Goal: Communication & Community: Share content

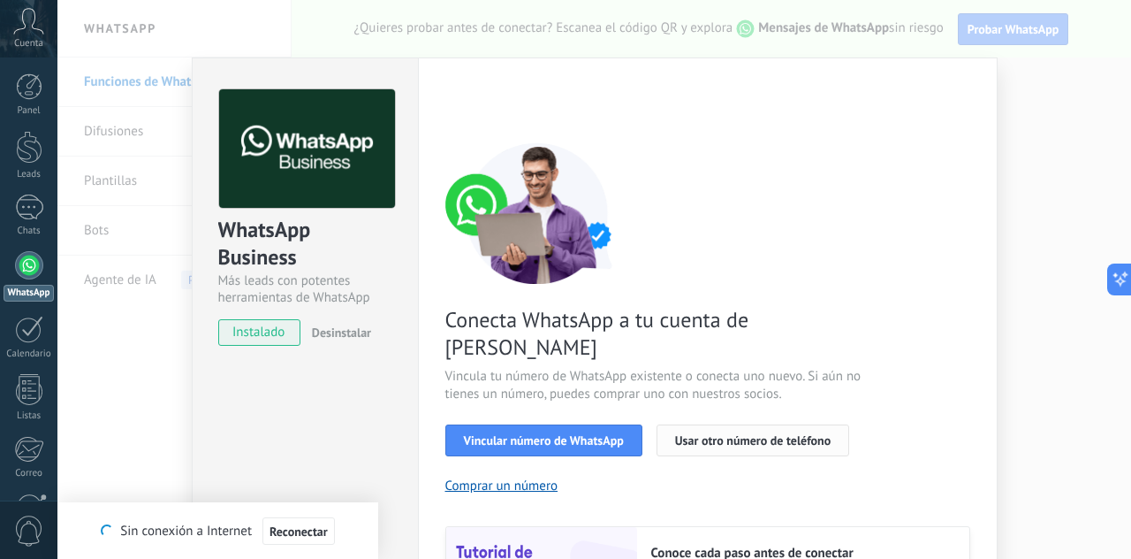
click at [762, 434] on span "Usar otro número de teléfono" at bounding box center [753, 440] width 156 height 12
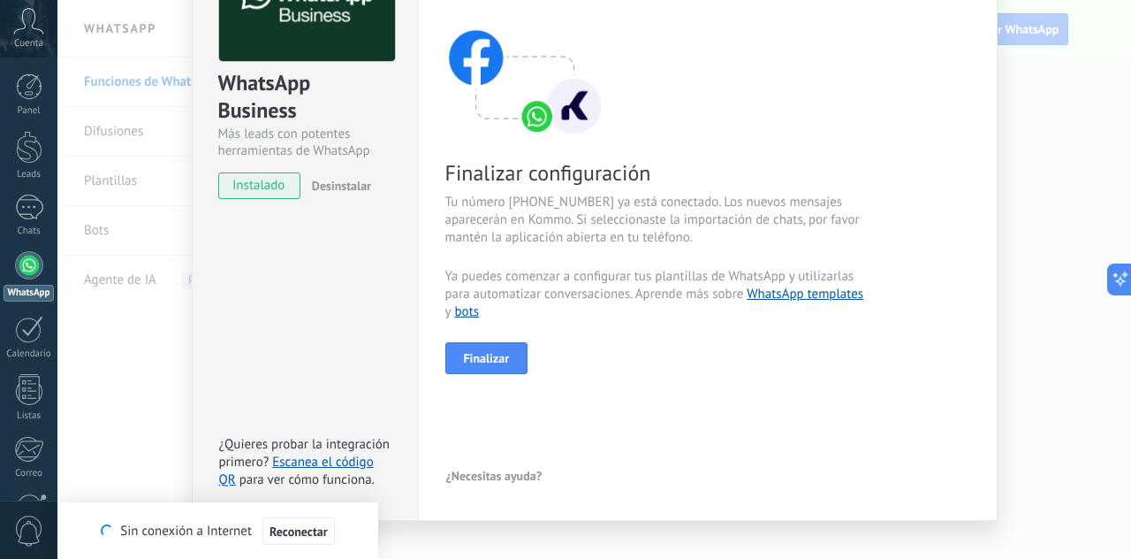
scroll to position [174, 0]
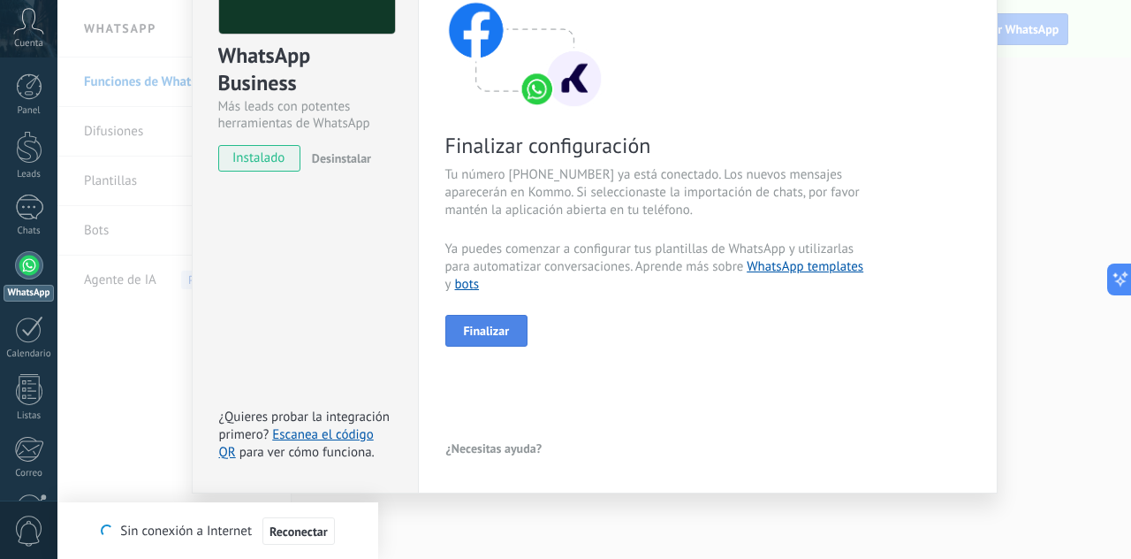
click at [500, 319] on button "Finalizar" at bounding box center [487, 331] width 83 height 32
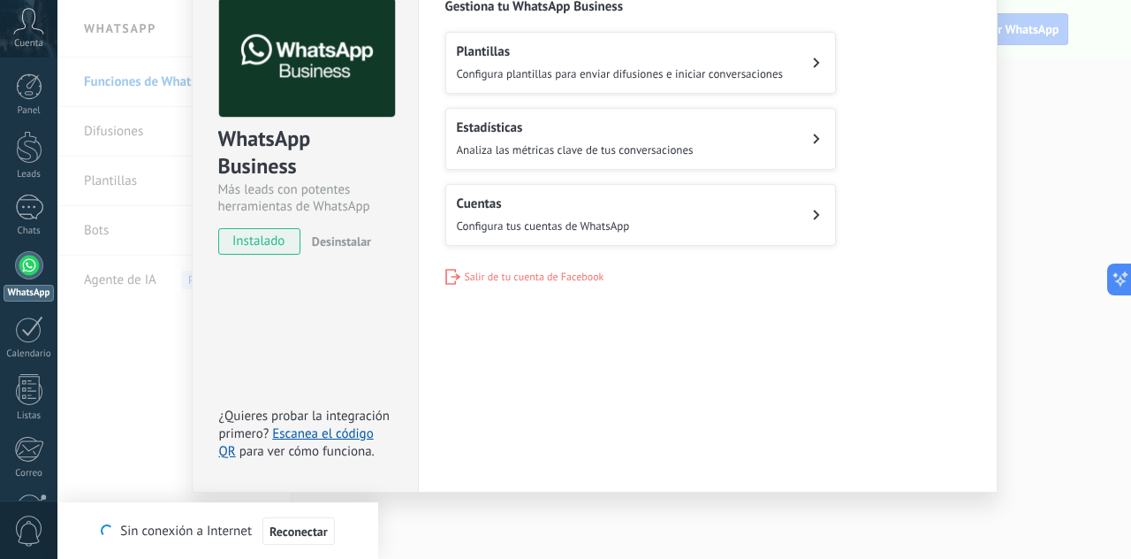
scroll to position [3, 0]
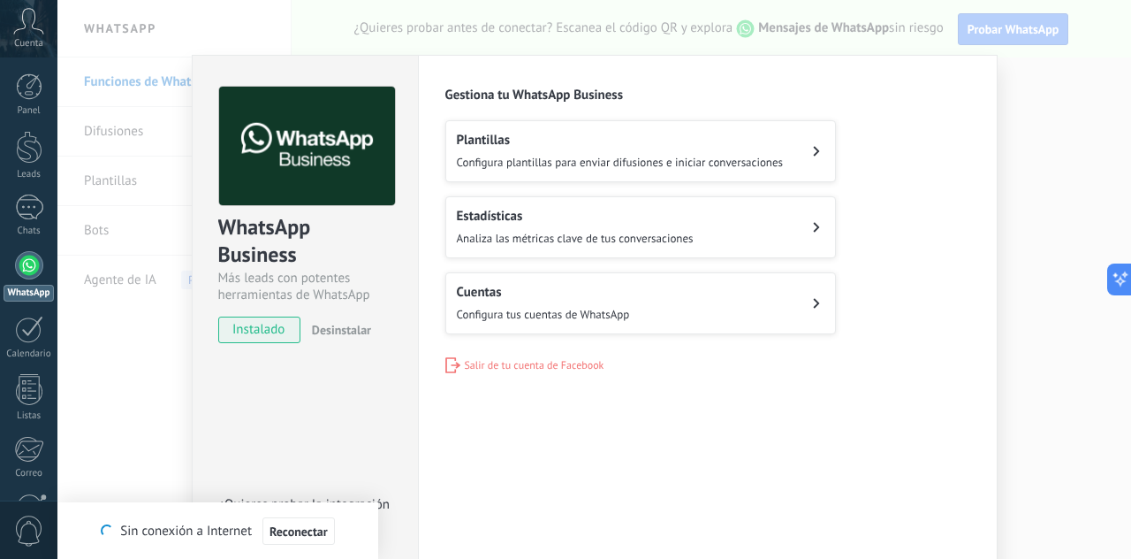
click at [639, 175] on button "Plantillas Configura plantillas para enviar difusiones e iniciar conversaciones" at bounding box center [641, 151] width 391 height 62
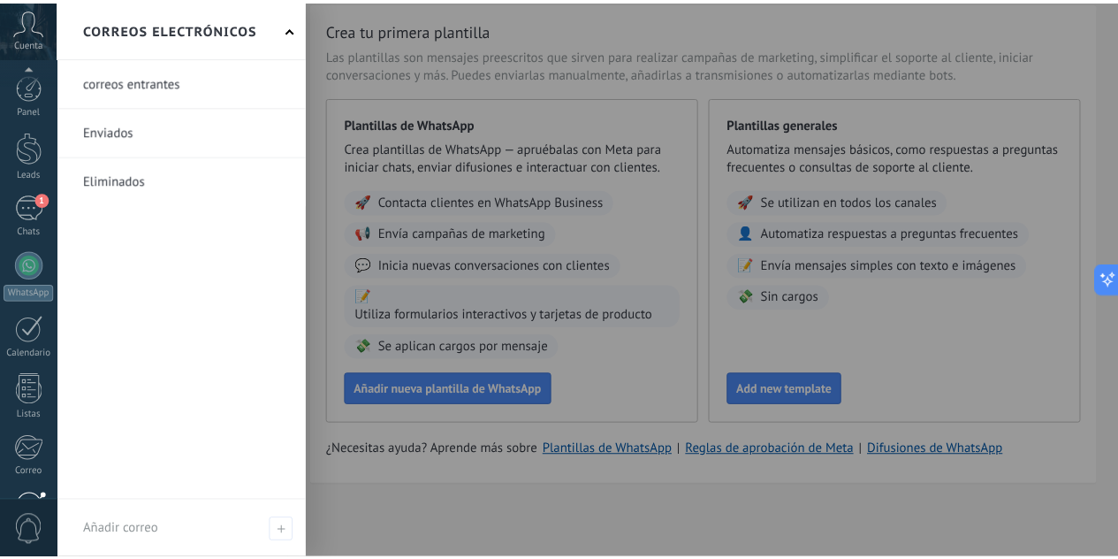
scroll to position [175, 0]
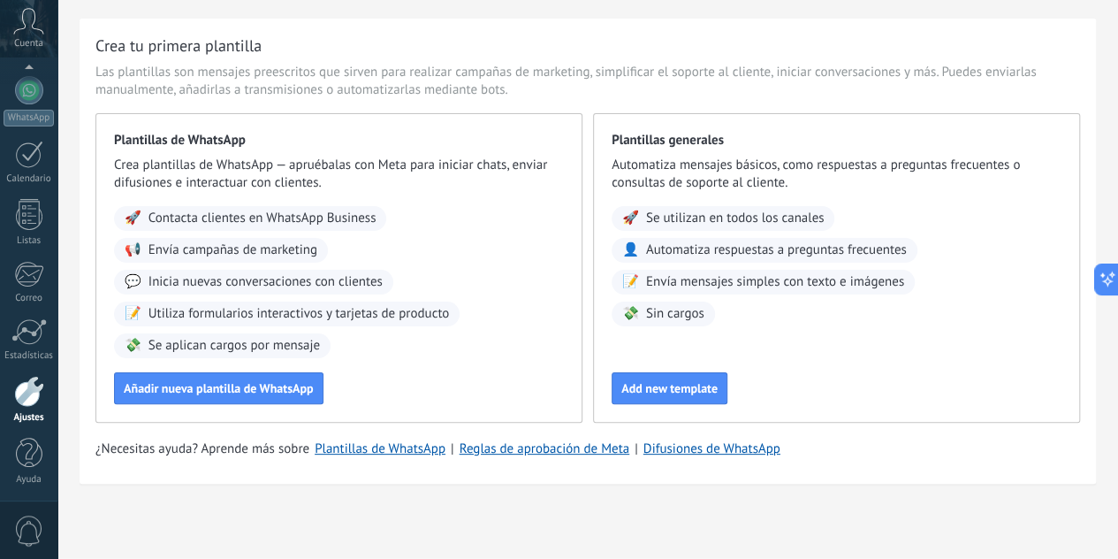
click at [23, 407] on link "Ajustes" at bounding box center [28, 400] width 57 height 48
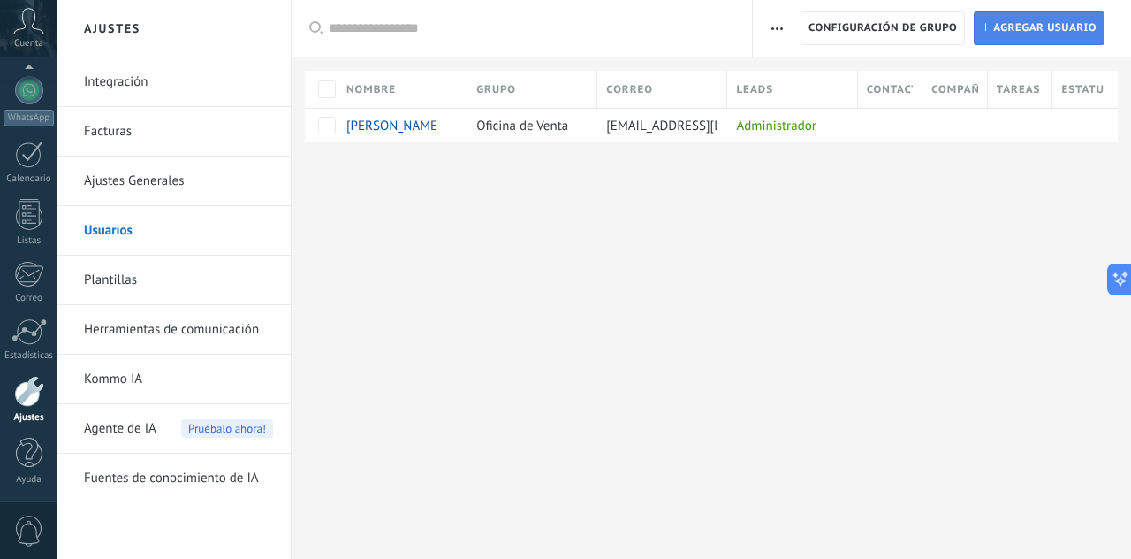
click at [1025, 40] on span "Agregar usuario" at bounding box center [1045, 28] width 103 height 32
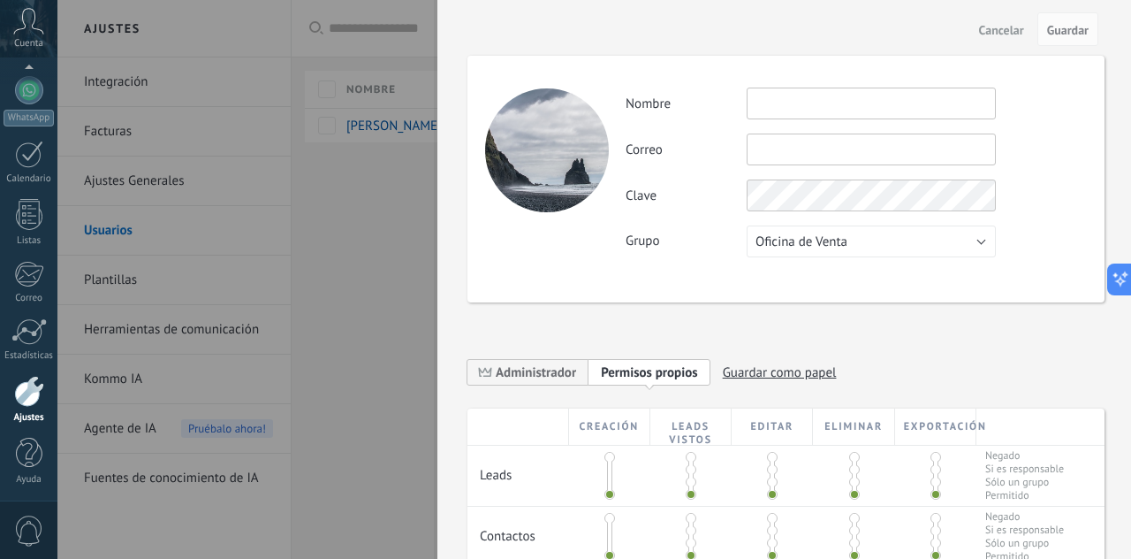
click at [543, 163] on div at bounding box center [547, 150] width 124 height 124
click at [881, 107] on input "text" at bounding box center [871, 104] width 249 height 32
type input "*********"
click at [773, 149] on input "text" at bounding box center [871, 149] width 249 height 32
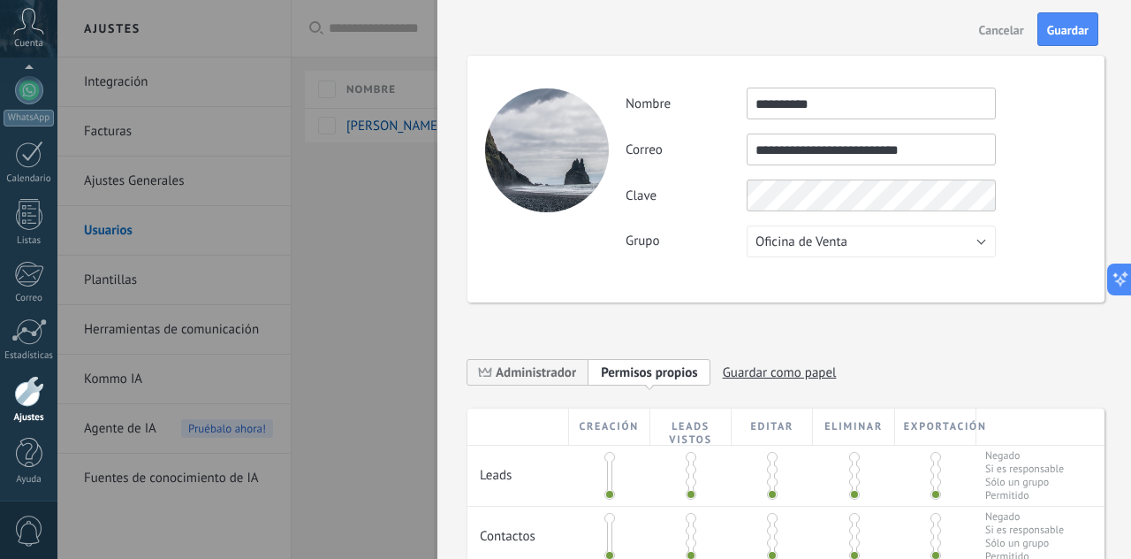
type input "**********"
click at [775, 284] on div "**********" at bounding box center [786, 179] width 637 height 247
drag, startPoint x: 877, startPoint y: 178, endPoint x: 669, endPoint y: 182, distance: 207.8
click at [669, 182] on div "**********" at bounding box center [856, 173] width 461 height 170
click at [762, 308] on div "**********" at bounding box center [786, 503] width 637 height 966
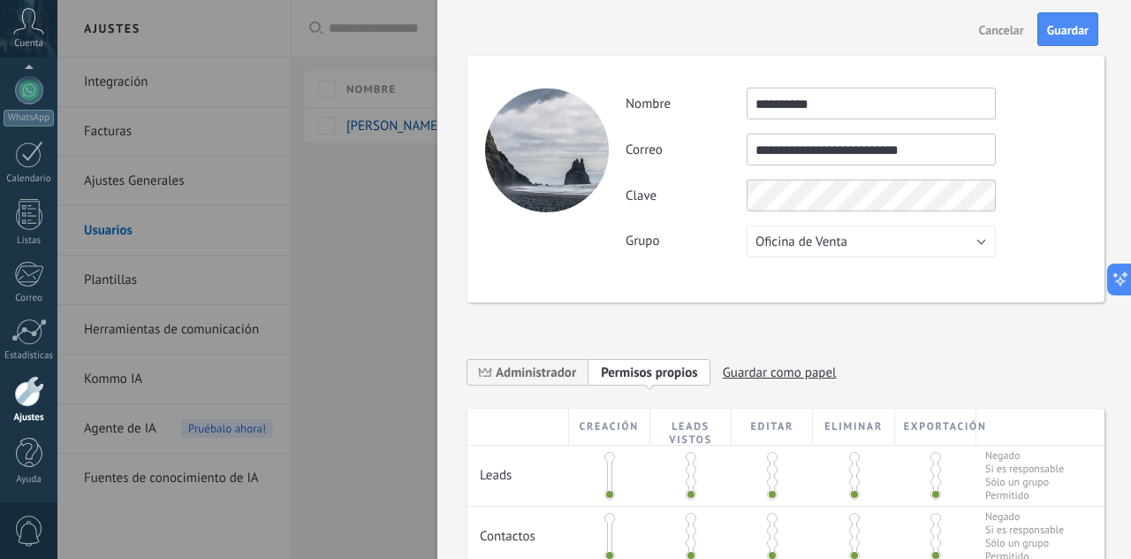
click at [873, 270] on div "**********" at bounding box center [786, 179] width 637 height 247
click at [889, 245] on button "Oficina de Venta" at bounding box center [871, 241] width 249 height 32
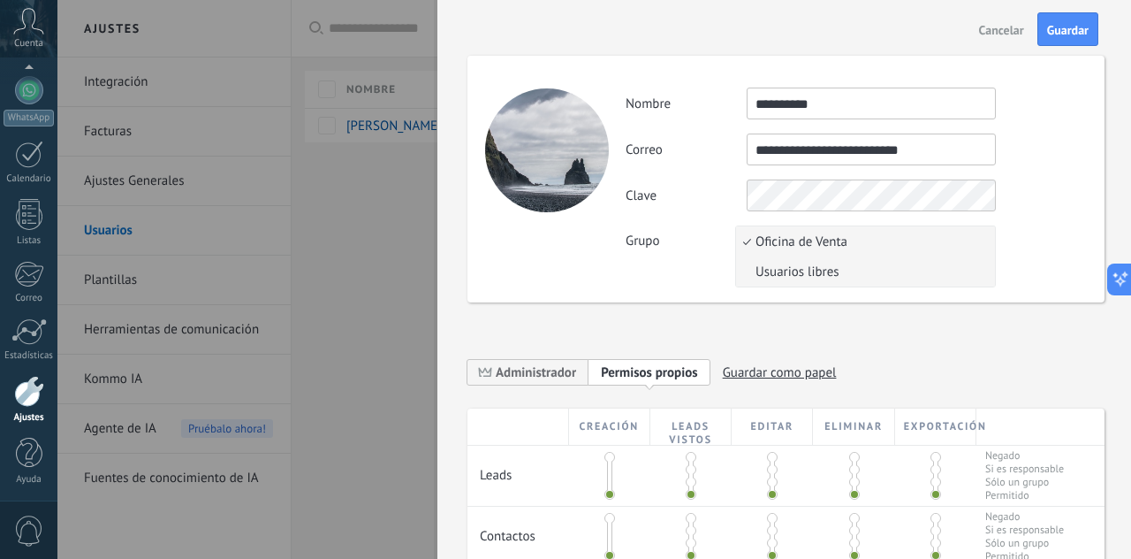
click at [838, 271] on span "Usuarios libres" at bounding box center [863, 271] width 254 height 17
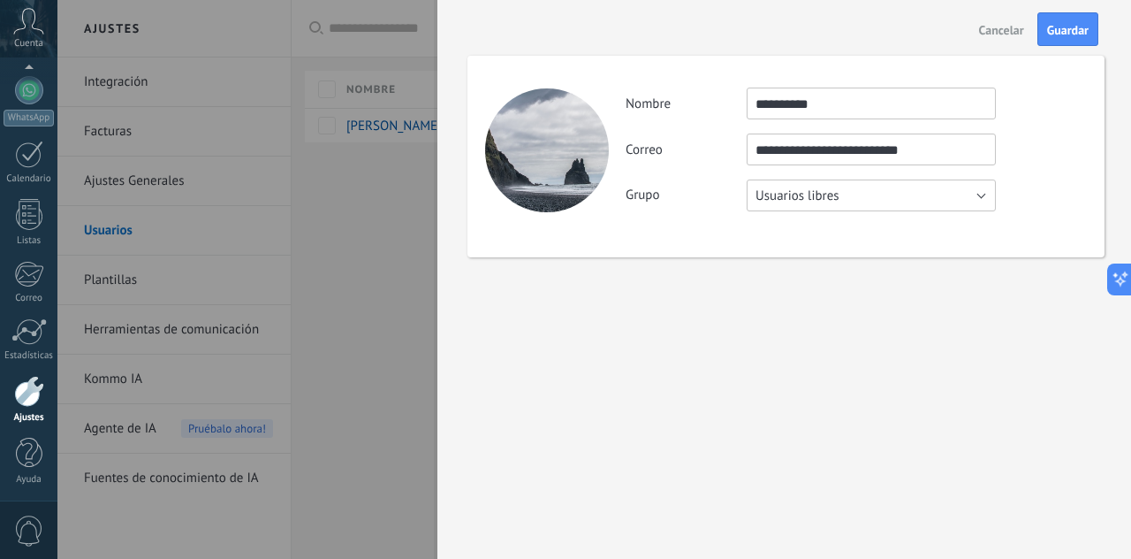
click at [901, 194] on button "Usuarios libres" at bounding box center [871, 195] width 249 height 32
click at [878, 201] on span "Oficina de Venta" at bounding box center [863, 195] width 254 height 17
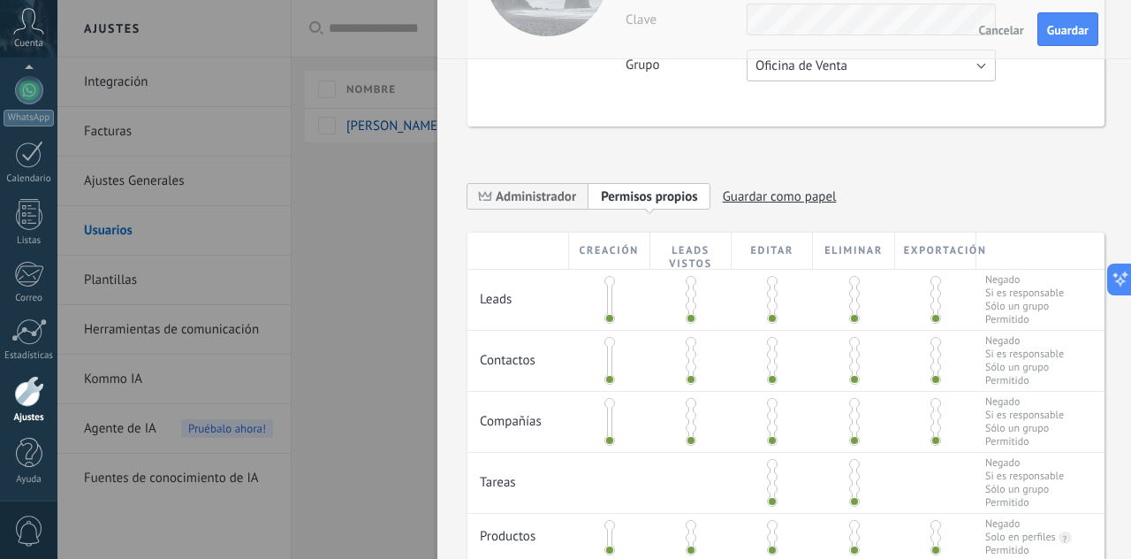
scroll to position [177, 0]
click at [907, 79] on button "Oficina de Venta" at bounding box center [871, 65] width 249 height 32
click at [880, 106] on li "Usuarios libres" at bounding box center [865, 95] width 259 height 30
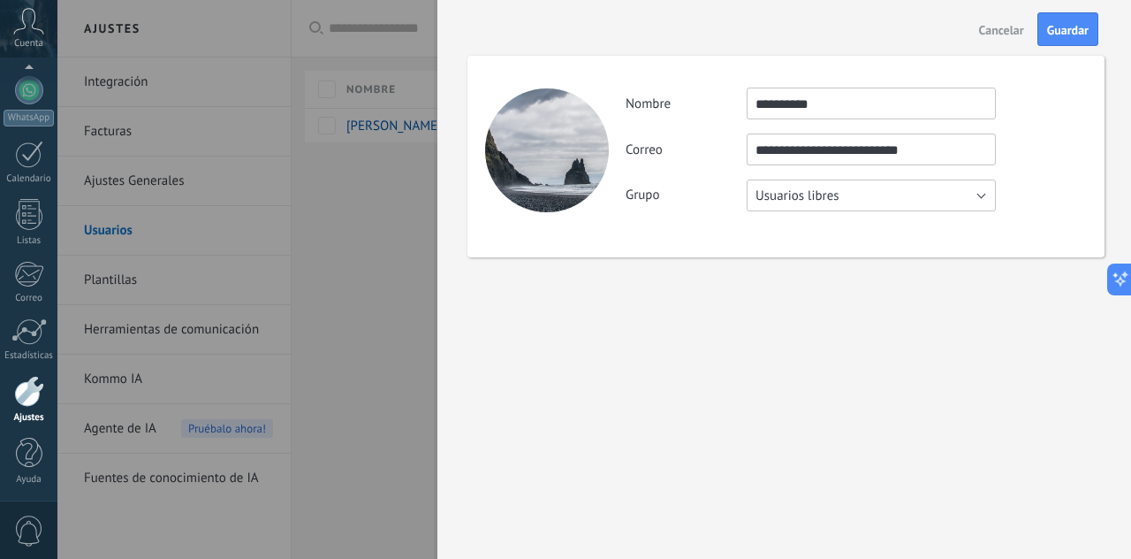
scroll to position [0, 0]
click at [896, 195] on button "Usuarios libres" at bounding box center [871, 195] width 249 height 32
click at [839, 188] on span "Oficina de Venta" at bounding box center [863, 195] width 254 height 17
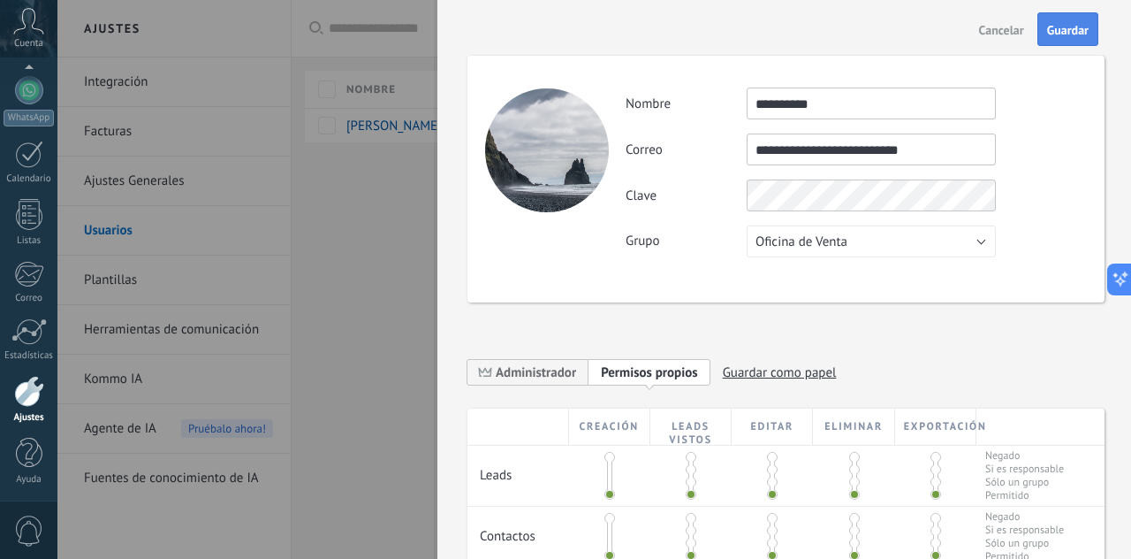
click at [1048, 19] on button "Guardar" at bounding box center [1068, 29] width 61 height 34
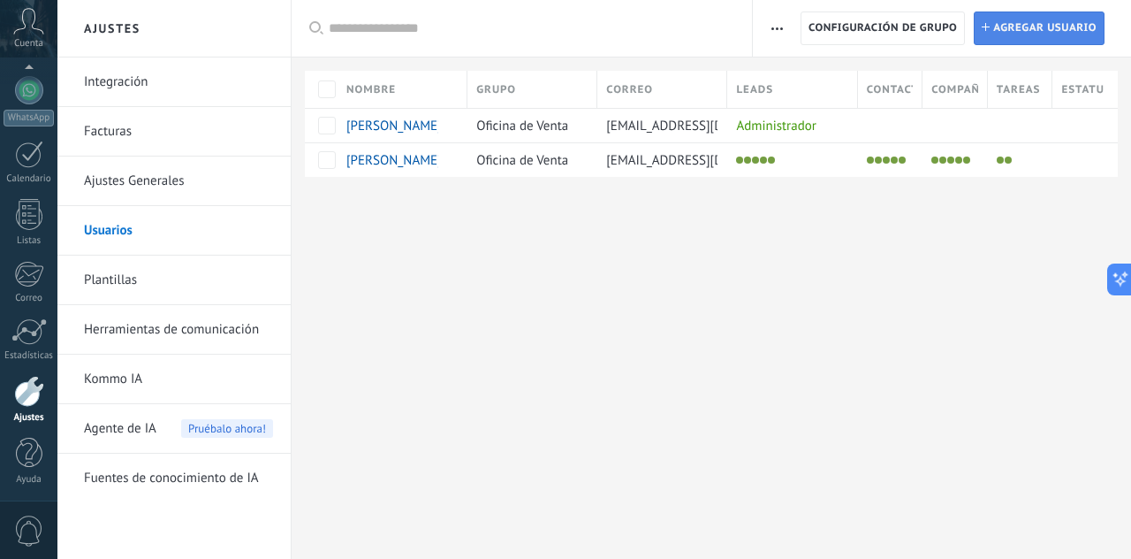
click at [1002, 31] on span "Agregar usuario" at bounding box center [1045, 28] width 103 height 32
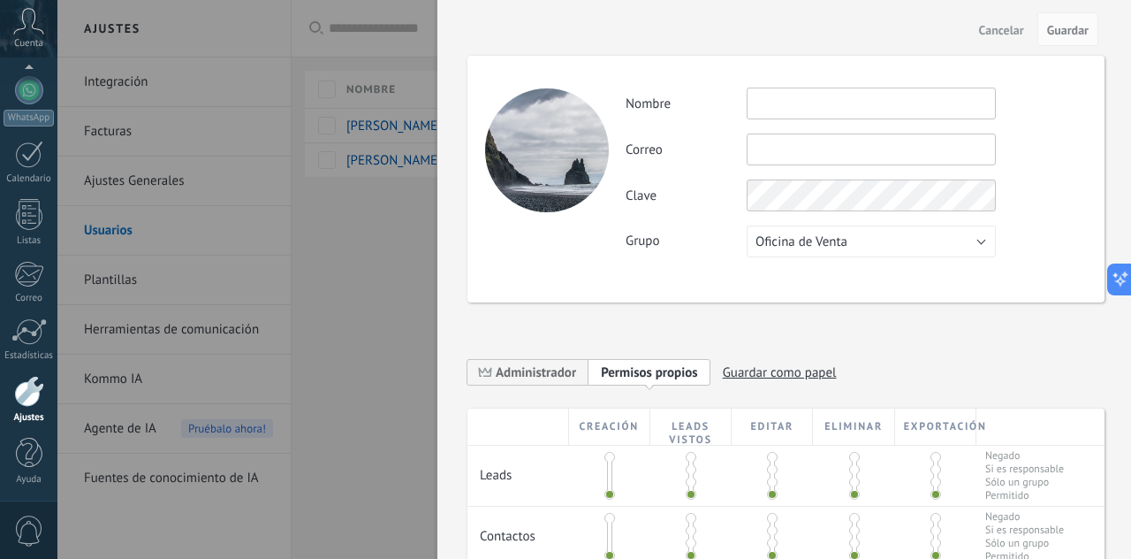
click at [856, 108] on input "text" at bounding box center [871, 104] width 249 height 32
type input "******"
click at [812, 142] on input "text" at bounding box center [871, 149] width 249 height 32
click at [286, 232] on div at bounding box center [565, 279] width 1131 height 559
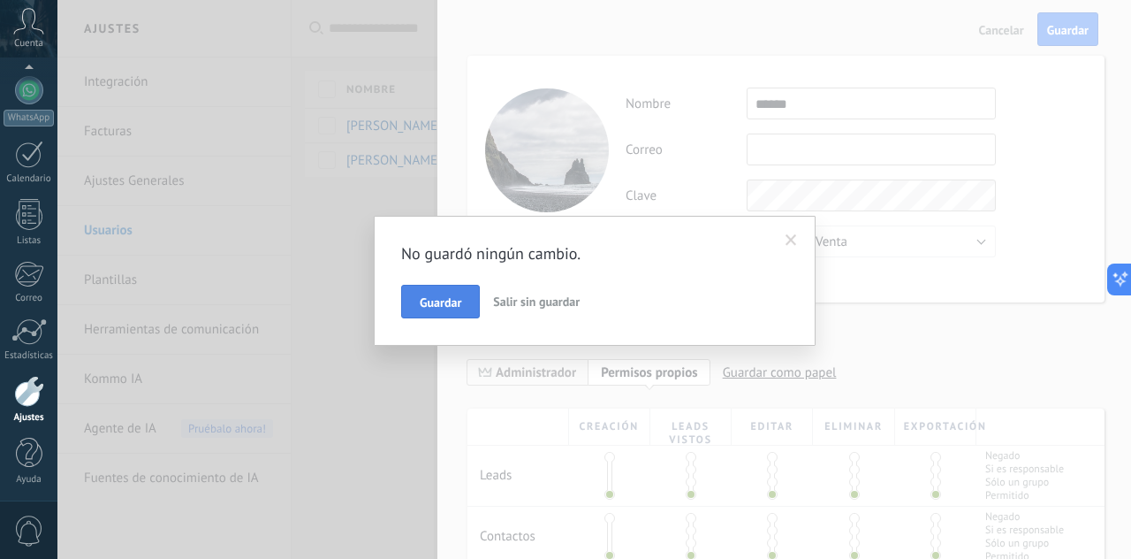
click at [421, 298] on span "Guardar" at bounding box center [441, 302] width 42 height 12
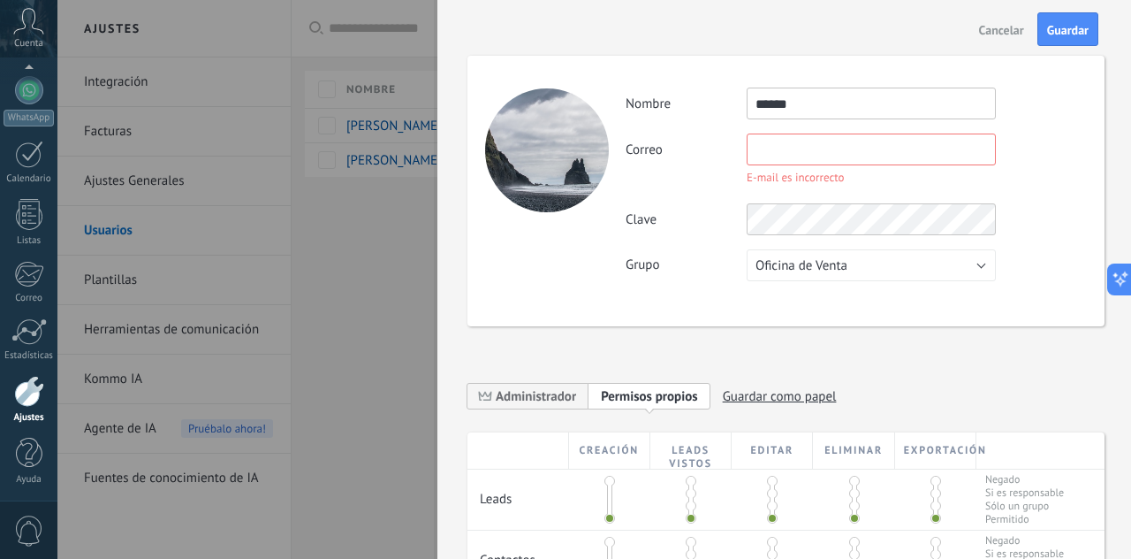
click at [227, 263] on div at bounding box center [565, 279] width 1131 height 559
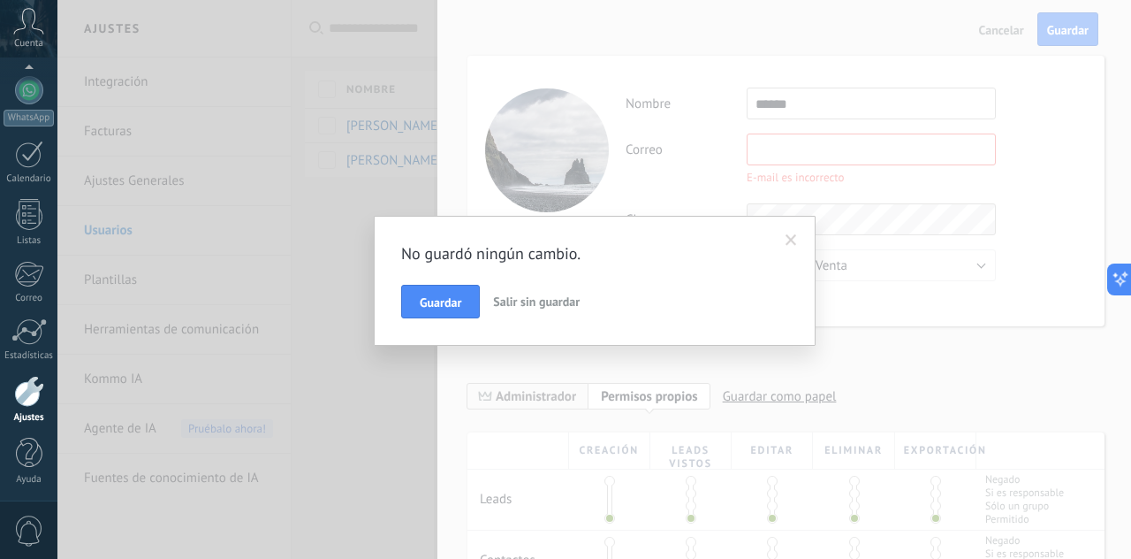
click at [795, 243] on span at bounding box center [791, 240] width 11 height 12
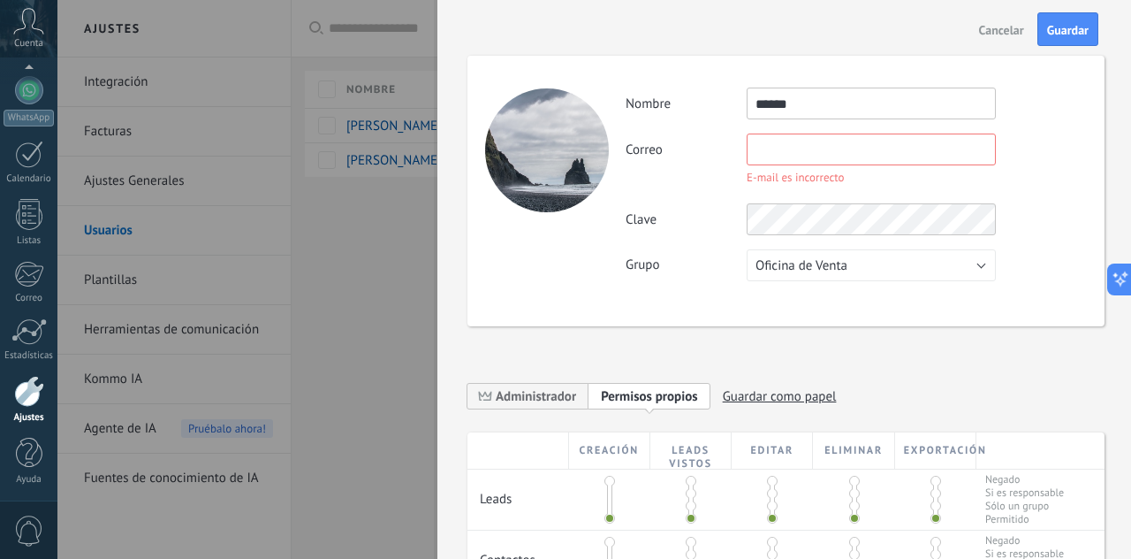
click at [1001, 34] on span "Cancelar" at bounding box center [1001, 30] width 45 height 12
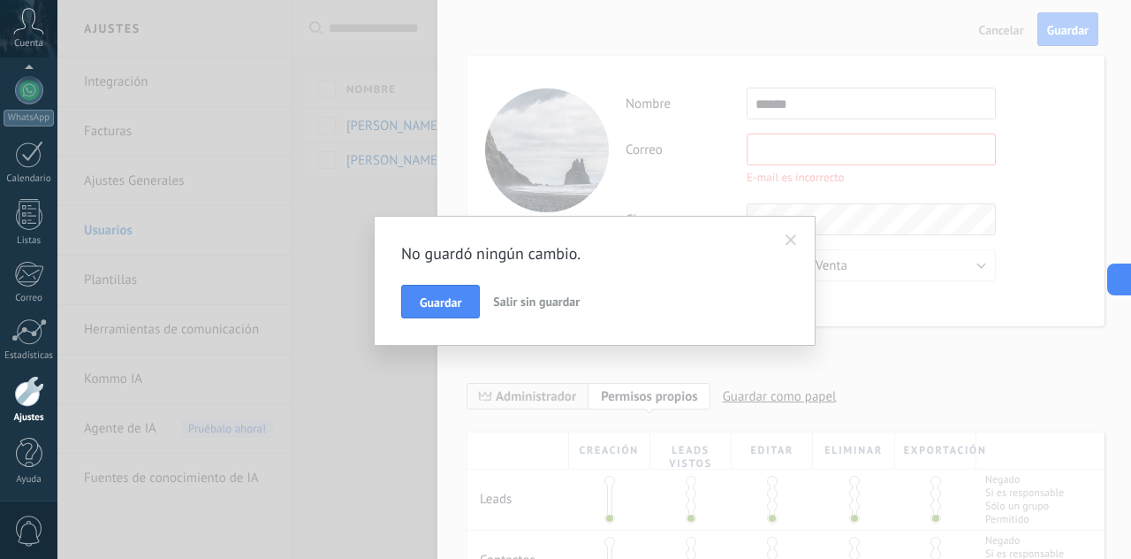
click at [470, 293] on button "Guardar" at bounding box center [440, 302] width 79 height 34
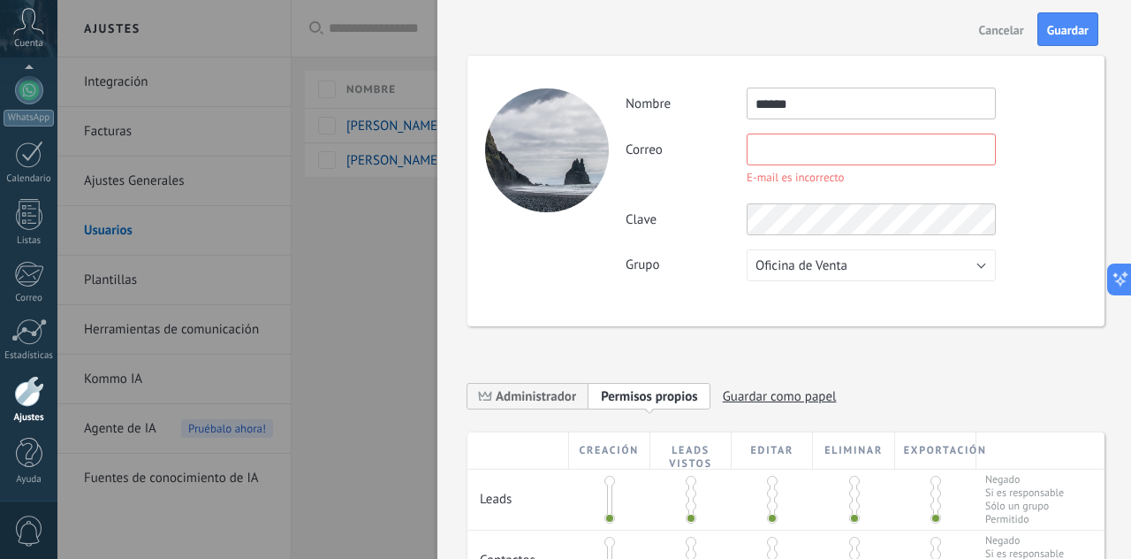
click at [1001, 16] on button "Cancelar" at bounding box center [1001, 29] width 59 height 28
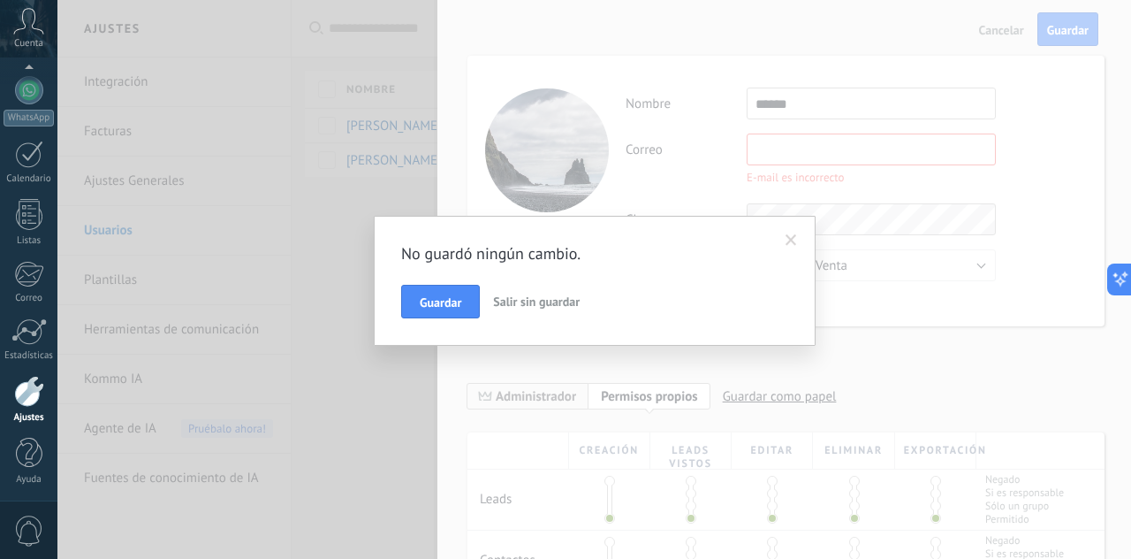
click at [515, 294] on span "Salir sin guardar" at bounding box center [536, 301] width 87 height 16
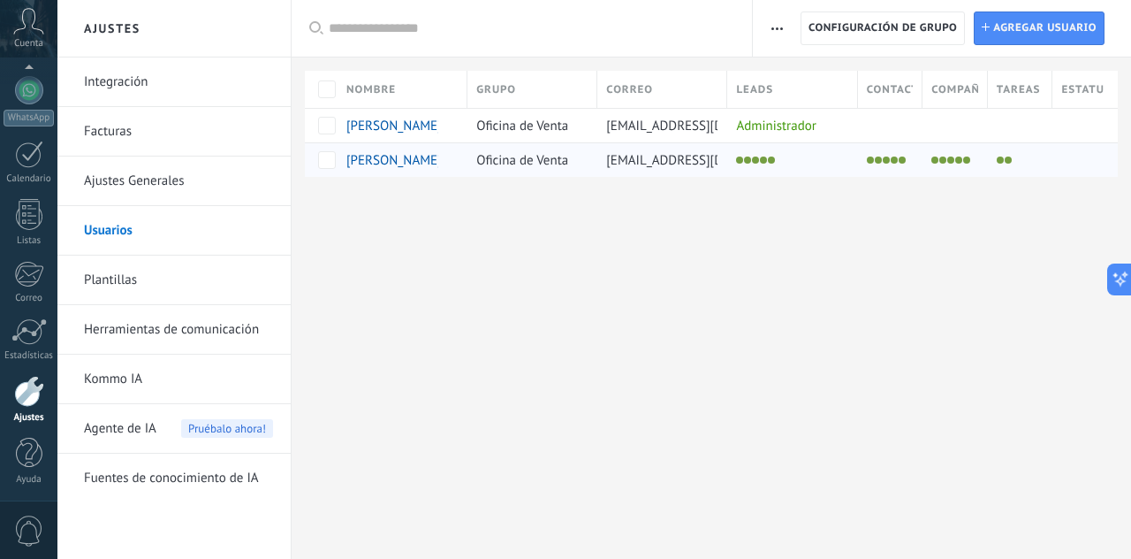
click at [770, 166] on div at bounding box center [787, 160] width 121 height 25
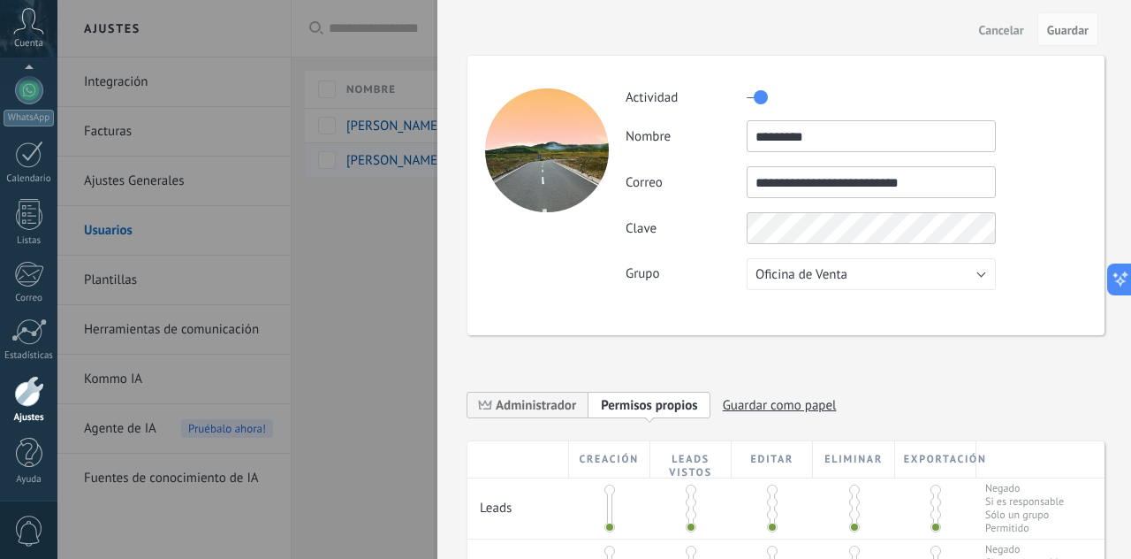
click at [770, 166] on body ".abccls-1,.abccls-2{fill-rule:evenodd}.abccls-2{fill:#fff} .abfcls-1{fill:none}…" at bounding box center [565, 279] width 1131 height 559
click at [315, 271] on div at bounding box center [565, 279] width 1131 height 559
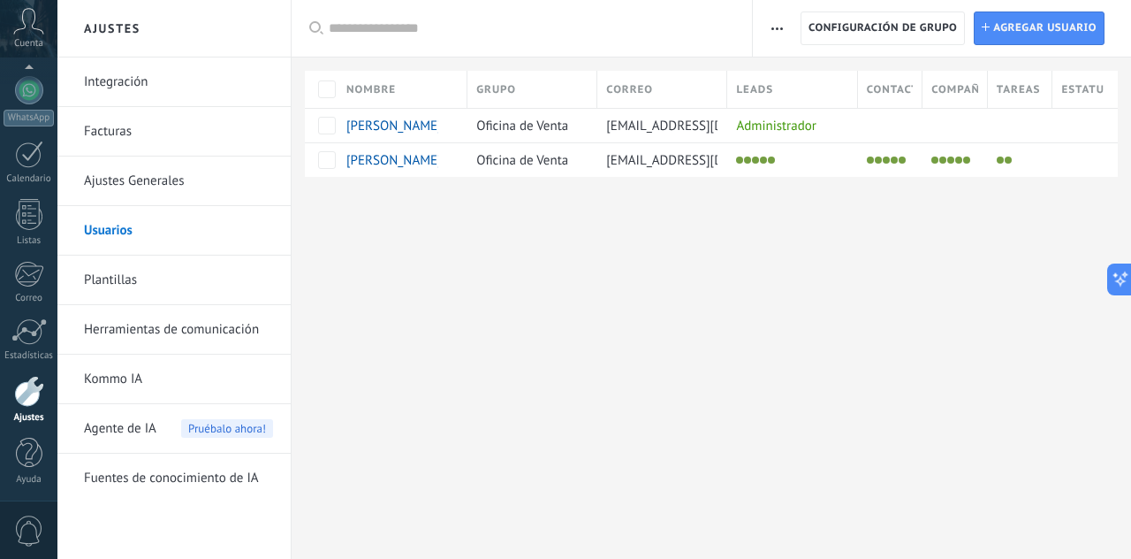
click at [19, 400] on div at bounding box center [29, 391] width 30 height 31
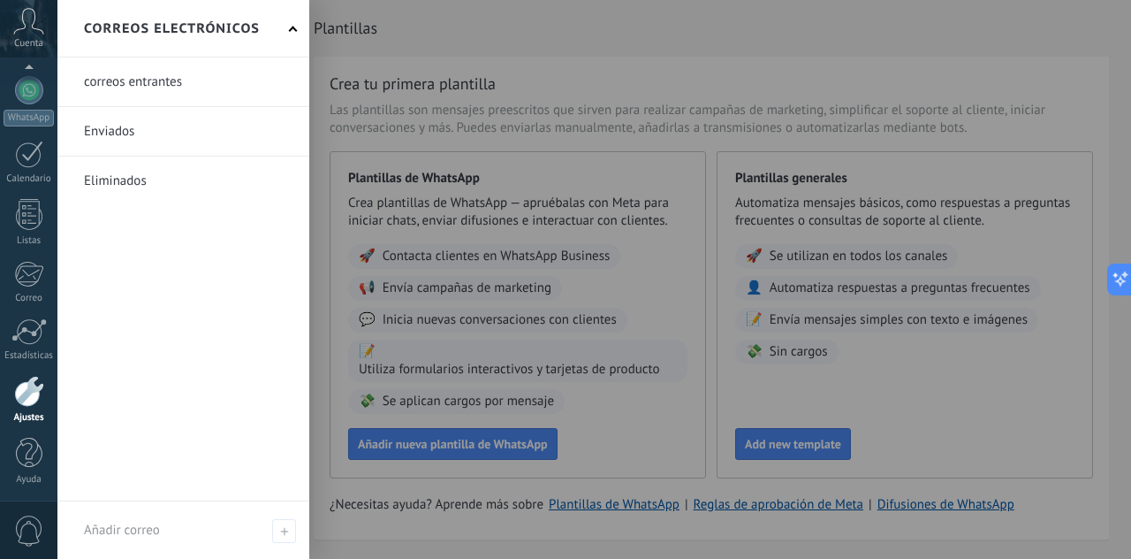
click at [132, 310] on div "correos entrantes Enviados Eliminados" at bounding box center [183, 279] width 252 height 444
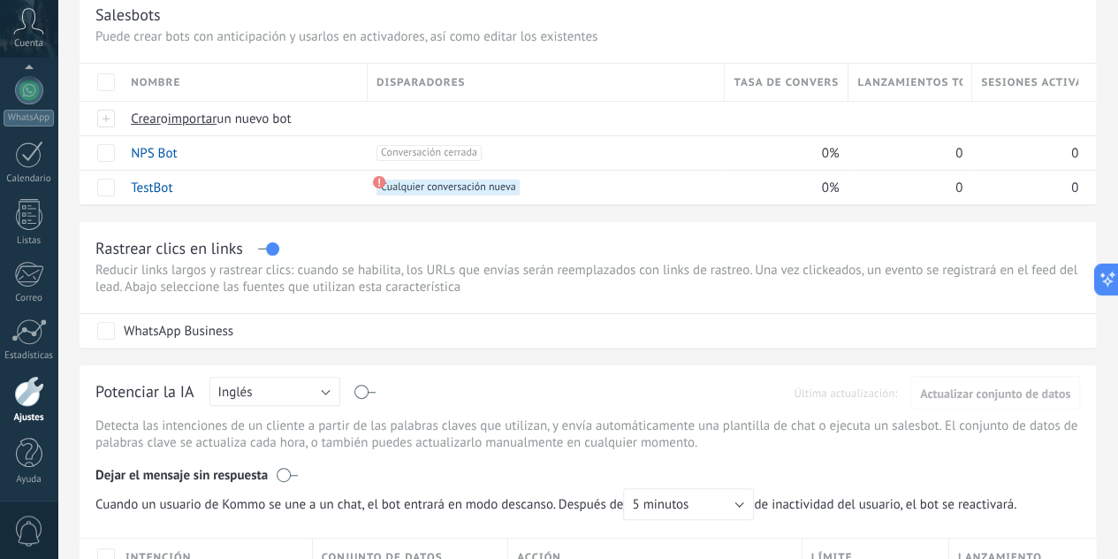
scroll to position [12, 0]
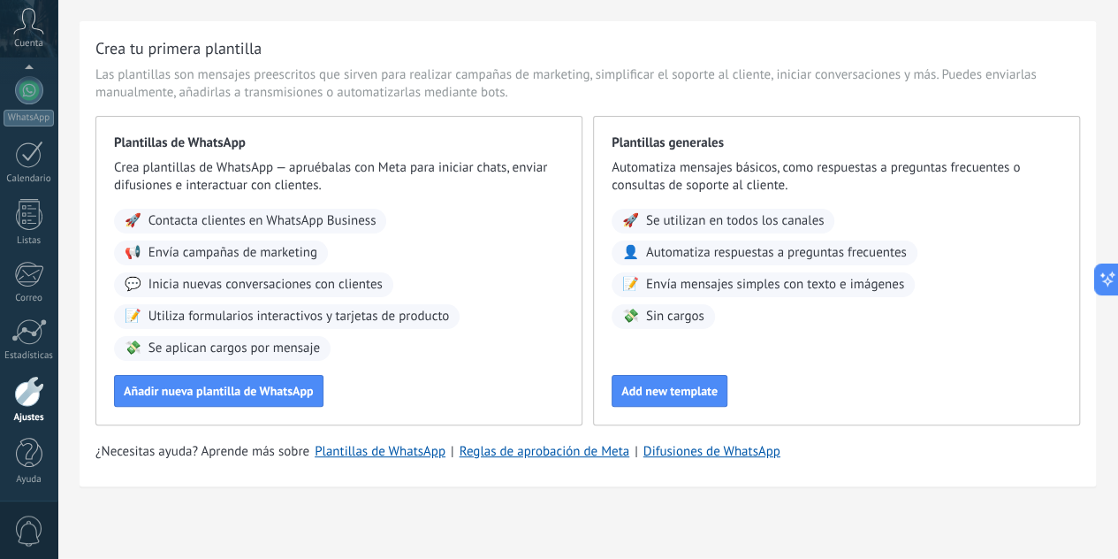
scroll to position [55, 0]
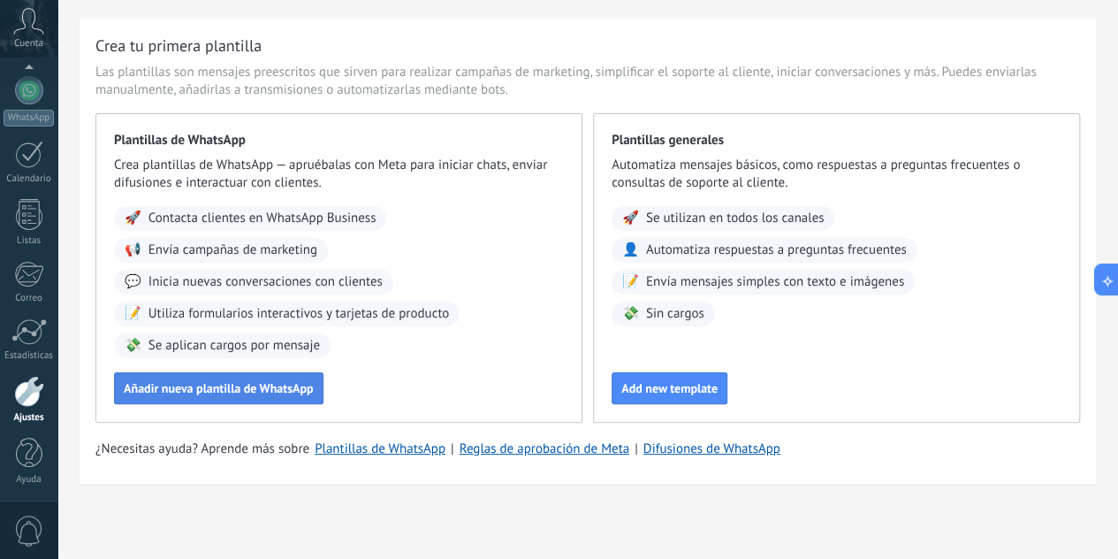
click at [314, 394] on span "Añadir nueva plantilla de WhatsApp" at bounding box center [219, 388] width 190 height 12
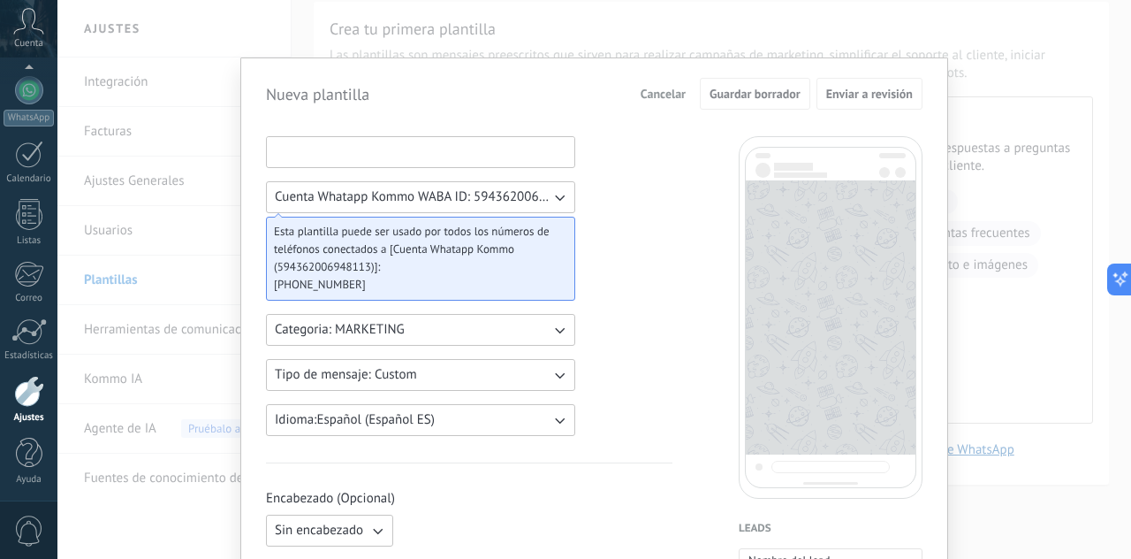
click at [349, 152] on input at bounding box center [421, 151] width 308 height 28
click at [405, 194] on span "Cuenta Whatapp Kommo WABA ID: 594362006948113" at bounding box center [413, 197] width 276 height 18
click at [550, 202] on span "Cuenta Whatapp Kommo WABA ID: 594362006948113" at bounding box center [422, 197] width 294 height 18
click at [479, 332] on button "Categoria: MARKETING" at bounding box center [420, 330] width 309 height 32
click at [479, 332] on li "UTILITY" at bounding box center [414, 330] width 319 height 30
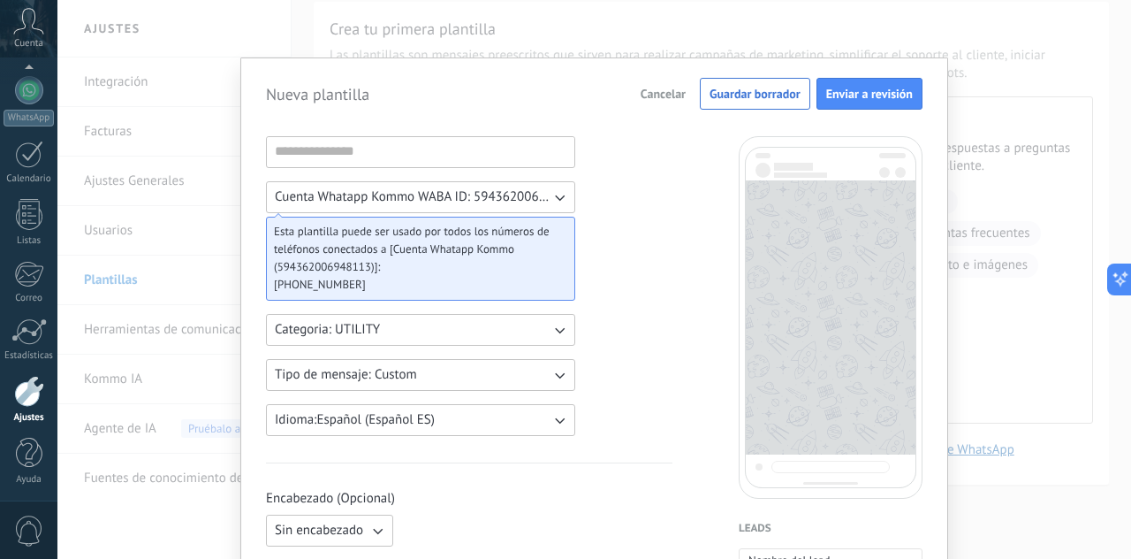
click at [479, 332] on button "Categoria: UTILITY" at bounding box center [420, 330] width 309 height 32
click at [458, 347] on li "MARKETING" at bounding box center [414, 360] width 319 height 30
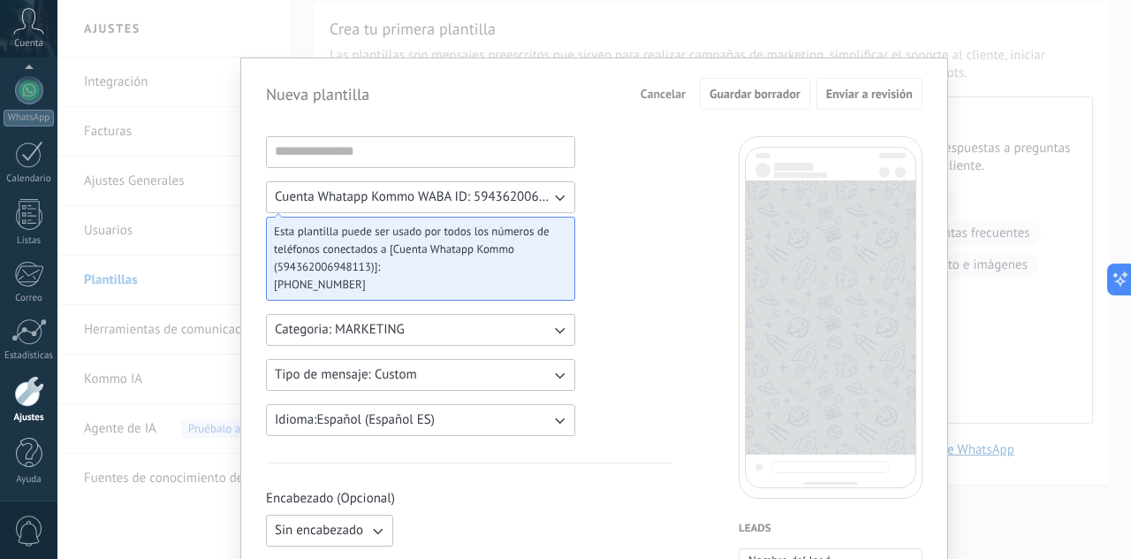
click at [488, 178] on div "Cuenta Whatapp Kommo WABA ID: 594362006948113 Esta plantilla puede ser usado po…" at bounding box center [420, 286] width 309 height 300
click at [498, 209] on button "Cuenta Whatapp Kommo WABA ID: 594362006948113" at bounding box center [420, 197] width 309 height 32
click at [555, 203] on icon "button" at bounding box center [560, 197] width 18 height 18
click at [555, 203] on span "Cuenta Whatapp Kommo WABA ID: 594362006948113" at bounding box center [422, 197] width 294 height 18
click at [555, 203] on icon "button" at bounding box center [560, 197] width 18 height 18
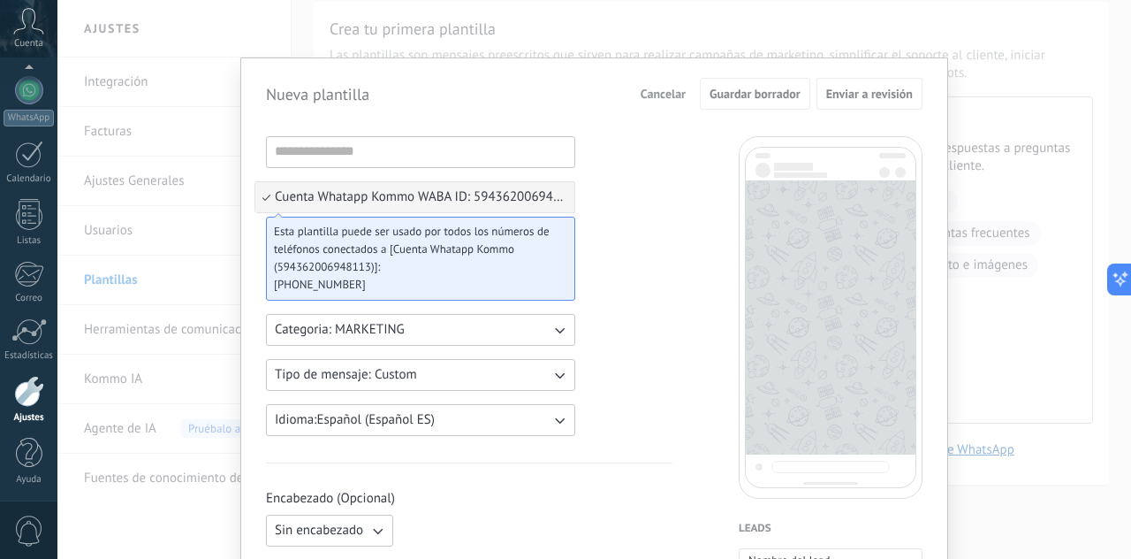
click at [432, 208] on li "Cuenta Whatapp Kommo WABA ID: 594362006948113" at bounding box center [414, 197] width 319 height 30
click at [564, 196] on icon "button" at bounding box center [560, 197] width 18 height 18
click at [564, 196] on span "Cuenta Whatapp Kommo WABA ID: 594362006948113" at bounding box center [422, 197] width 294 height 18
click at [565, 370] on icon "button" at bounding box center [560, 375] width 18 height 18
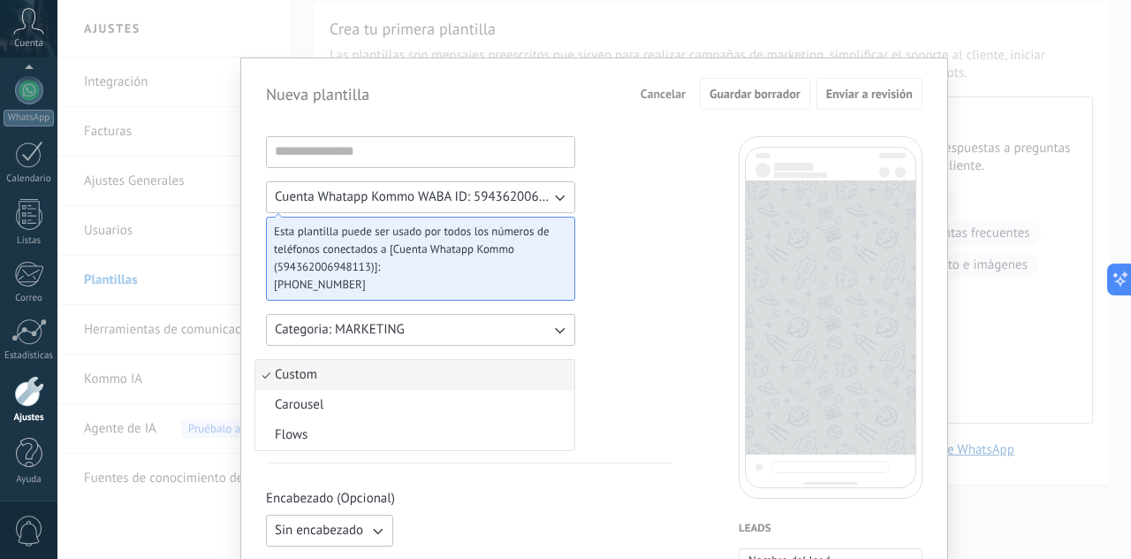
click at [560, 369] on li "Custom" at bounding box center [414, 375] width 319 height 30
click at [664, 91] on span "Cancelar" at bounding box center [663, 94] width 45 height 12
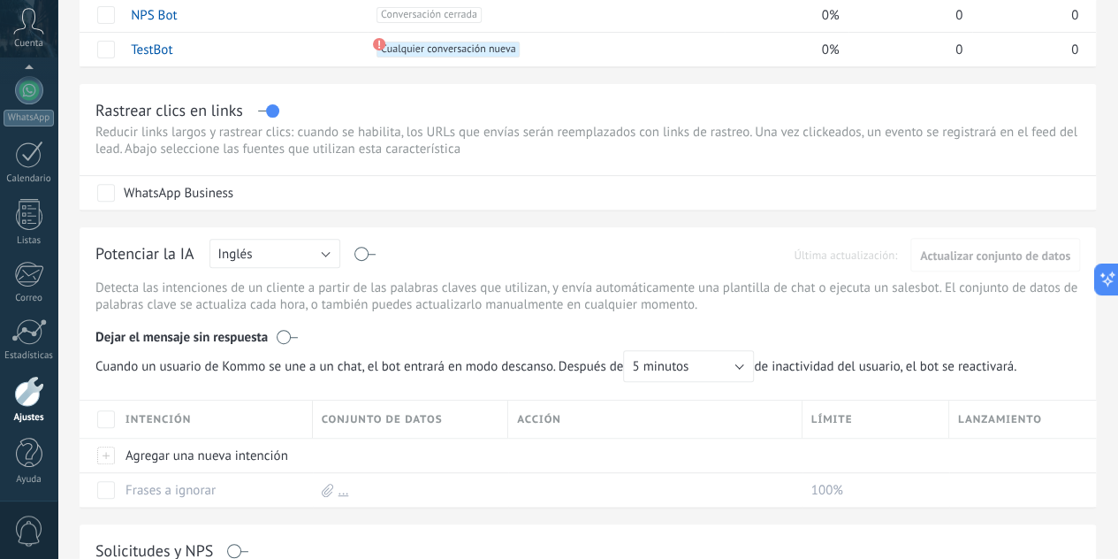
scroll to position [265, 0]
click at [278, 110] on label at bounding box center [268, 109] width 20 height 1
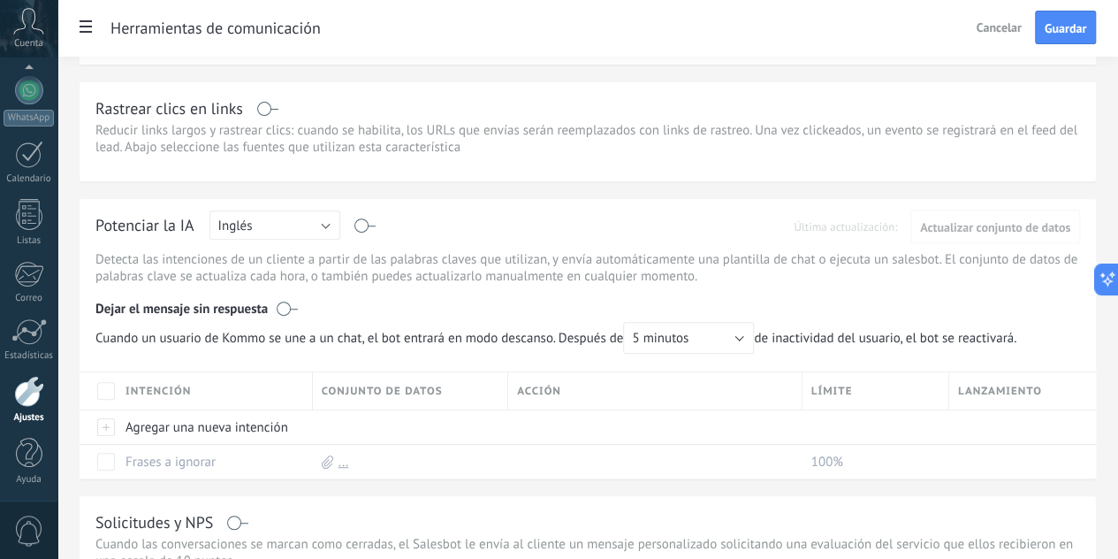
click at [278, 110] on label at bounding box center [268, 109] width 20 height 1
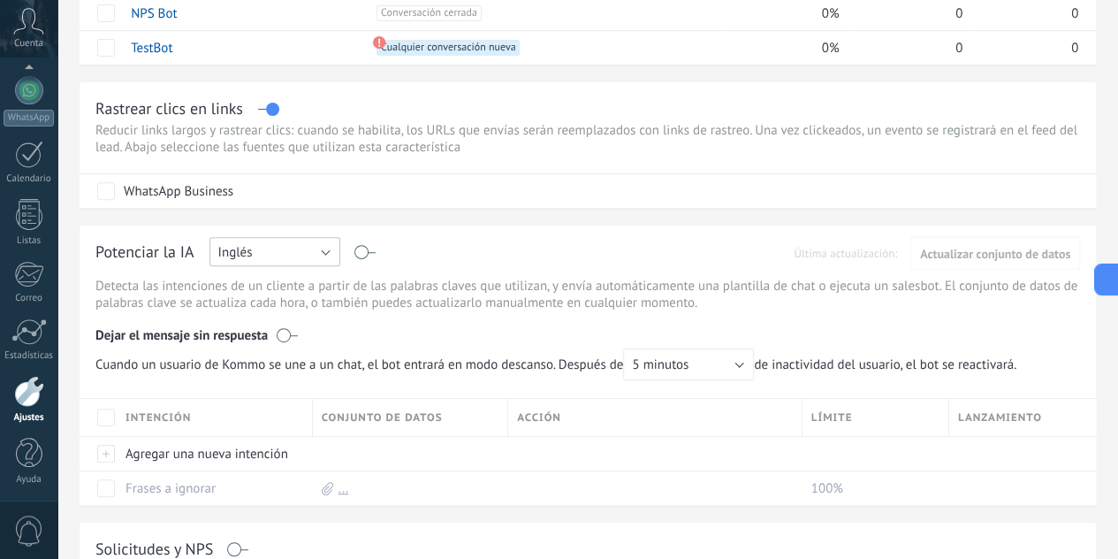
click at [340, 249] on button "Inglés" at bounding box center [274, 251] width 131 height 29
click at [334, 308] on span "Español" at bounding box center [266, 313] width 135 height 17
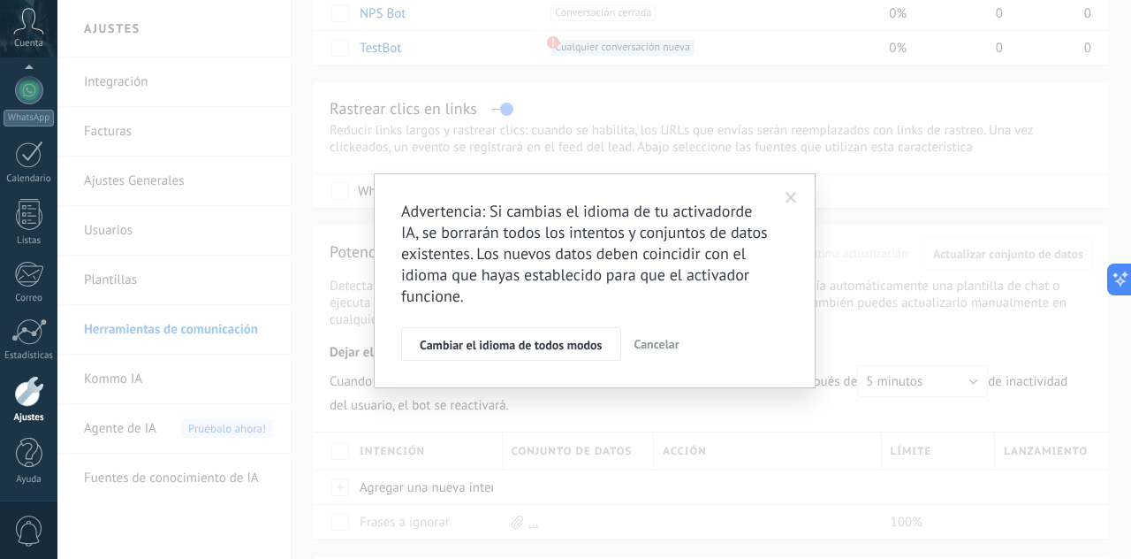
click at [805, 201] on span at bounding box center [791, 198] width 29 height 30
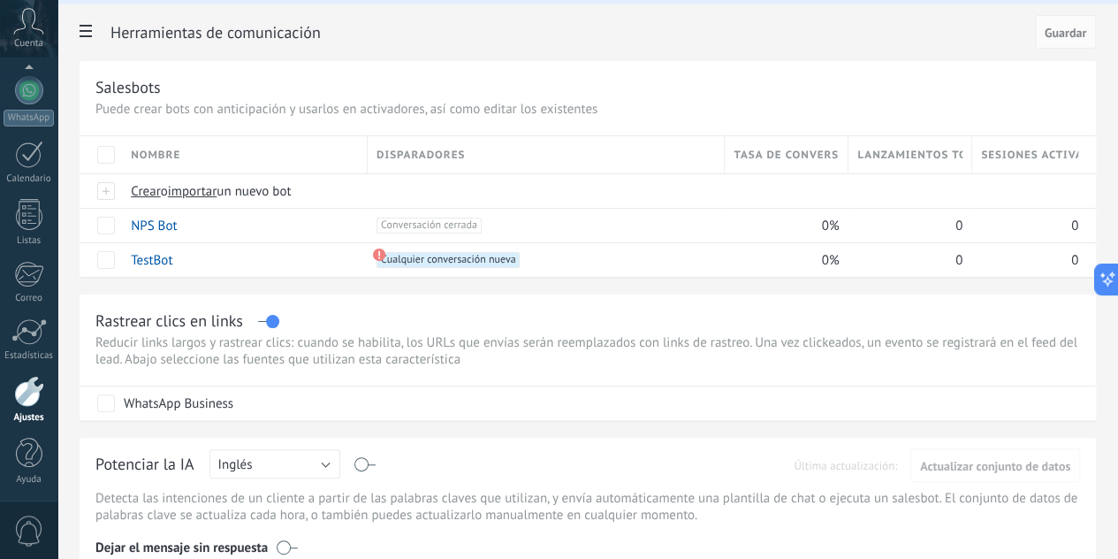
scroll to position [12, 0]
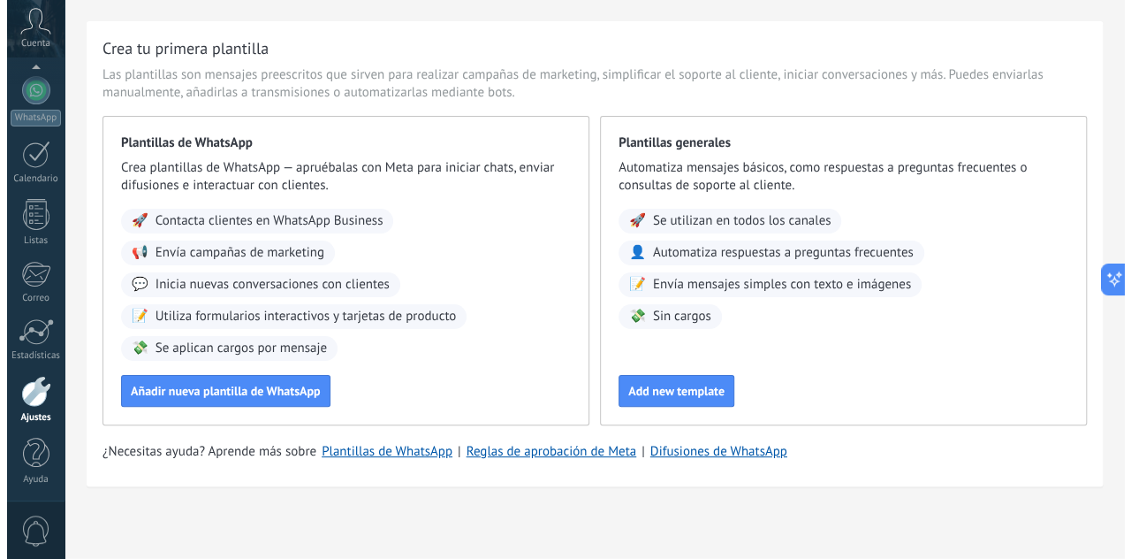
scroll to position [55, 0]
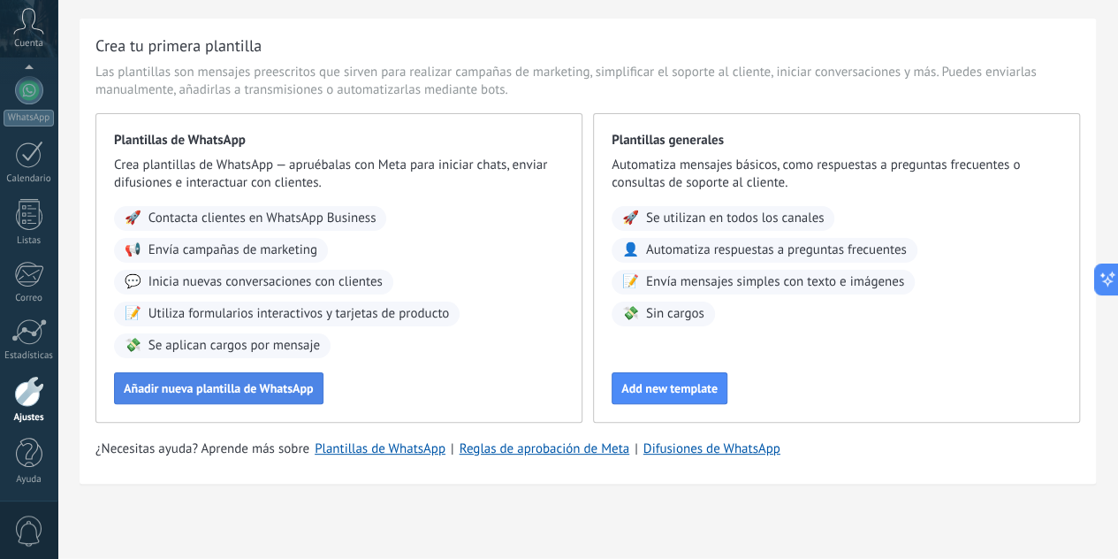
click at [314, 394] on span "Añadir nueva plantilla de WhatsApp" at bounding box center [219, 388] width 190 height 12
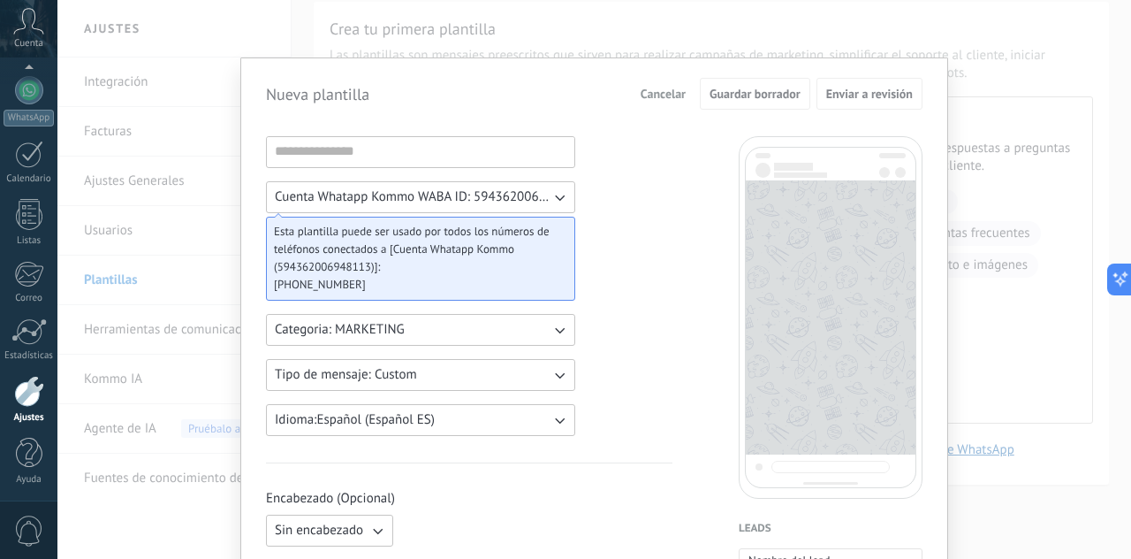
click at [347, 206] on button "Cuenta Whatapp Kommo WABA ID: 594362006948113" at bounding box center [420, 197] width 309 height 32
click at [362, 156] on input at bounding box center [421, 151] width 308 height 28
click at [339, 144] on input at bounding box center [421, 151] width 308 height 28
click at [500, 197] on span "Cuenta Whatapp Kommo WABA ID: 594362006948113" at bounding box center [413, 197] width 276 height 18
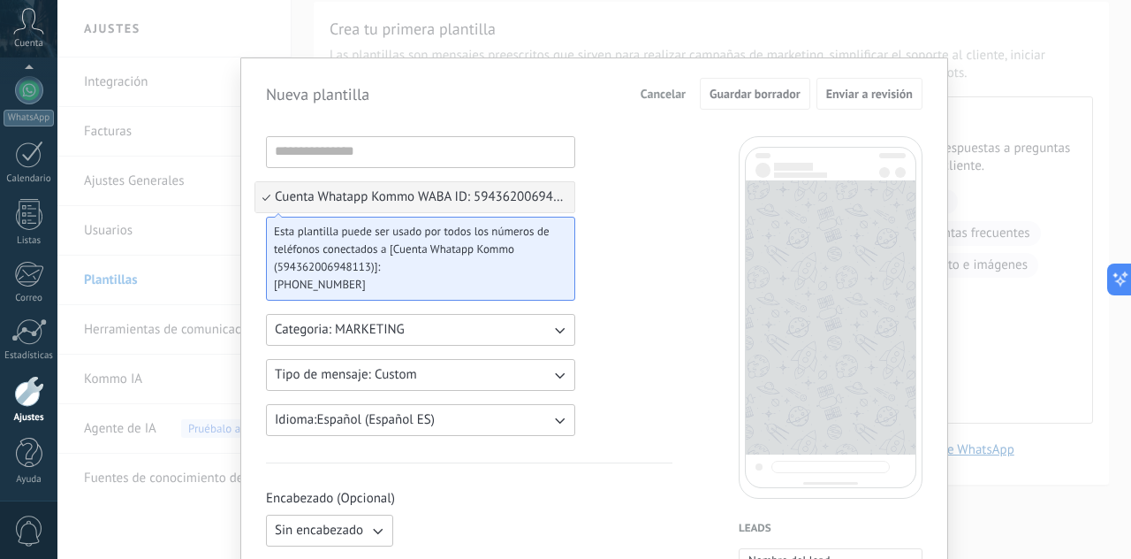
click at [500, 197] on span "Cuenta Whatapp Kommo WABA ID: 594362006948113" at bounding box center [422, 197] width 294 height 18
click at [566, 202] on button "Cuenta Whatapp Kommo WABA ID: 594362006948113" at bounding box center [420, 197] width 309 height 32
click at [328, 156] on input at bounding box center [421, 151] width 308 height 28
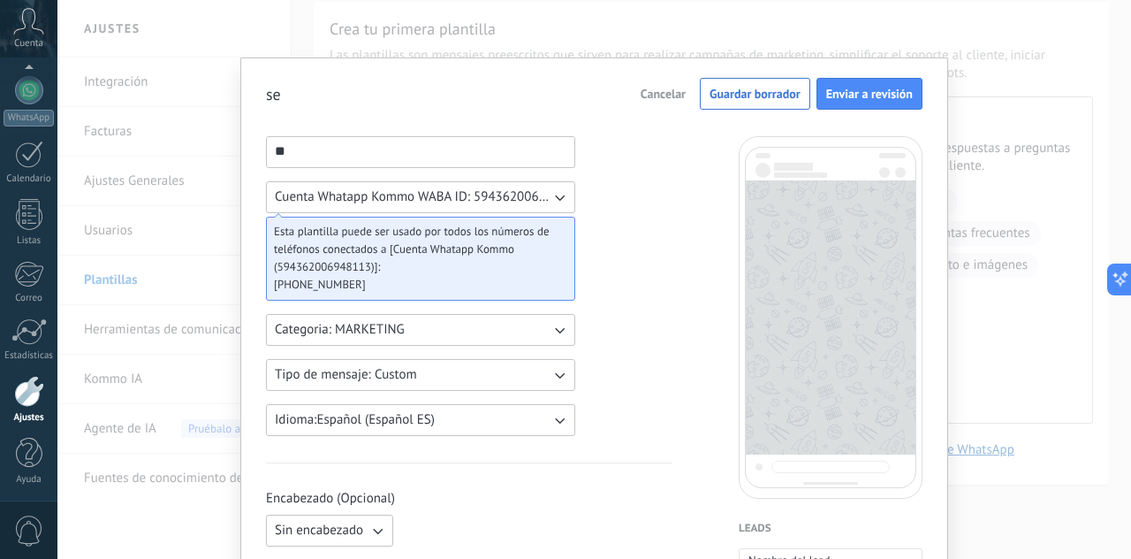
type input "*"
drag, startPoint x: 400, startPoint y: 161, endPoint x: 408, endPoint y: 169, distance: 11.3
click at [406, 166] on div "**********" at bounding box center [420, 152] width 309 height 32
type input "**********"
click at [447, 390] on div "**********" at bounding box center [420, 286] width 309 height 300
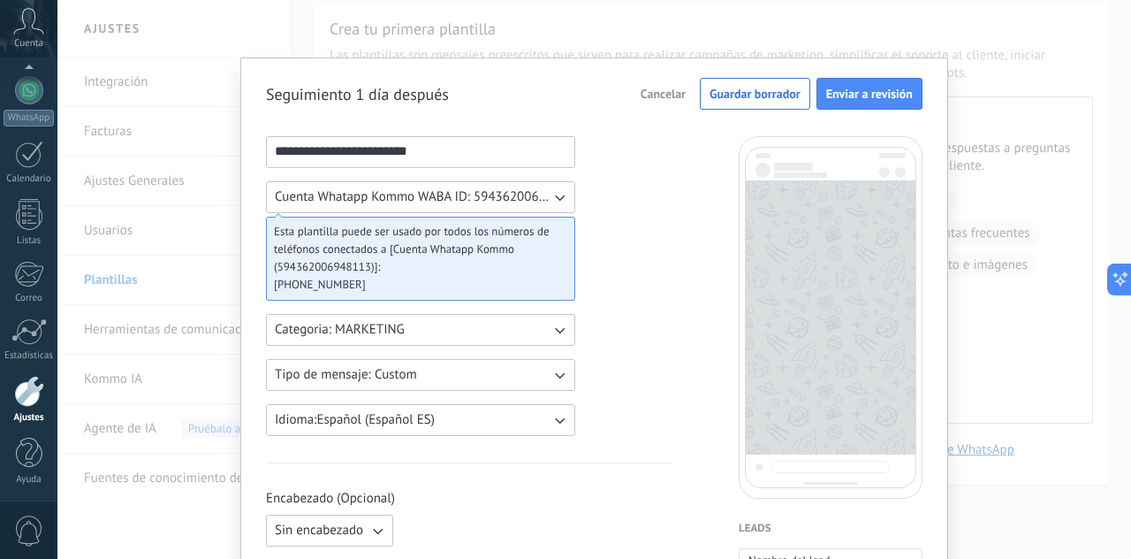
click at [456, 381] on button "Tipo de mensaje: Custom" at bounding box center [420, 375] width 309 height 32
click at [456, 381] on li "Custom" at bounding box center [414, 375] width 319 height 30
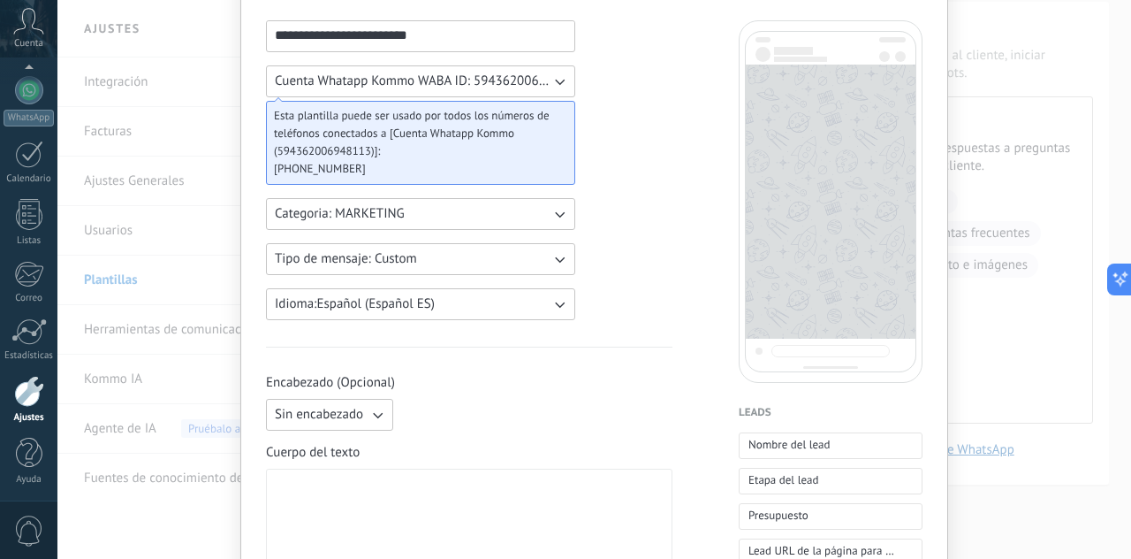
scroll to position [265, 0]
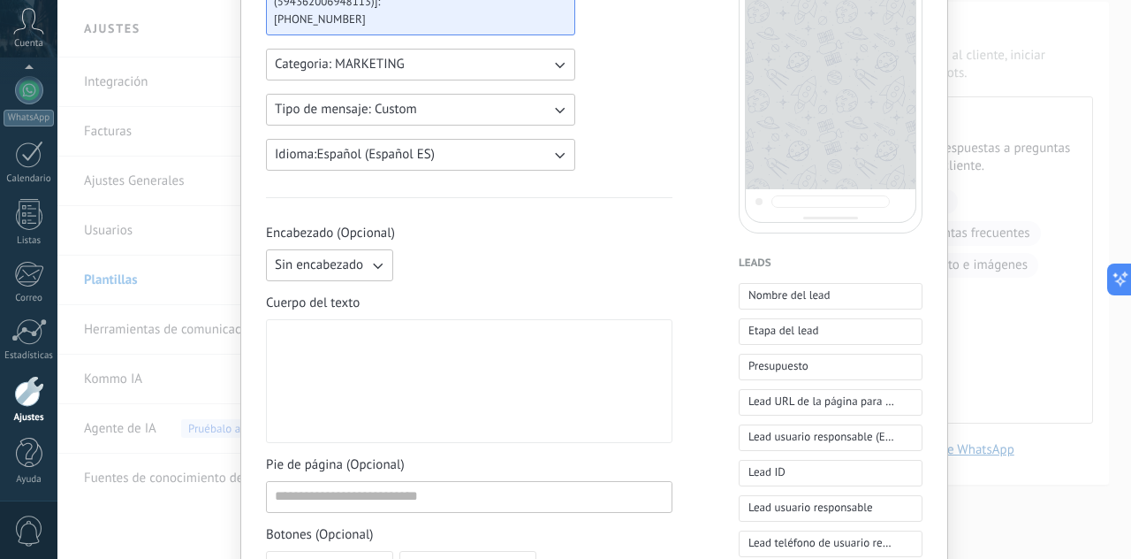
click at [338, 270] on span "Sin encabezado" at bounding box center [319, 265] width 88 height 18
click at [325, 338] on li "Imagen o archivo" at bounding box center [323, 325] width 137 height 30
click at [500, 257] on label "Imagen o archivo" at bounding box center [486, 265] width 172 height 32
click at [400, 249] on input "Imagen o archivo" at bounding box center [400, 249] width 0 height 0
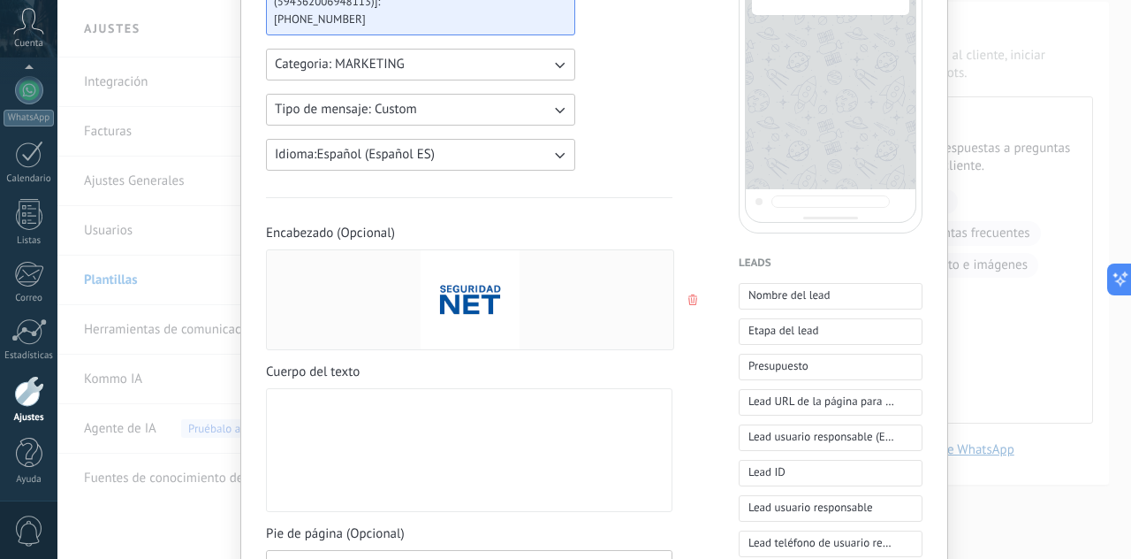
click at [417, 426] on div at bounding box center [469, 450] width 389 height 109
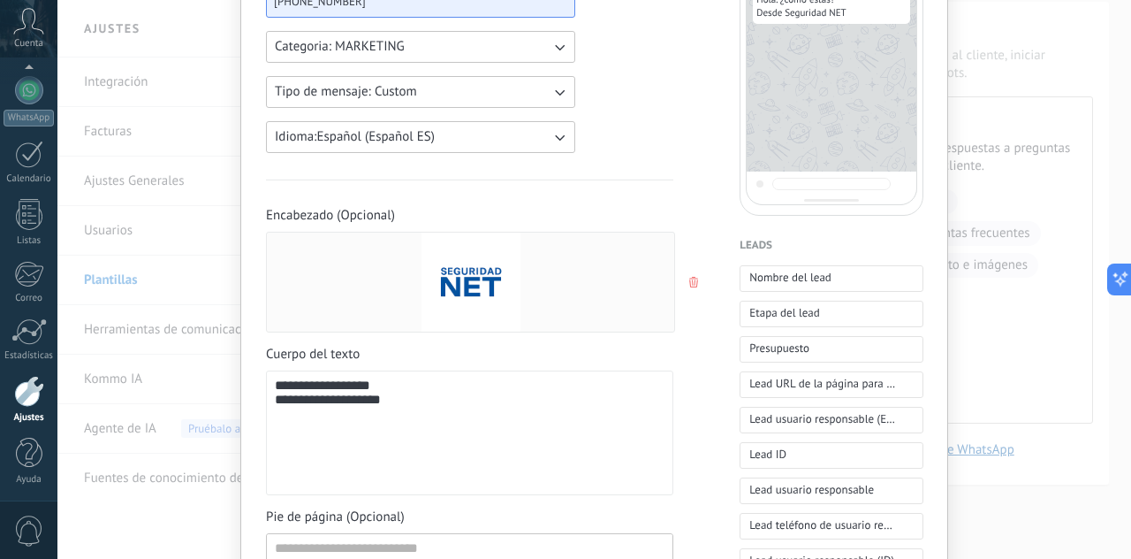
click at [275, 432] on div "**********" at bounding box center [470, 433] width 390 height 110
click at [415, 393] on div "**********" at bounding box center [470, 433] width 390 height 110
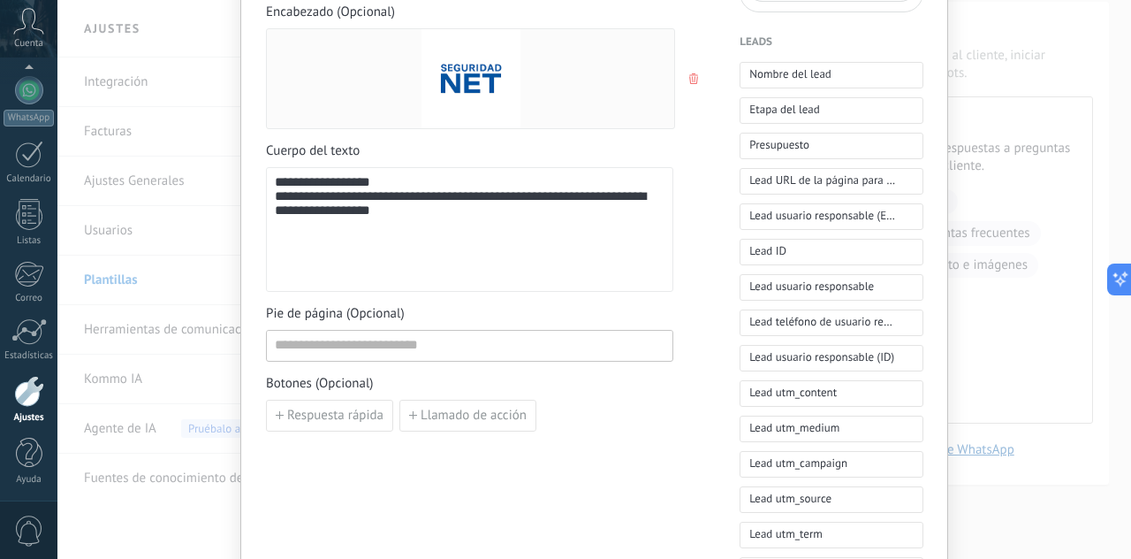
scroll to position [548, 0]
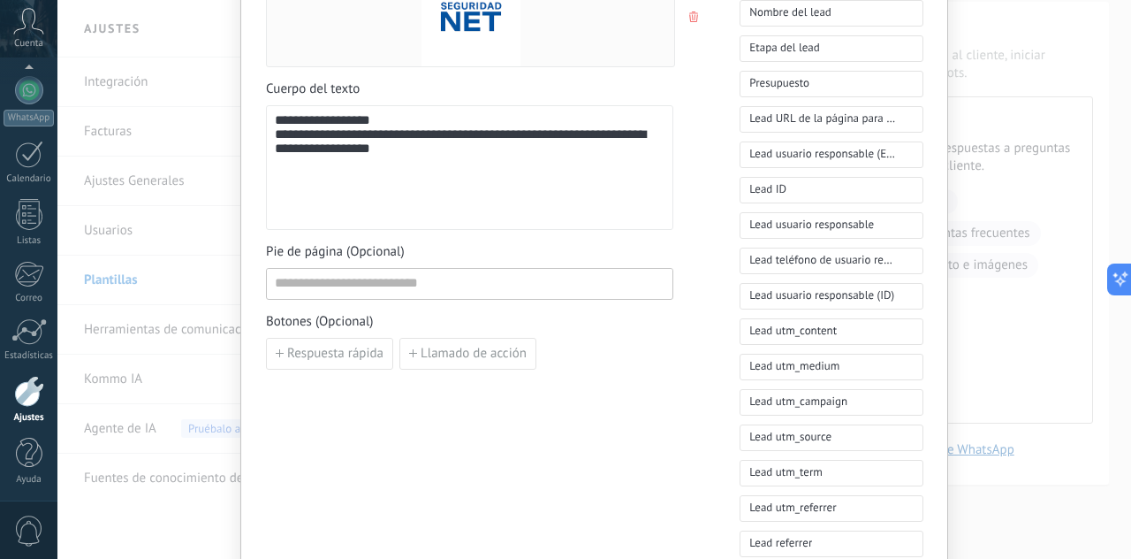
click at [301, 119] on div "**********" at bounding box center [470, 168] width 390 height 110
click at [377, 113] on div "**********" at bounding box center [470, 168] width 390 height 110
click at [365, 115] on div "**********" at bounding box center [470, 168] width 390 height 110
click at [371, 121] on div "**********" at bounding box center [470, 168] width 390 height 110
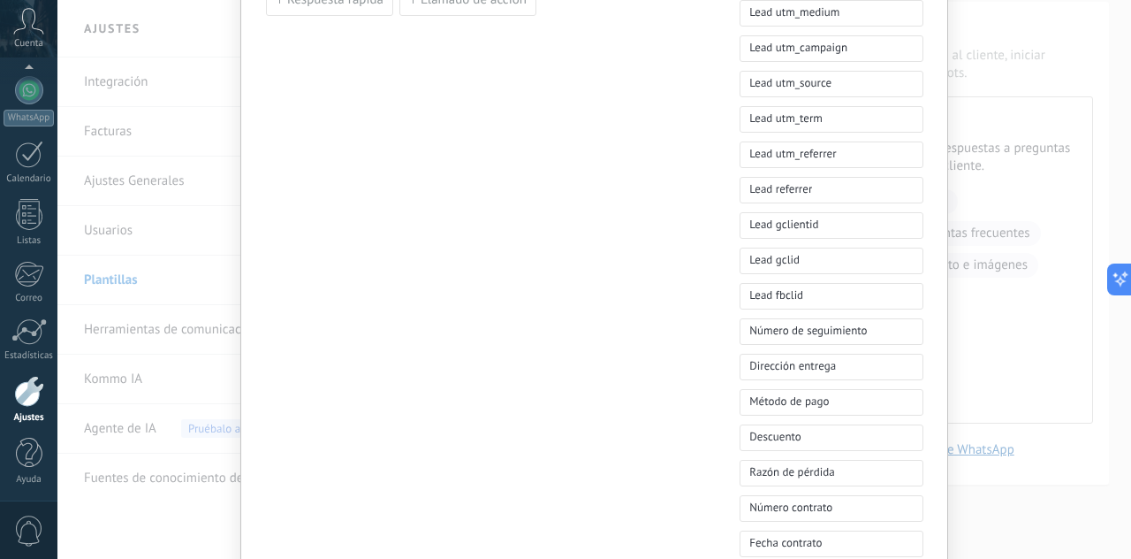
scroll to position [1167, 0]
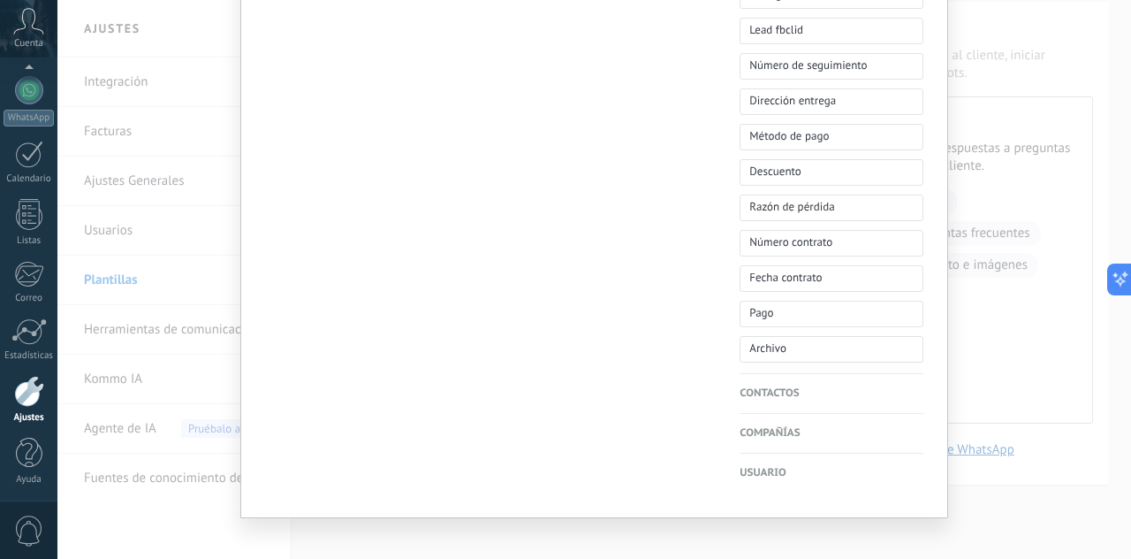
click at [806, 394] on h4 "Contactos" at bounding box center [832, 394] width 184 height 18
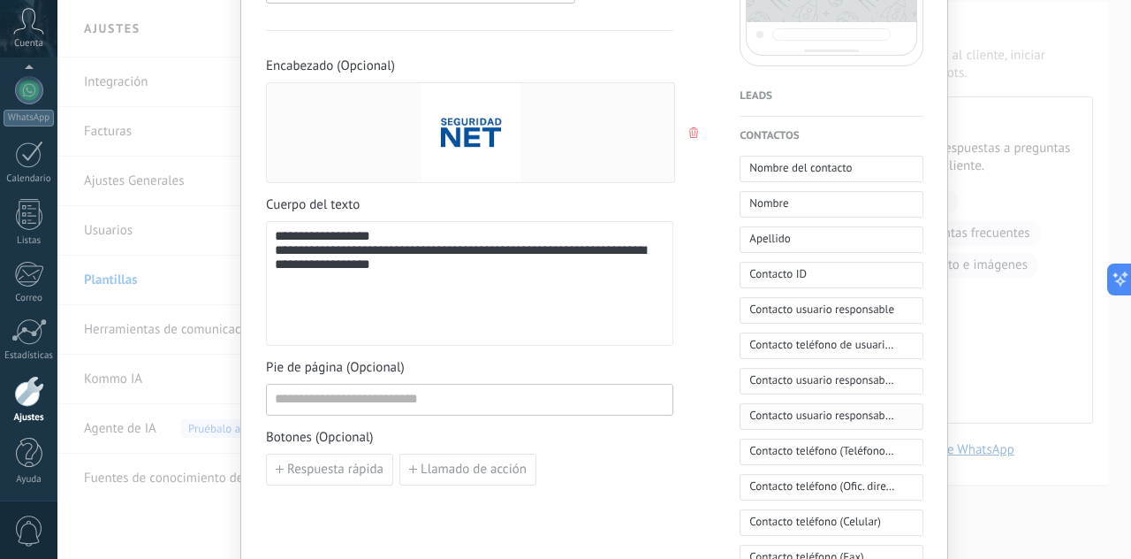
scroll to position [369, 0]
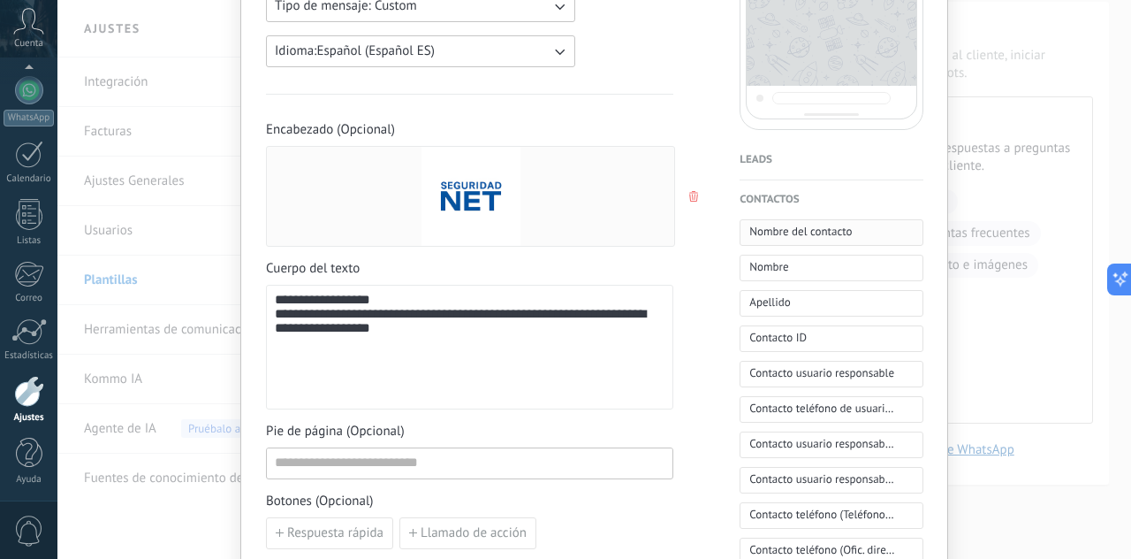
click at [804, 232] on span "Nombre del contacto" at bounding box center [801, 232] width 103 height 18
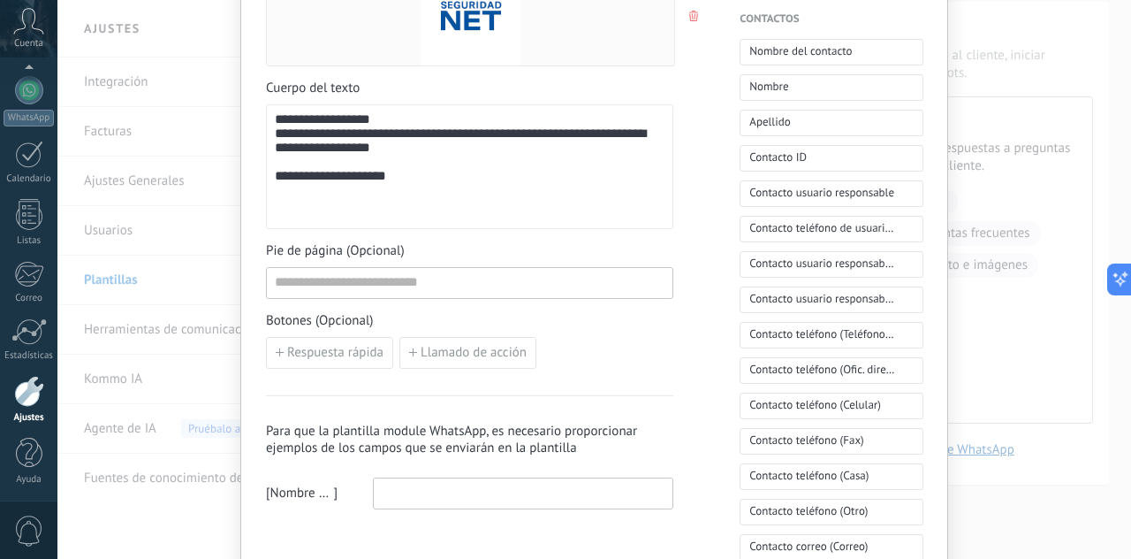
scroll to position [722, 0]
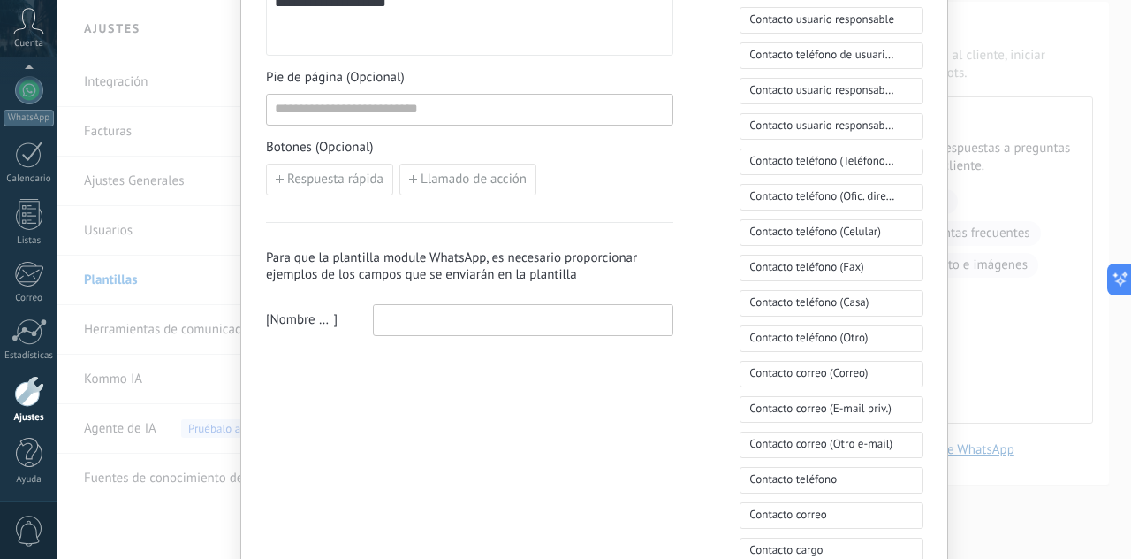
type button "Nombre del contacto"
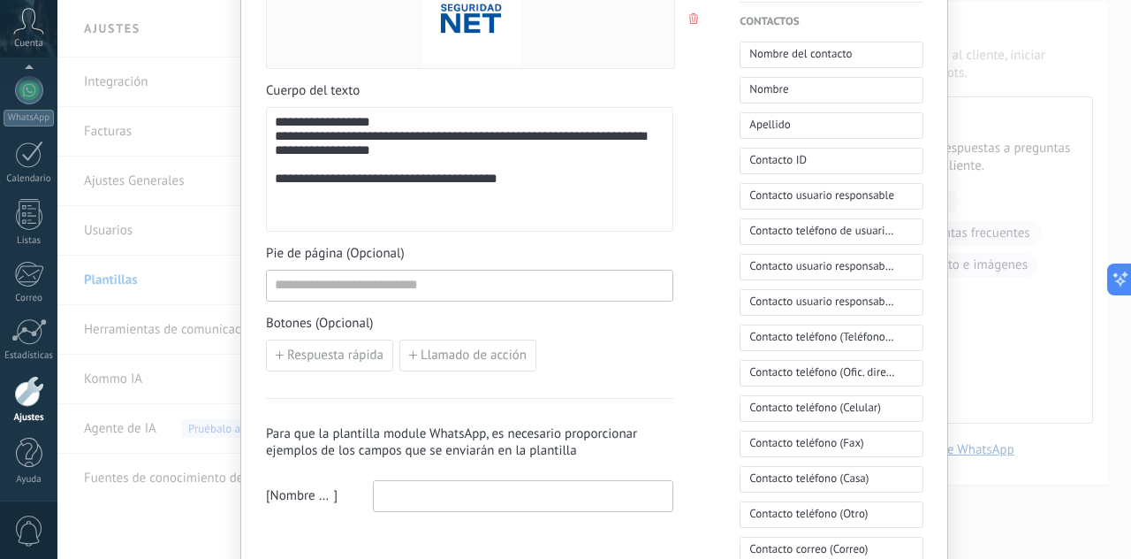
scroll to position [545, 0]
drag, startPoint x: 529, startPoint y: 199, endPoint x: 371, endPoint y: 208, distance: 157.6
click at [371, 208] on div "**********" at bounding box center [470, 171] width 390 height 110
click at [355, 217] on div "**********" at bounding box center [470, 171] width 390 height 110
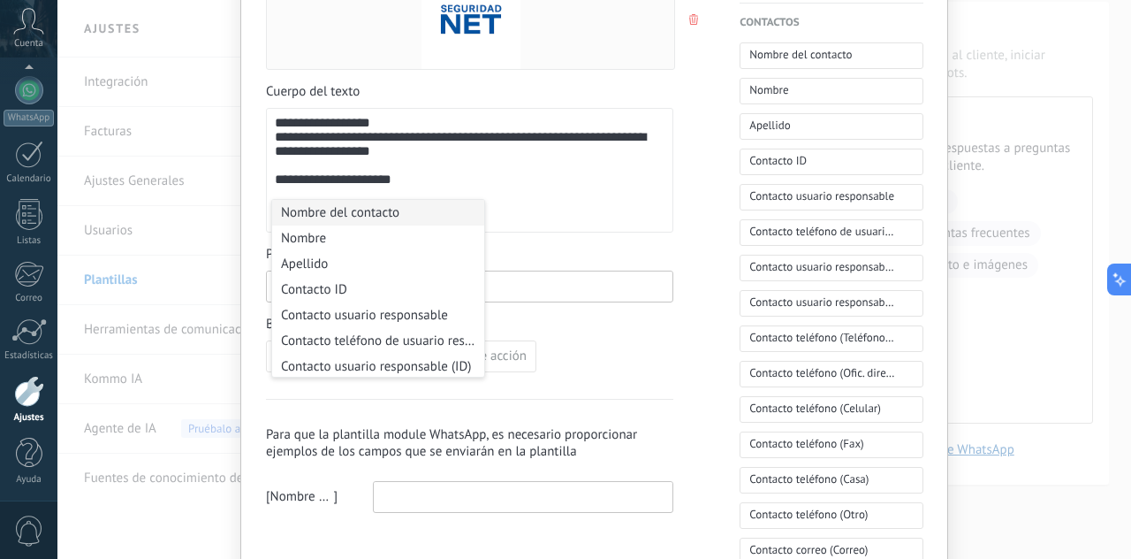
click at [355, 208] on li "Nombre del contacto" at bounding box center [378, 213] width 212 height 26
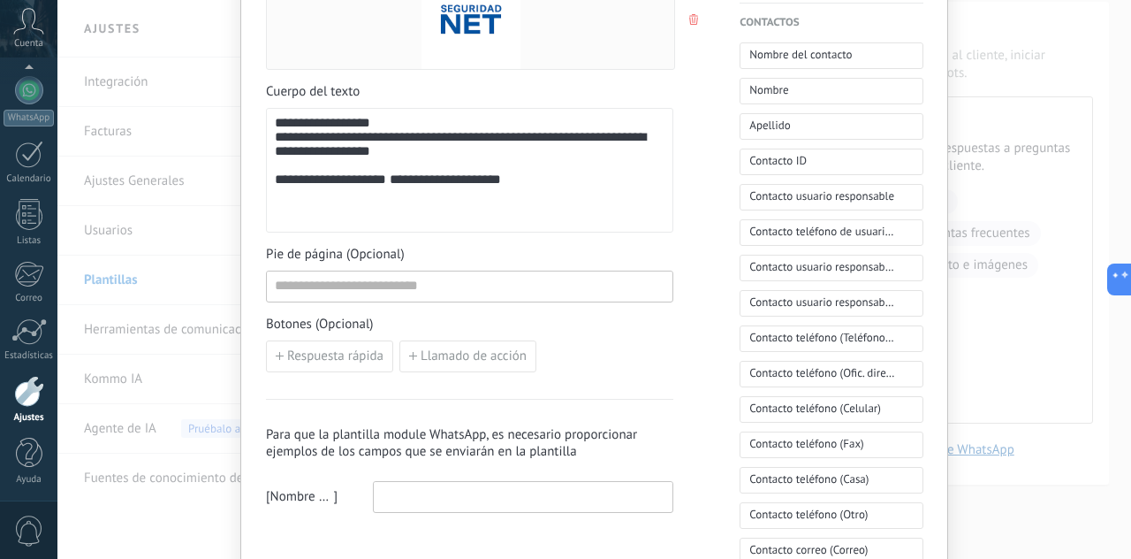
click at [361, 198] on div "**********" at bounding box center [470, 171] width 390 height 110
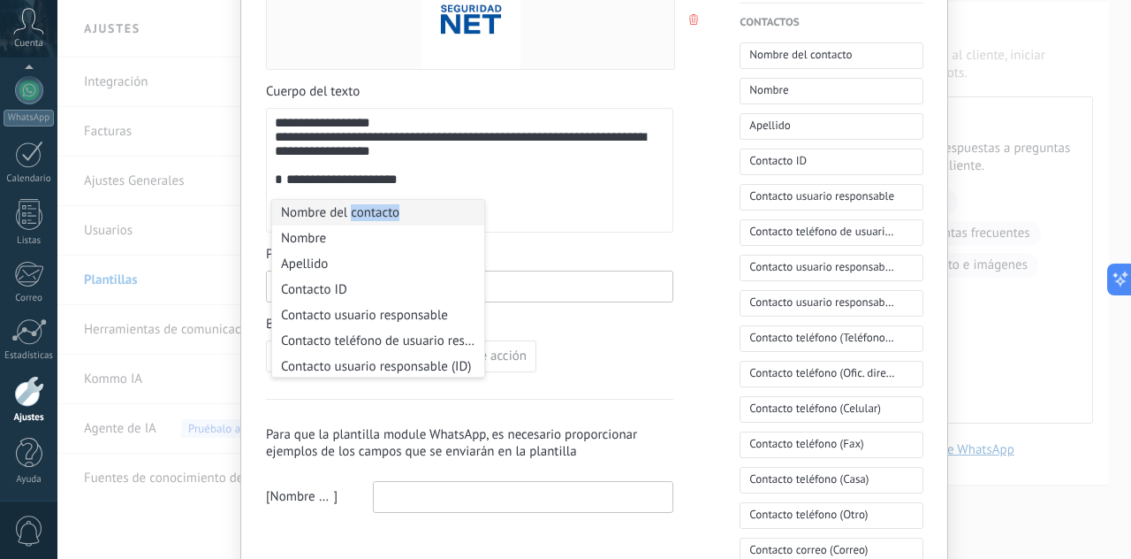
click at [361, 200] on li "Nombre del contacto" at bounding box center [378, 213] width 212 height 26
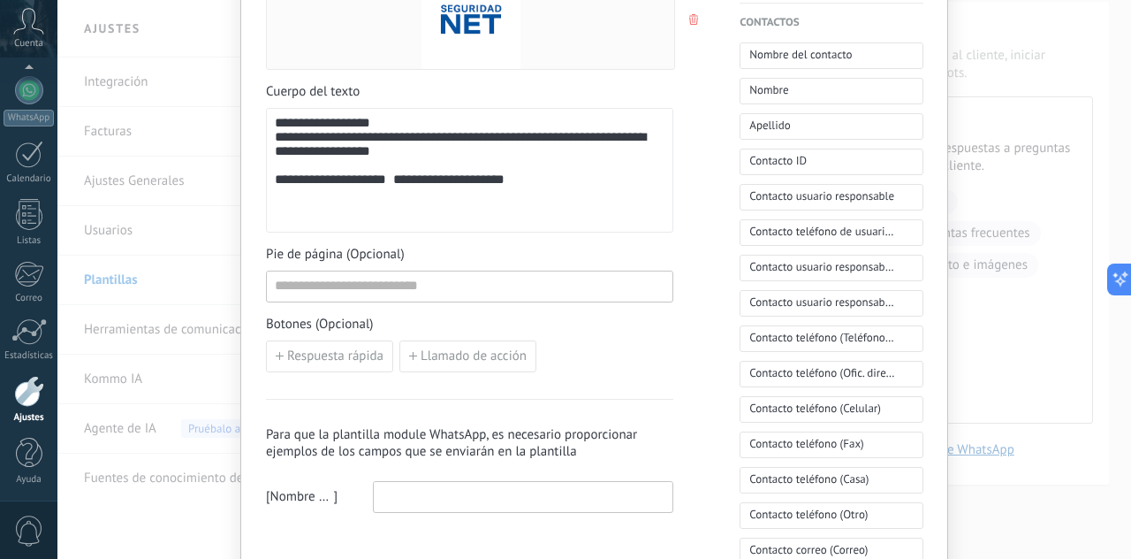
click at [362, 198] on div "**********" at bounding box center [470, 171] width 390 height 110
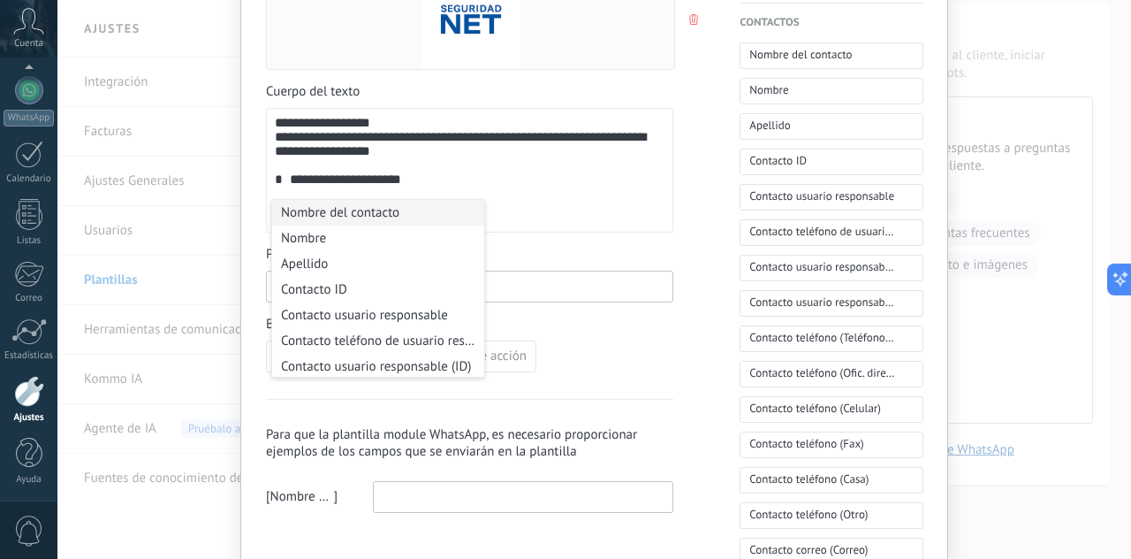
click at [364, 204] on li "Nombre del contacto" at bounding box center [378, 213] width 212 height 26
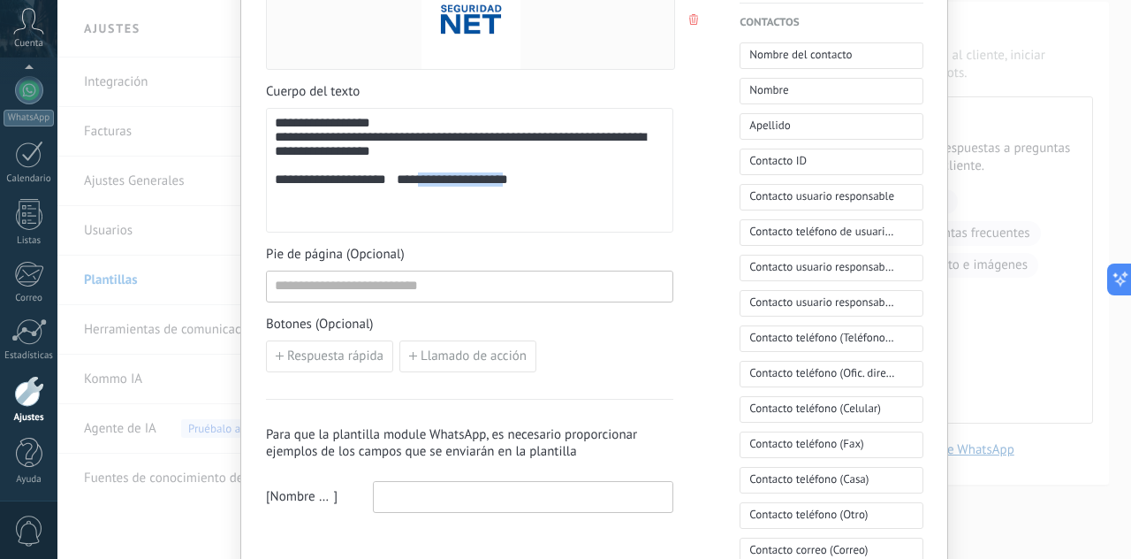
drag, startPoint x: 435, startPoint y: 188, endPoint x: 529, endPoint y: 190, distance: 94.6
click at [508, 186] on span "**********" at bounding box center [452, 178] width 111 height 13
drag, startPoint x: 552, startPoint y: 195, endPoint x: 407, endPoint y: 193, distance: 144.1
click at [407, 193] on div "**********" at bounding box center [470, 171] width 390 height 110
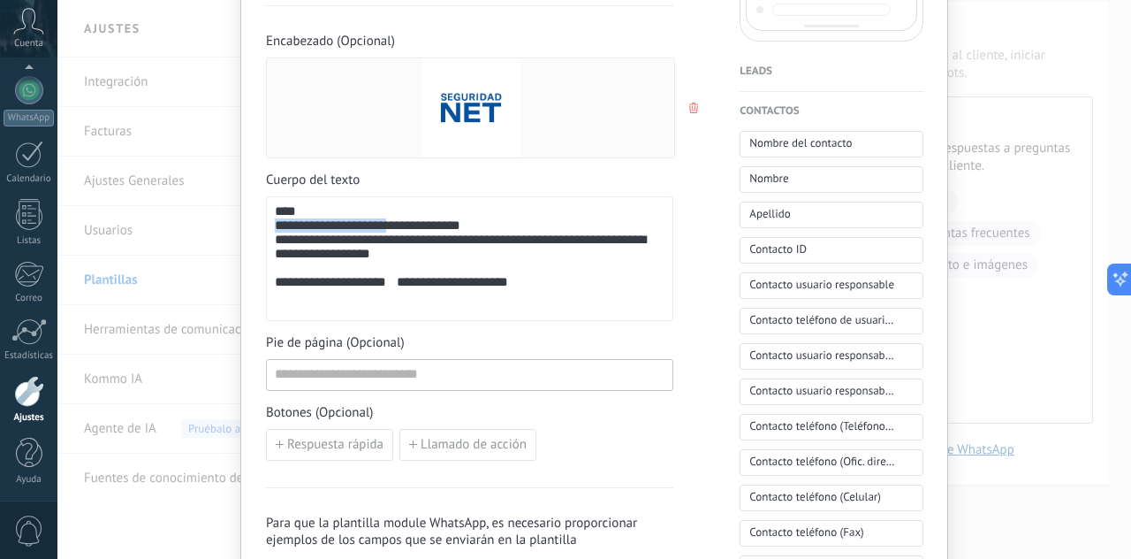
click at [275, 224] on span "**********" at bounding box center [330, 224] width 111 height 13
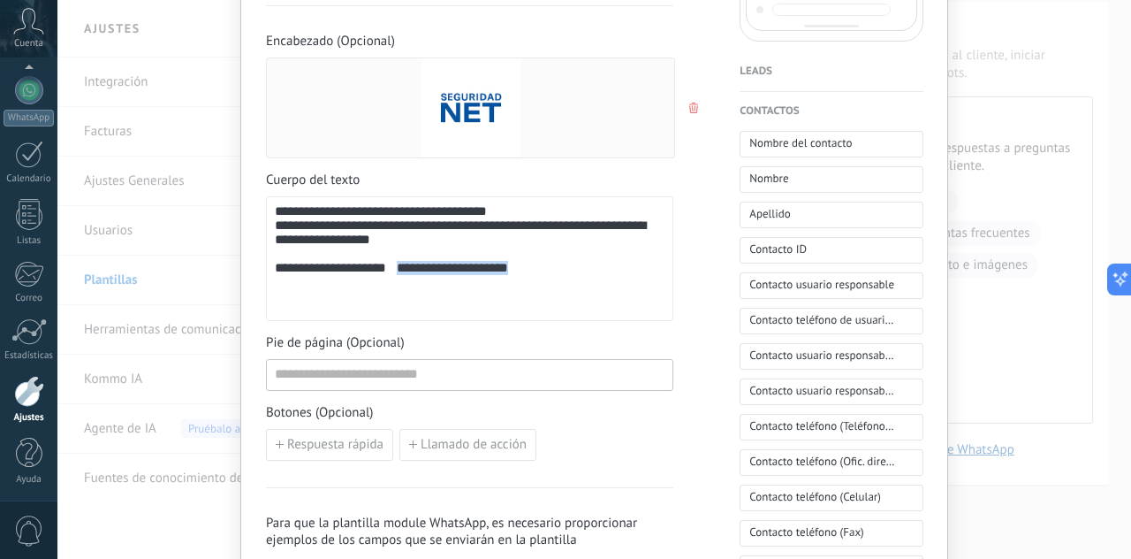
drag, startPoint x: 560, startPoint y: 286, endPoint x: 390, endPoint y: 275, distance: 170.9
click at [390, 275] on div "**********" at bounding box center [470, 252] width 390 height 68
click at [386, 274] on span "**********" at bounding box center [330, 267] width 111 height 13
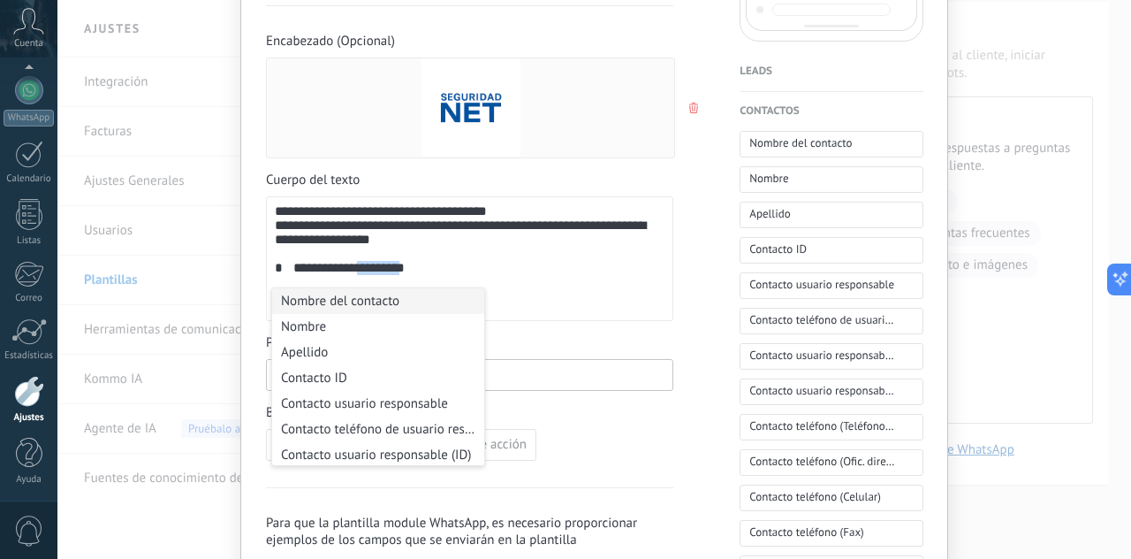
click at [389, 274] on span "**********" at bounding box center [348, 267] width 111 height 13
click at [539, 312] on div "**********" at bounding box center [469, 258] width 407 height 125
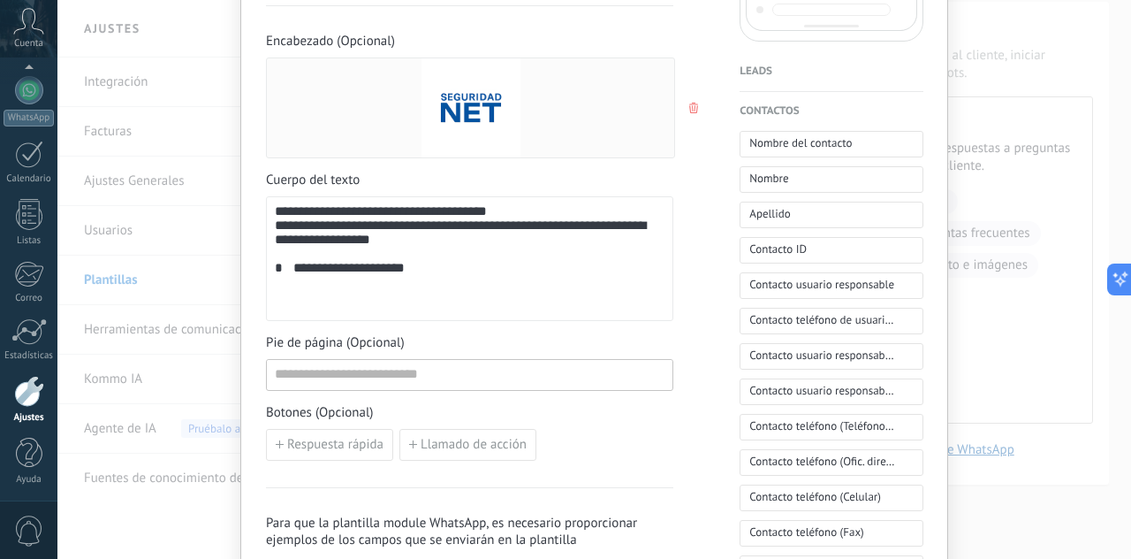
click at [385, 274] on span "**********" at bounding box center [348, 267] width 111 height 13
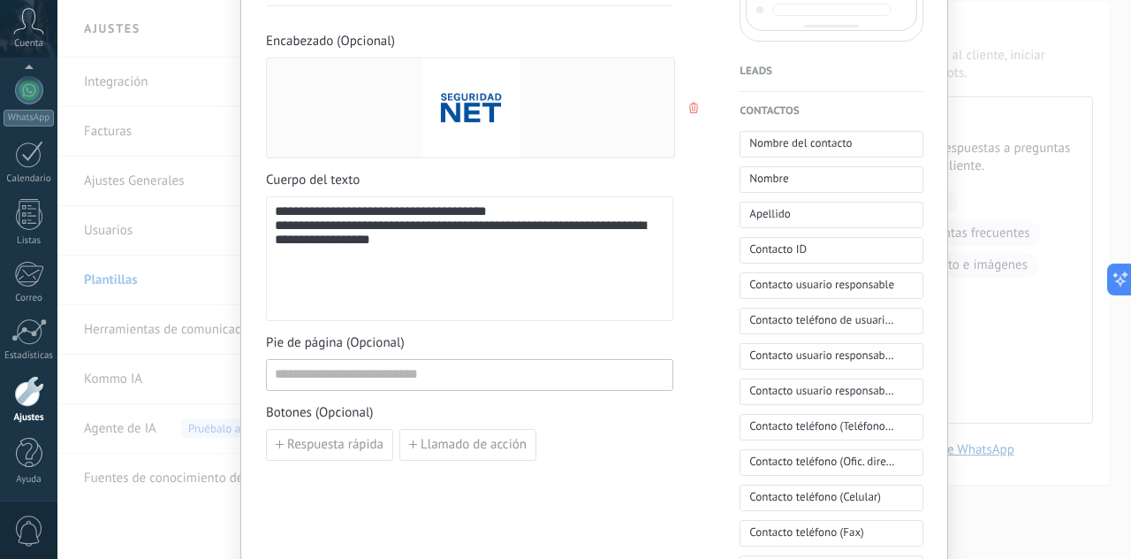
click at [360, 206] on span "**********" at bounding box center [356, 210] width 111 height 13
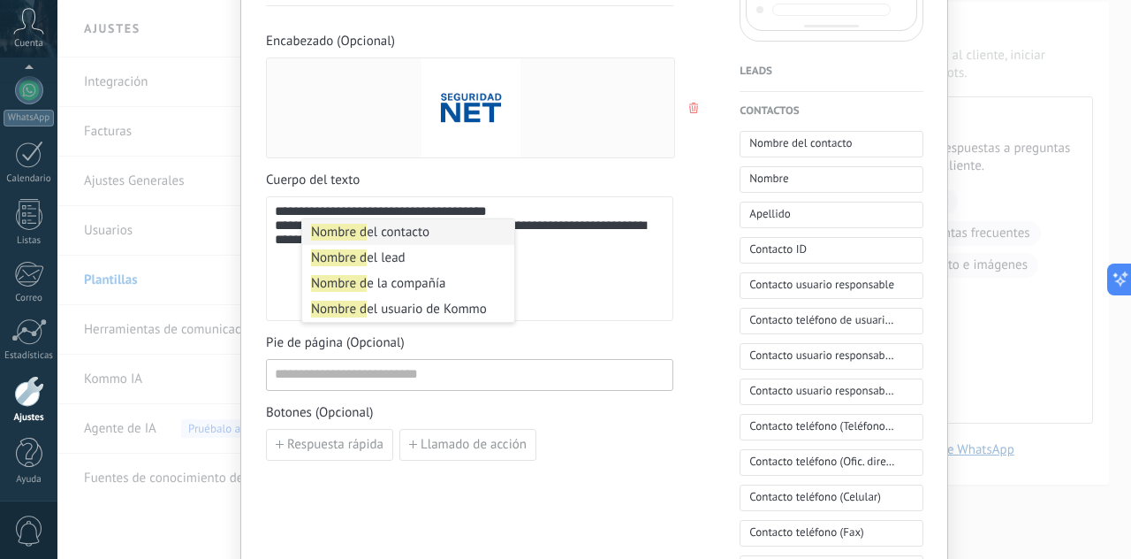
click at [410, 238] on li "Nombre d el contacto" at bounding box center [408, 232] width 212 height 26
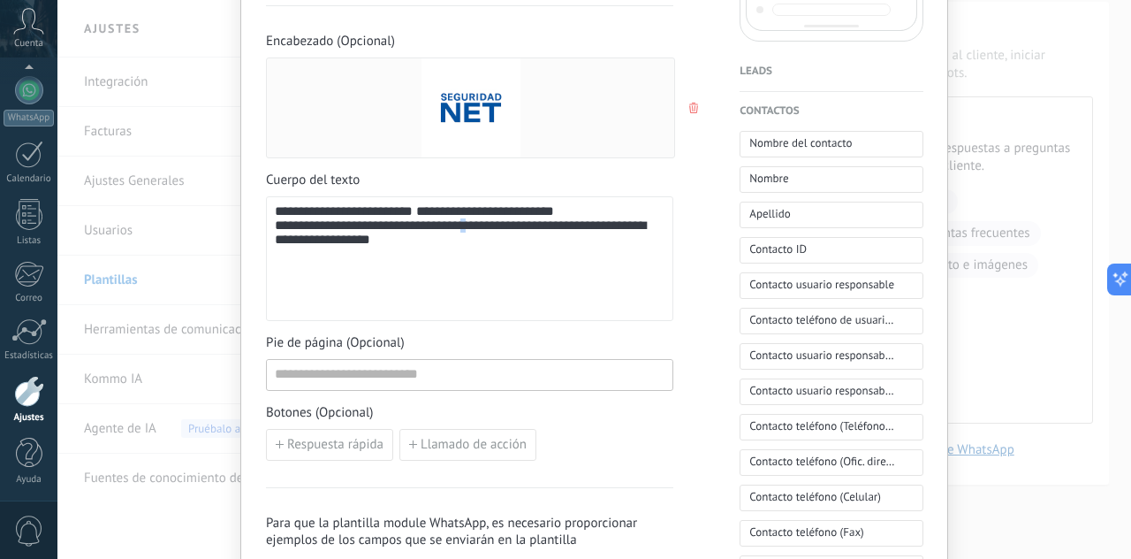
click at [493, 218] on div "**********" at bounding box center [470, 235] width 390 height 34
click at [480, 213] on span "**********" at bounding box center [390, 210] width 179 height 13
click at [571, 321] on div "**********" at bounding box center [469, 317] width 407 height 568
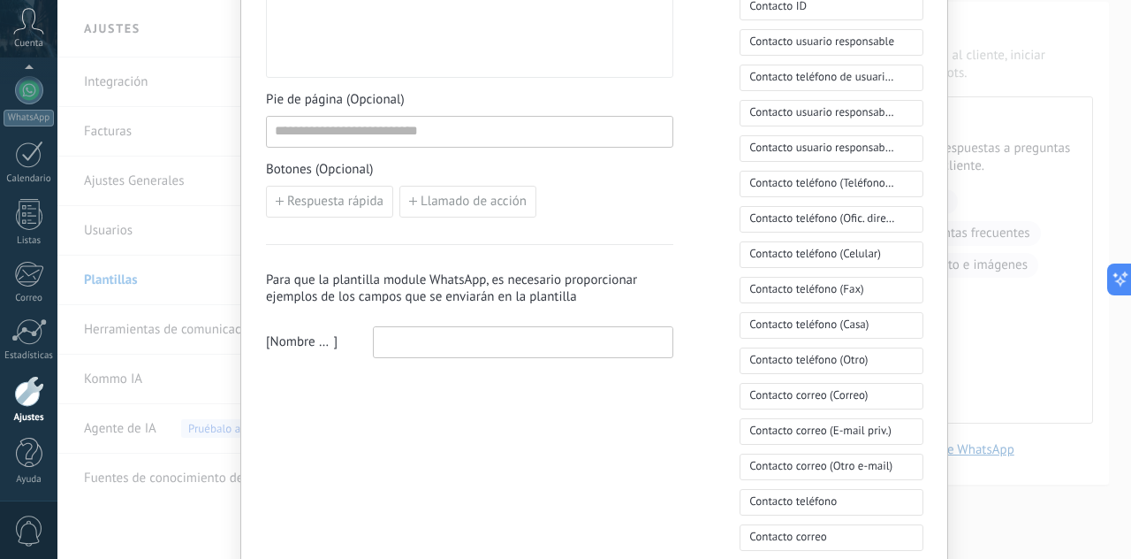
scroll to position [722, 0]
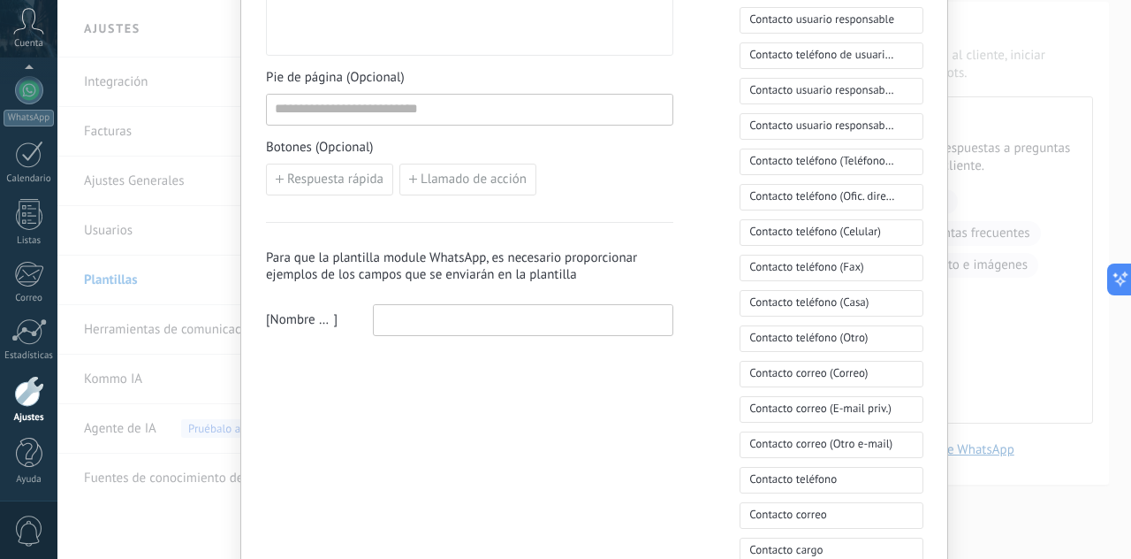
click at [400, 314] on input at bounding box center [523, 319] width 299 height 28
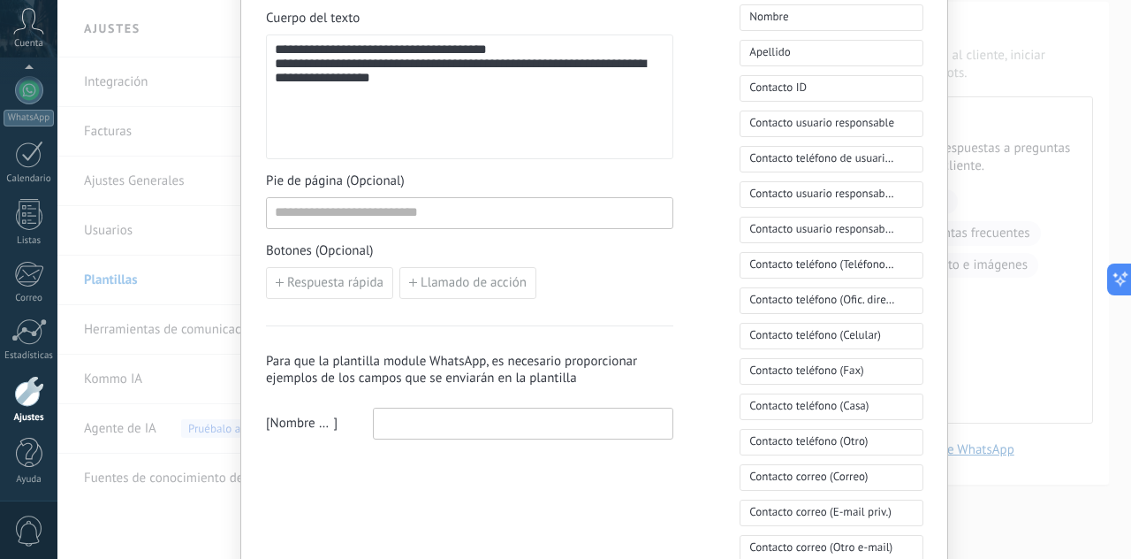
scroll to position [545, 0]
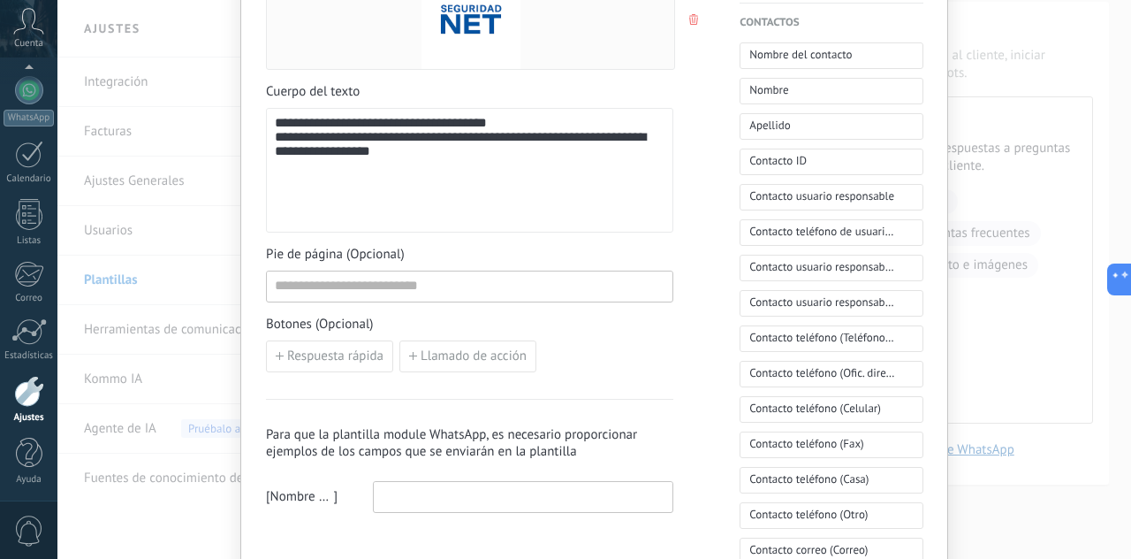
click at [603, 458] on div "Para que la plantilla module WhatsApp, es necesario proporcionar ejemplos de lo…" at bounding box center [469, 456] width 407 height 114
click at [327, 289] on input at bounding box center [470, 285] width 406 height 28
click at [340, 361] on button "Respuesta rápida" at bounding box center [329, 356] width 127 height 32
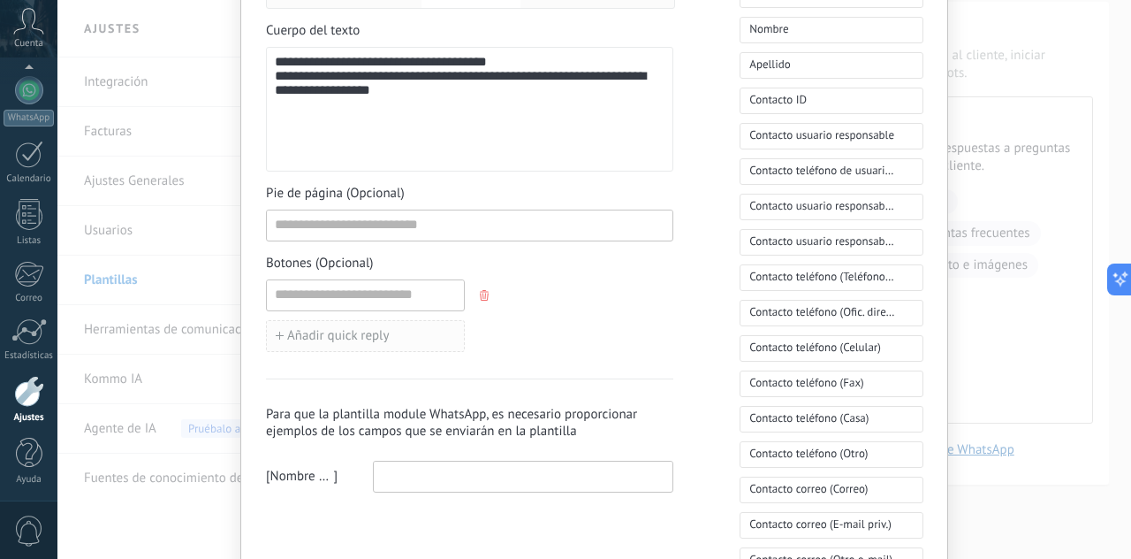
scroll to position [634, 0]
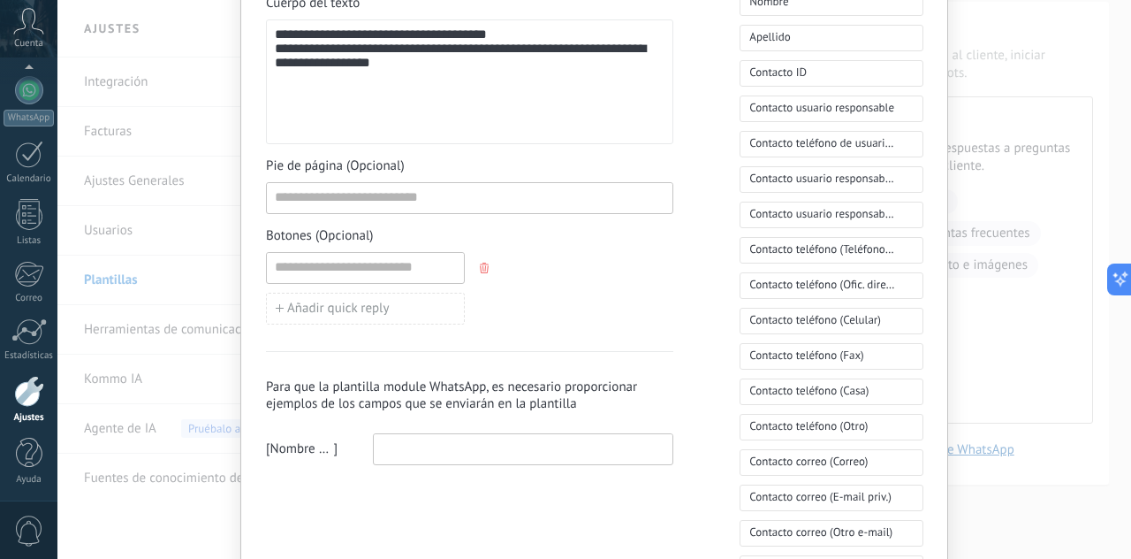
click at [480, 263] on icon "button" at bounding box center [484, 268] width 9 height 11
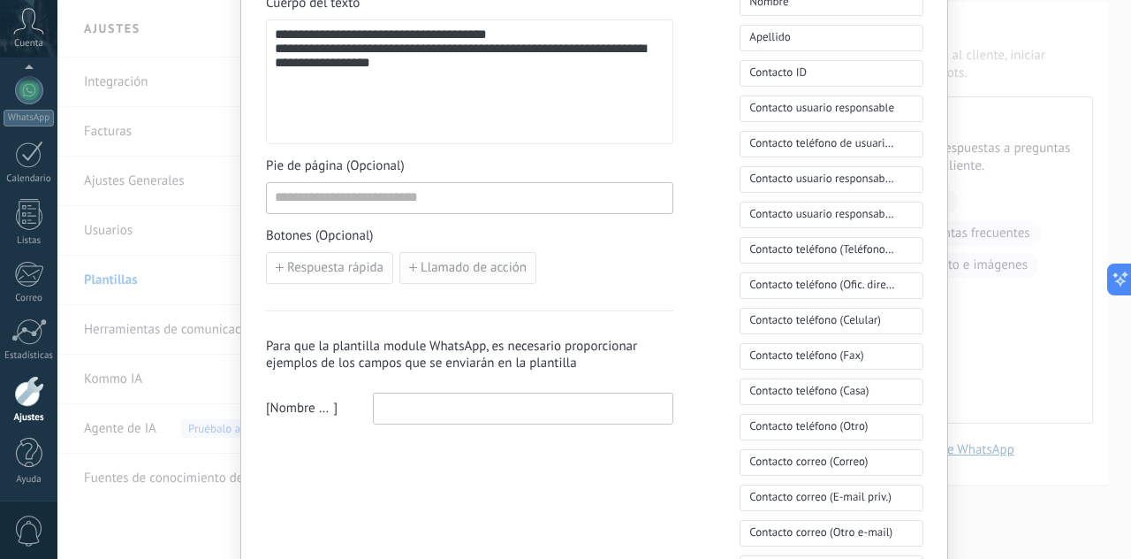
click at [451, 273] on button "Llamado de acción" at bounding box center [468, 268] width 137 height 32
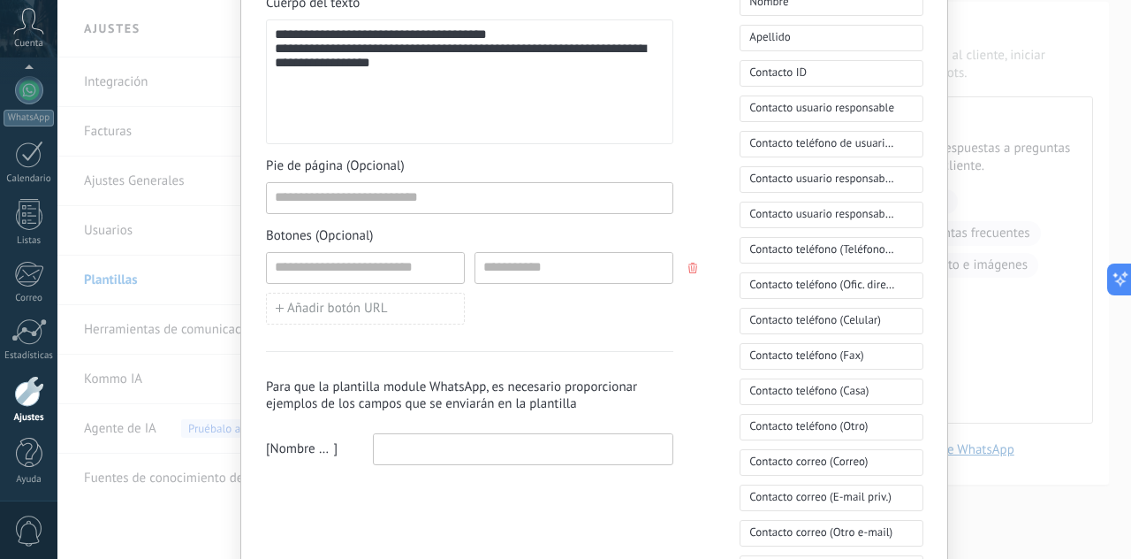
click at [692, 267] on icon "button" at bounding box center [693, 268] width 9 height 11
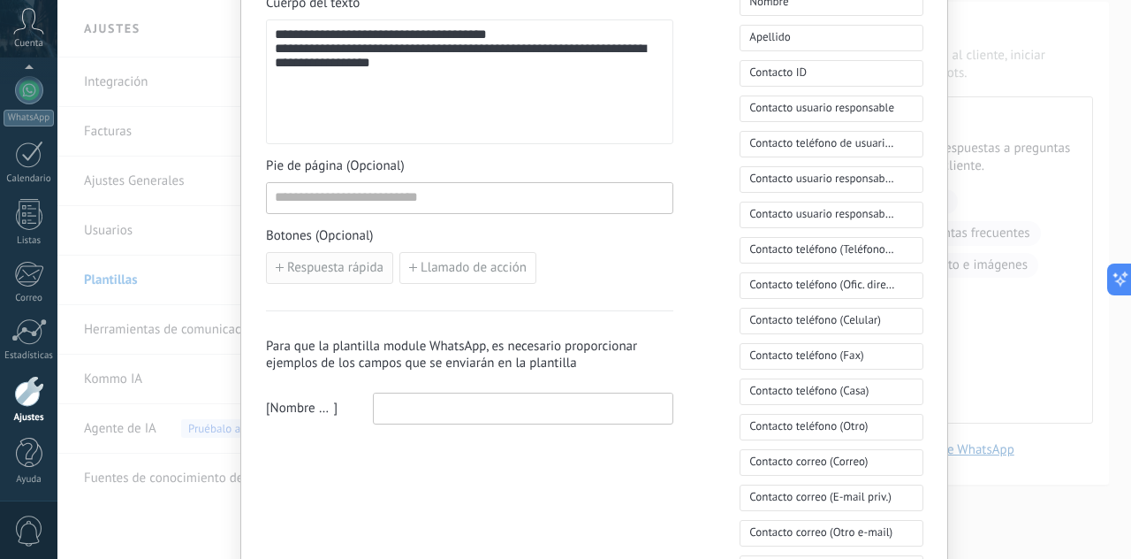
click at [355, 264] on span "Respuesta rápida" at bounding box center [335, 268] width 96 height 12
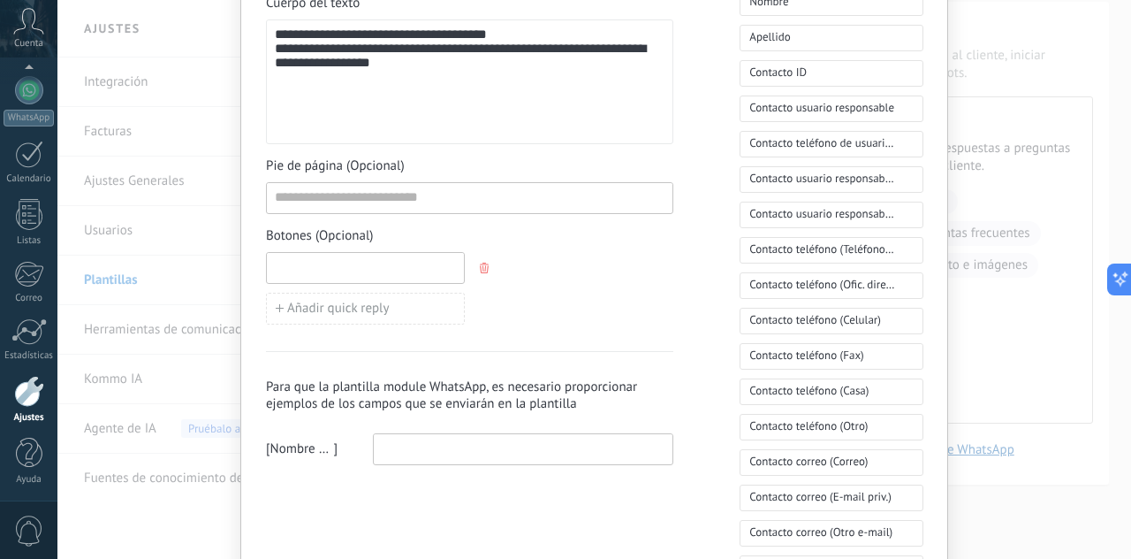
click at [355, 264] on input at bounding box center [365, 267] width 197 height 28
type input "**********"
click at [491, 304] on div "Añadir quick reply" at bounding box center [469, 309] width 407 height 32
click at [401, 294] on button "Añadir quick reply" at bounding box center [365, 309] width 199 height 32
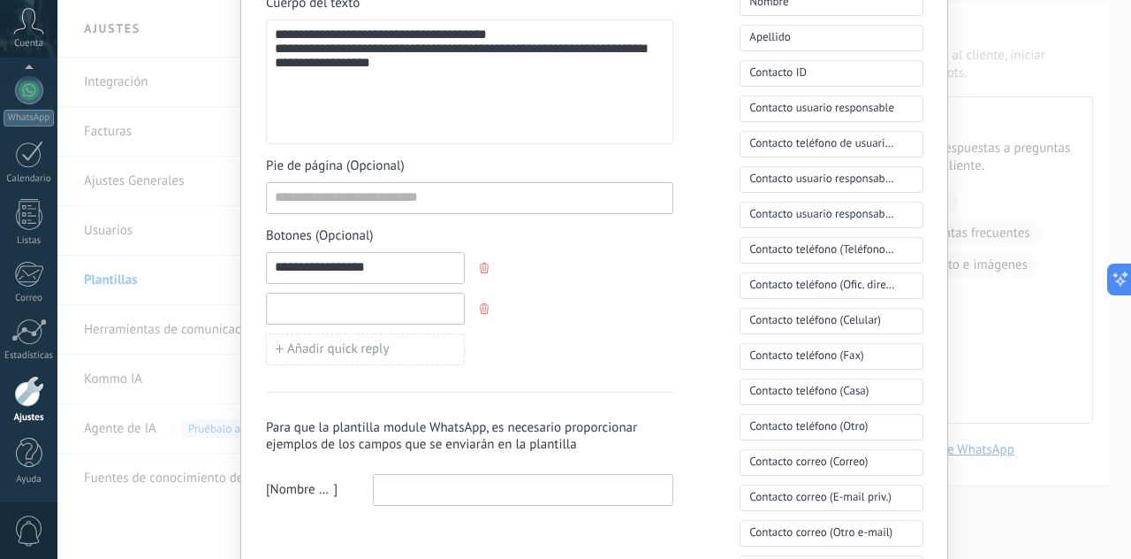
drag, startPoint x: 337, startPoint y: 312, endPoint x: 328, endPoint y: 314, distance: 9.0
click at [336, 312] on input at bounding box center [365, 307] width 197 height 28
type input "**********"
click at [365, 258] on input "**********" at bounding box center [365, 267] width 197 height 28
click at [384, 274] on input "**********" at bounding box center [365, 267] width 197 height 28
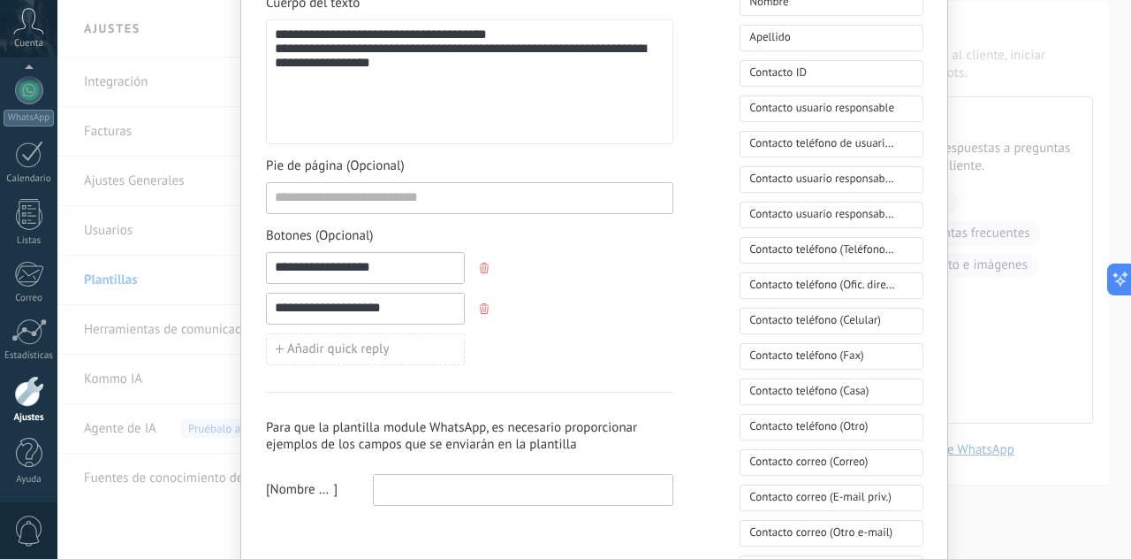
type input "**********"
click at [392, 305] on input "**********" at bounding box center [365, 307] width 197 height 28
drag, startPoint x: 390, startPoint y: 307, endPoint x: 292, endPoint y: 291, distance: 99.4
click at [292, 293] on input "**********" at bounding box center [365, 307] width 197 height 28
type input "**********"
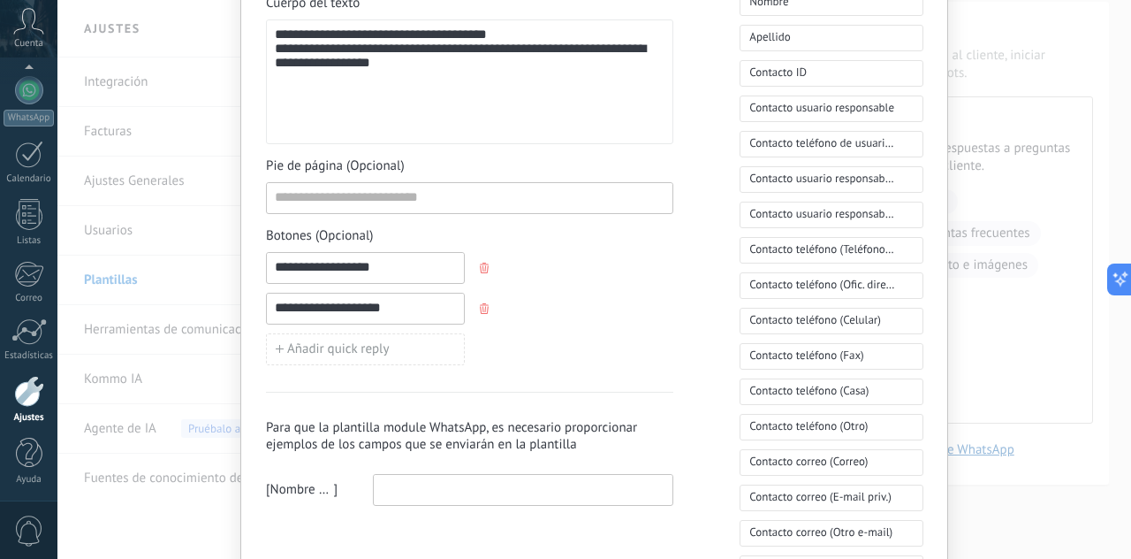
click at [526, 362] on div "**********" at bounding box center [469, 181] width 407 height 650
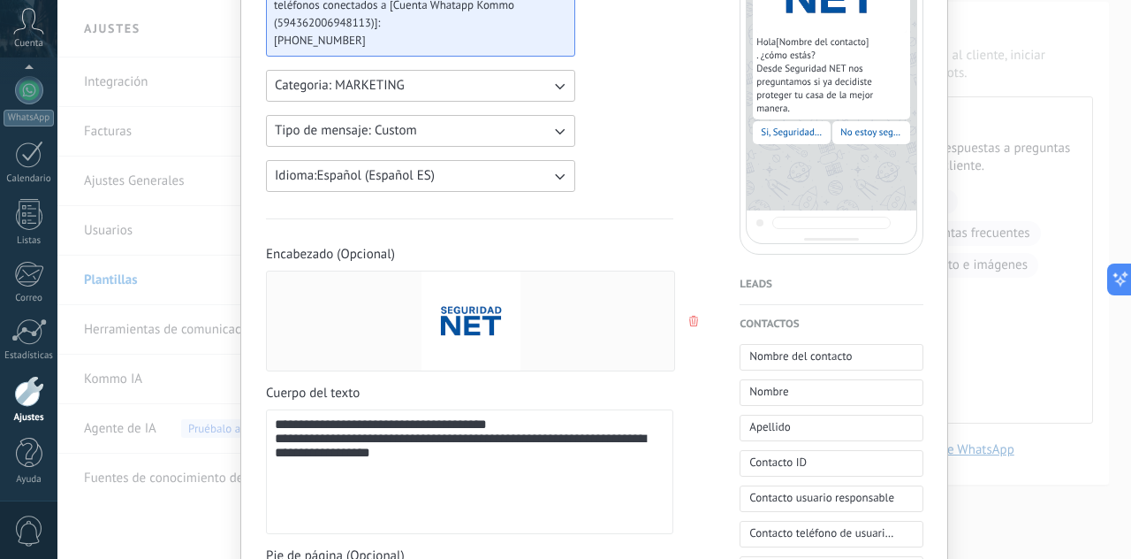
scroll to position [354, 0]
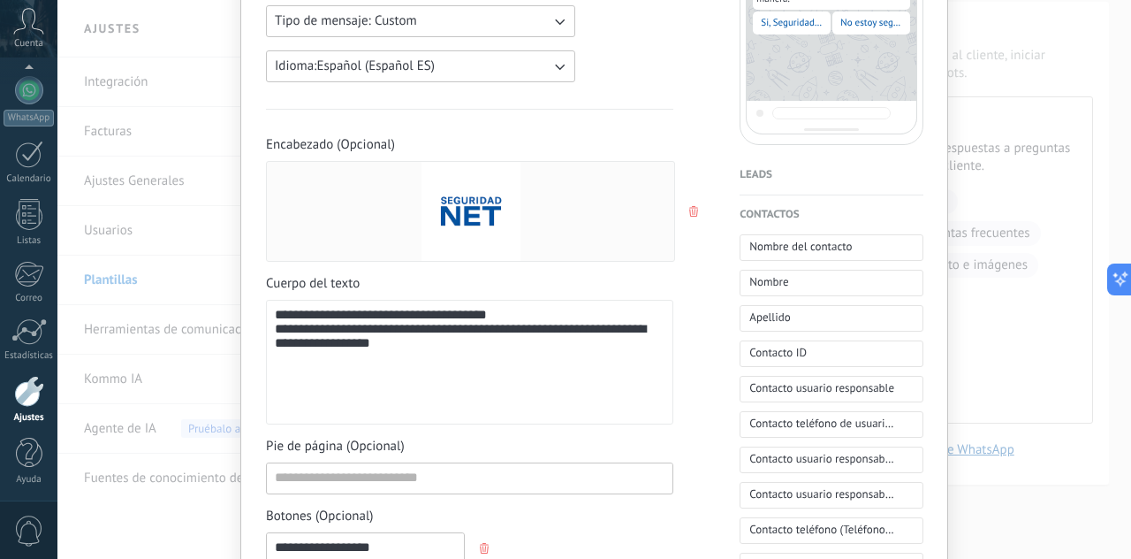
drag, startPoint x: 435, startPoint y: 309, endPoint x: 511, endPoint y: 377, distance: 102.0
click at [434, 309] on span "**********" at bounding box center [450, 314] width 74 height 13
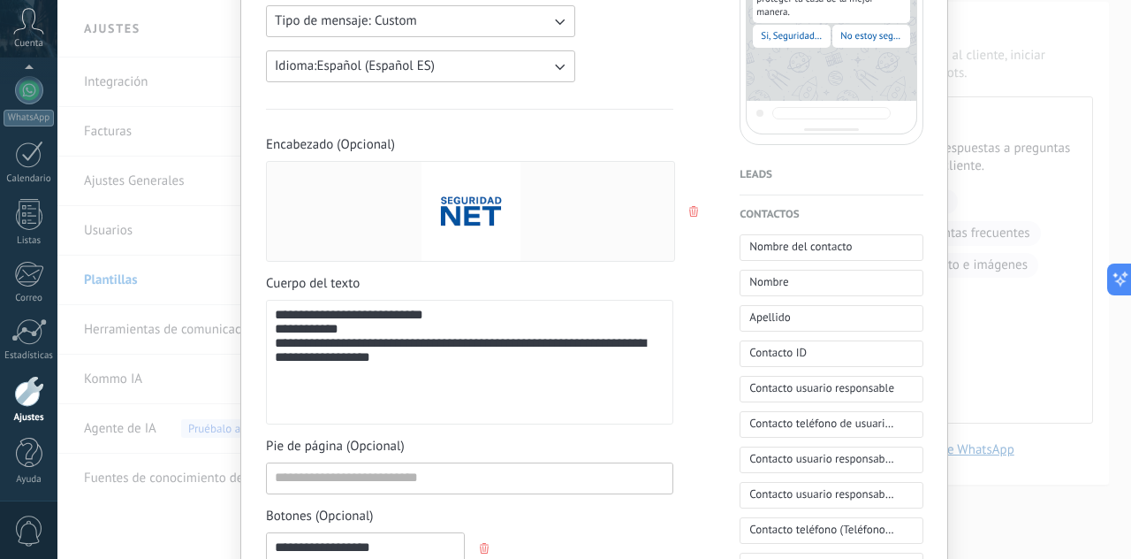
click at [444, 317] on div "**********" at bounding box center [470, 363] width 390 height 110
click at [275, 335] on span "**********" at bounding box center [307, 328] width 64 height 13
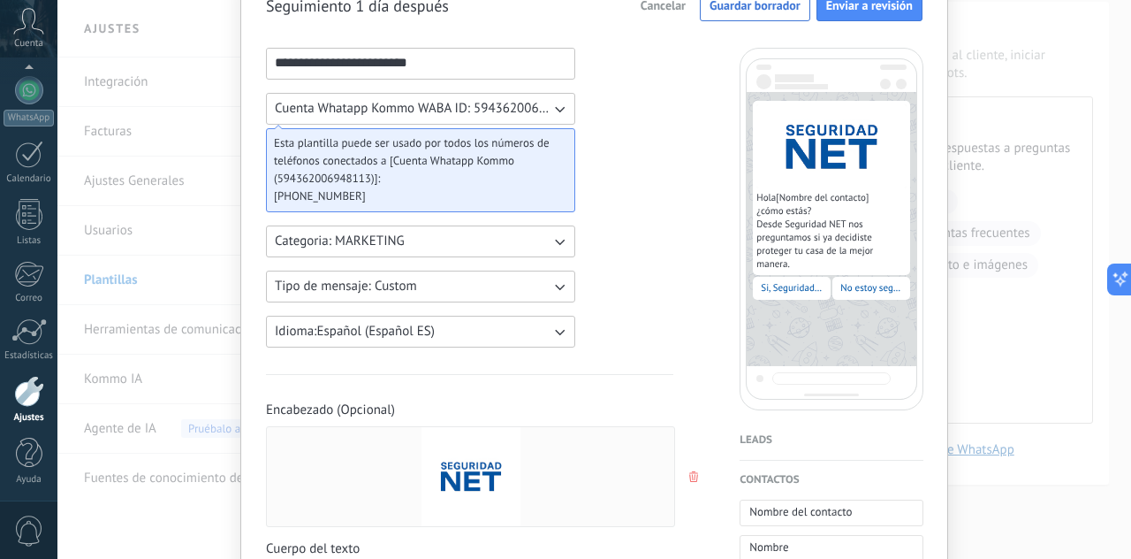
scroll to position [265, 0]
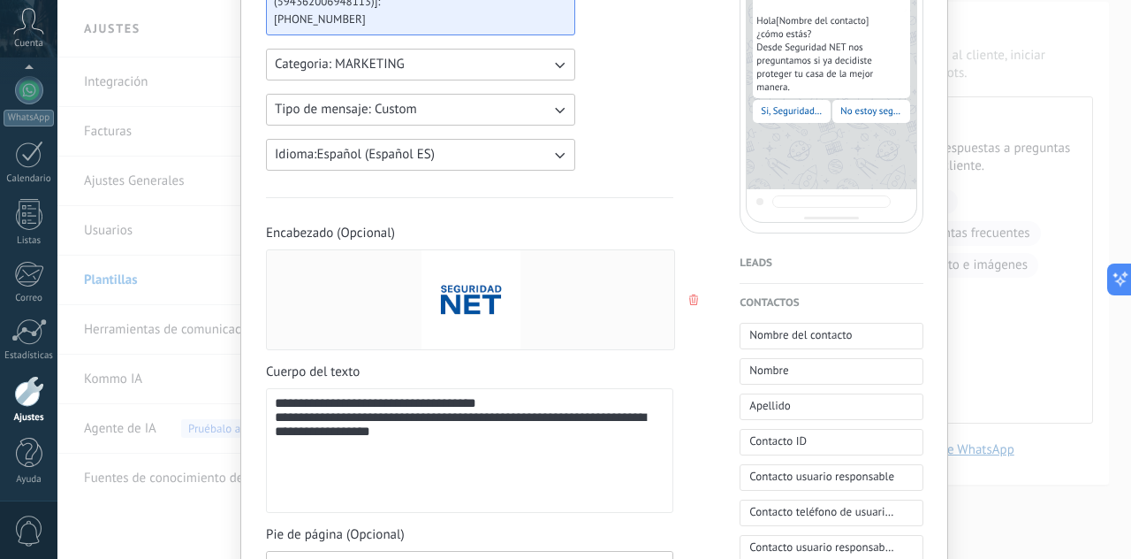
click at [446, 407] on span "**********" at bounding box center [445, 402] width 64 height 13
click at [430, 406] on span "**********" at bounding box center [445, 402] width 64 height 13
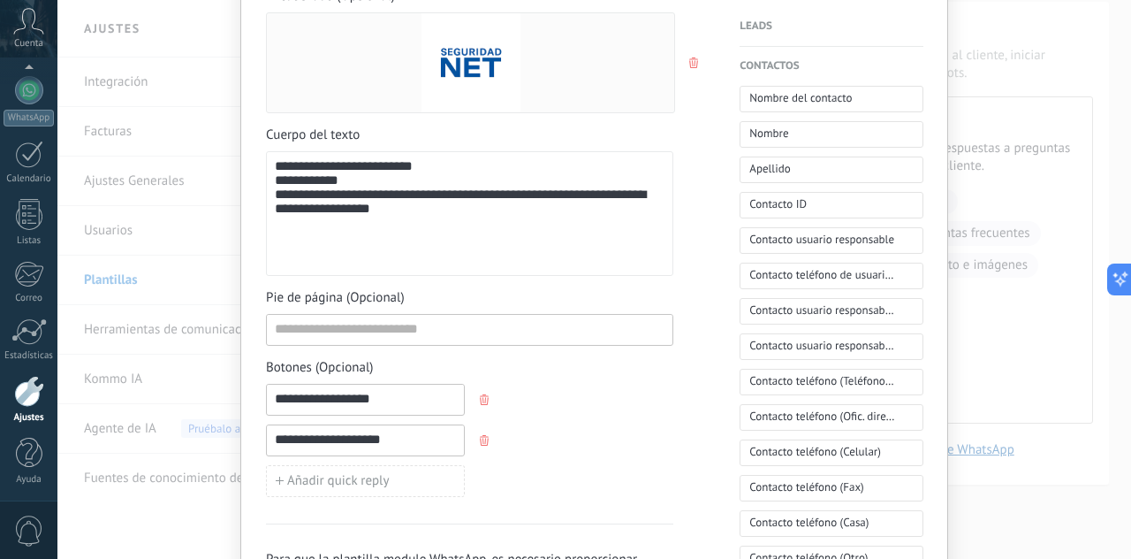
scroll to position [530, 0]
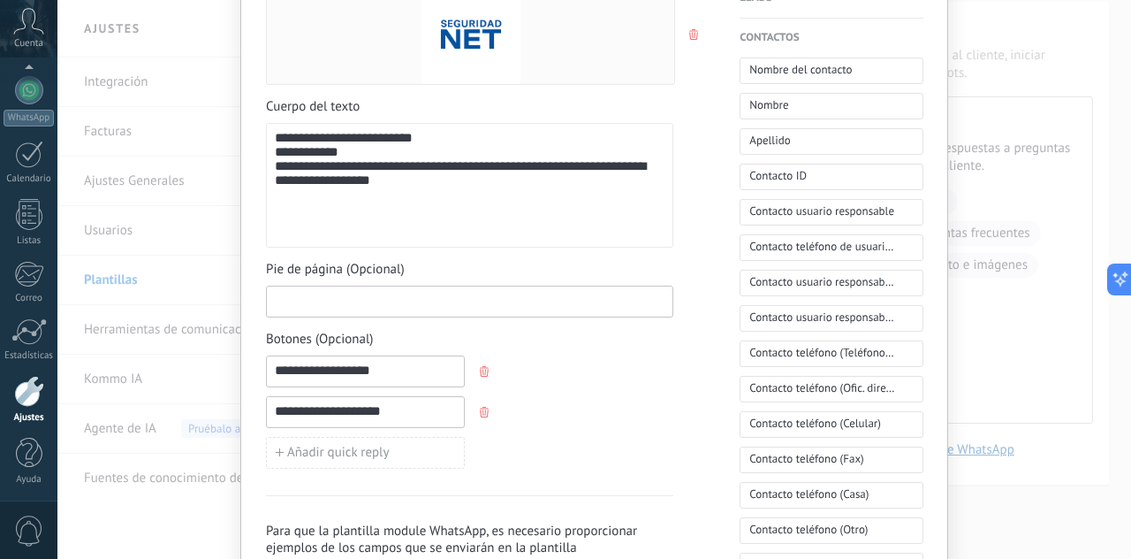
click at [409, 293] on input at bounding box center [470, 300] width 406 height 28
click at [562, 263] on div "Pie de página (Opcional)" at bounding box center [469, 289] width 407 height 57
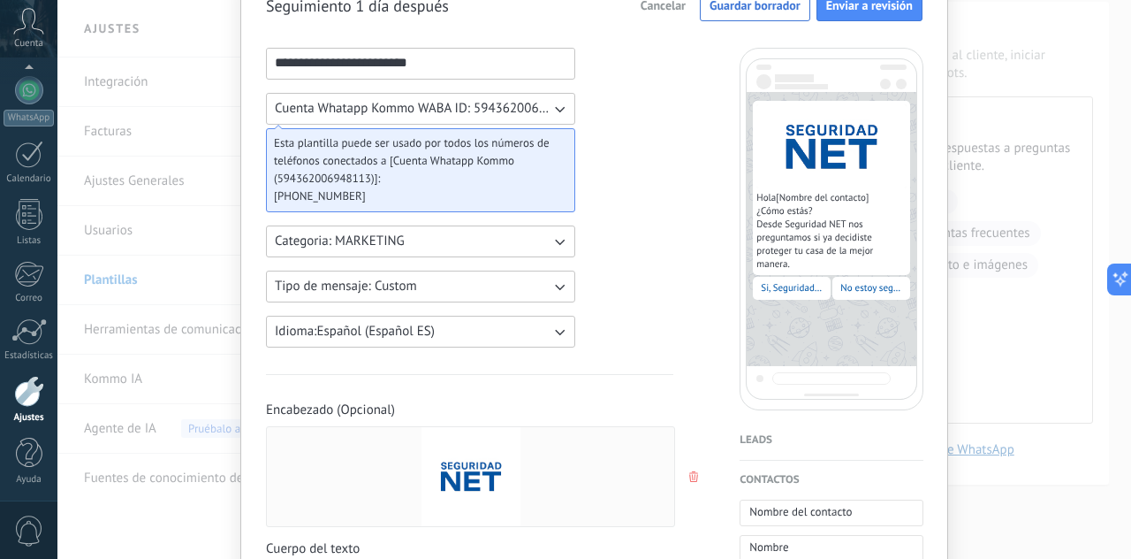
scroll to position [0, 0]
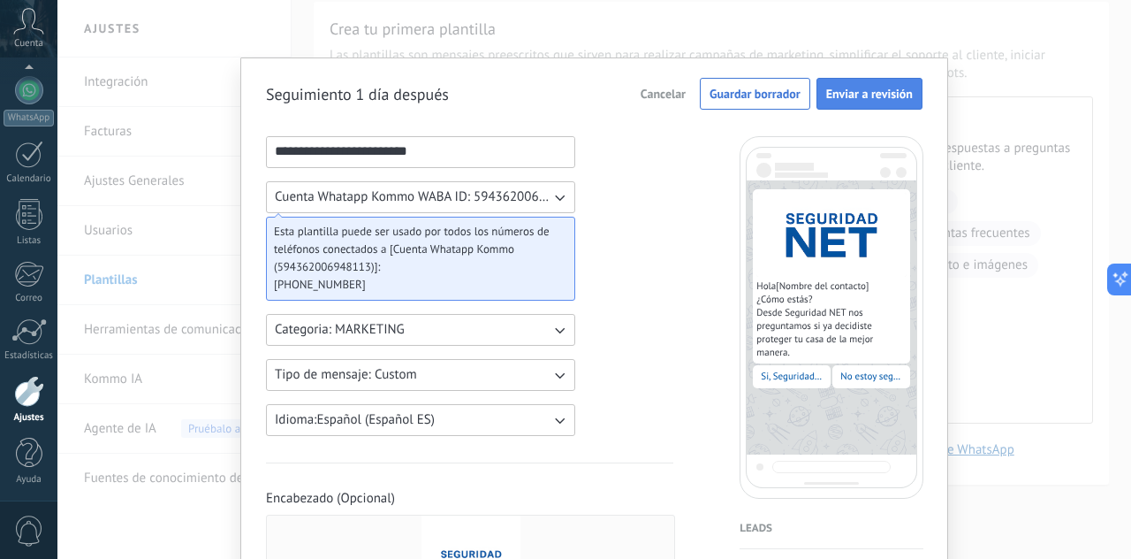
click at [891, 93] on span "Enviar a revisión" at bounding box center [869, 94] width 87 height 12
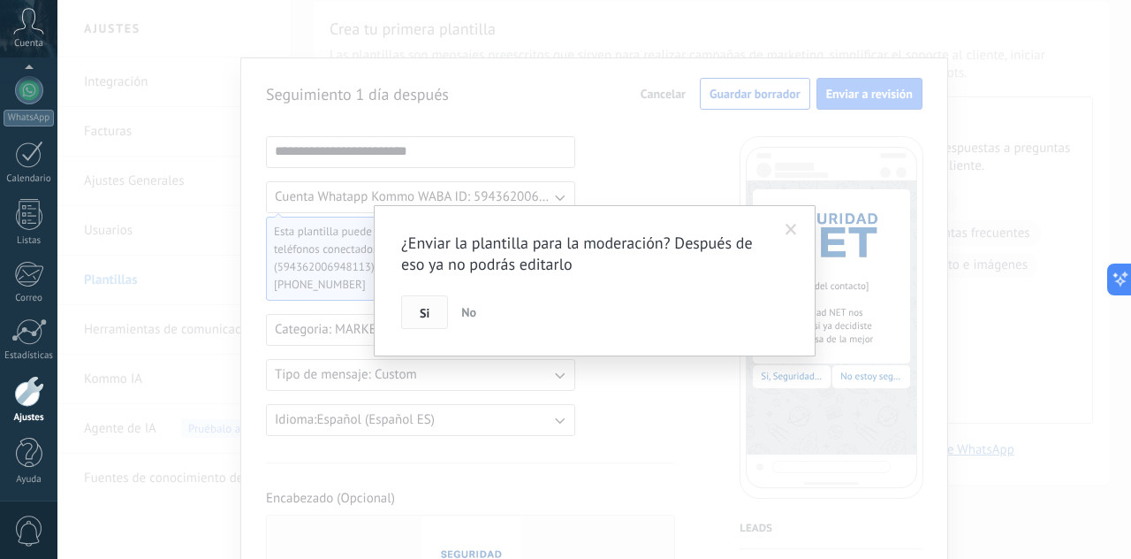
click at [421, 302] on button "Si" at bounding box center [424, 312] width 47 height 34
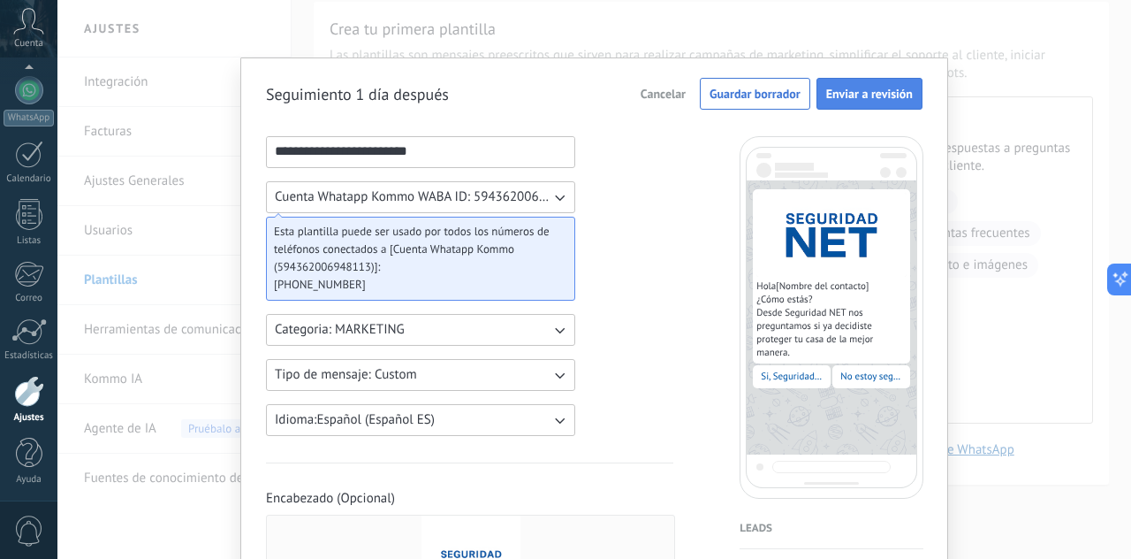
click at [849, 105] on button "Enviar a revisión" at bounding box center [870, 94] width 106 height 32
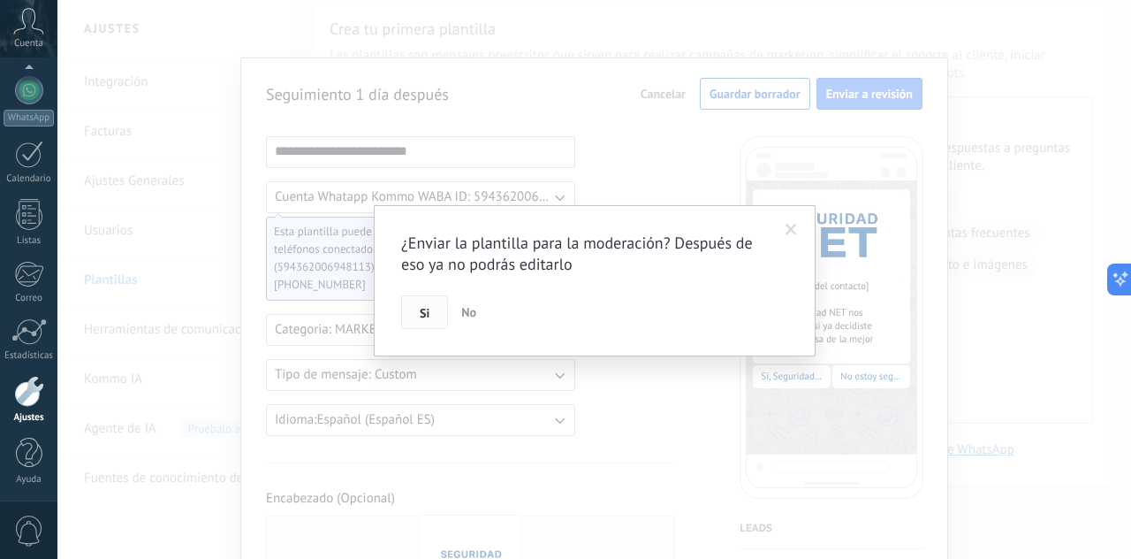
click at [423, 314] on span "Si" at bounding box center [425, 313] width 10 height 12
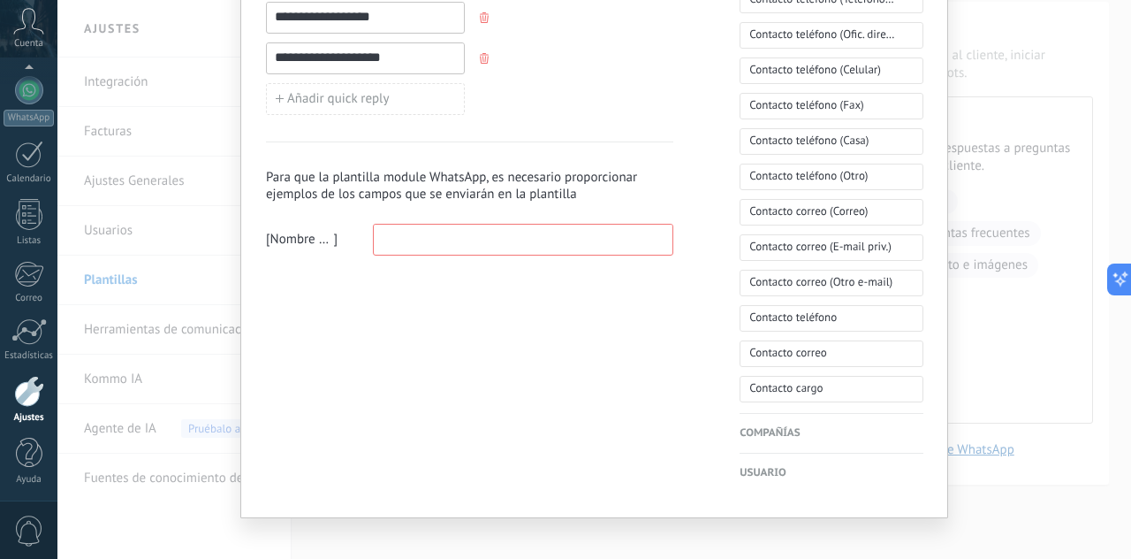
scroll to position [899, 0]
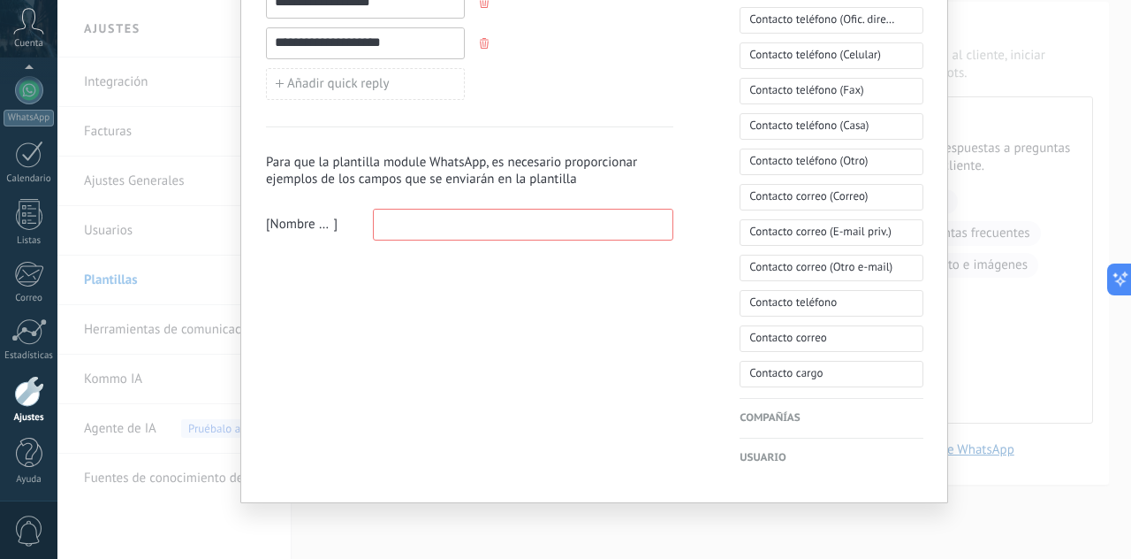
click at [400, 223] on input at bounding box center [523, 223] width 299 height 28
type input "**********"
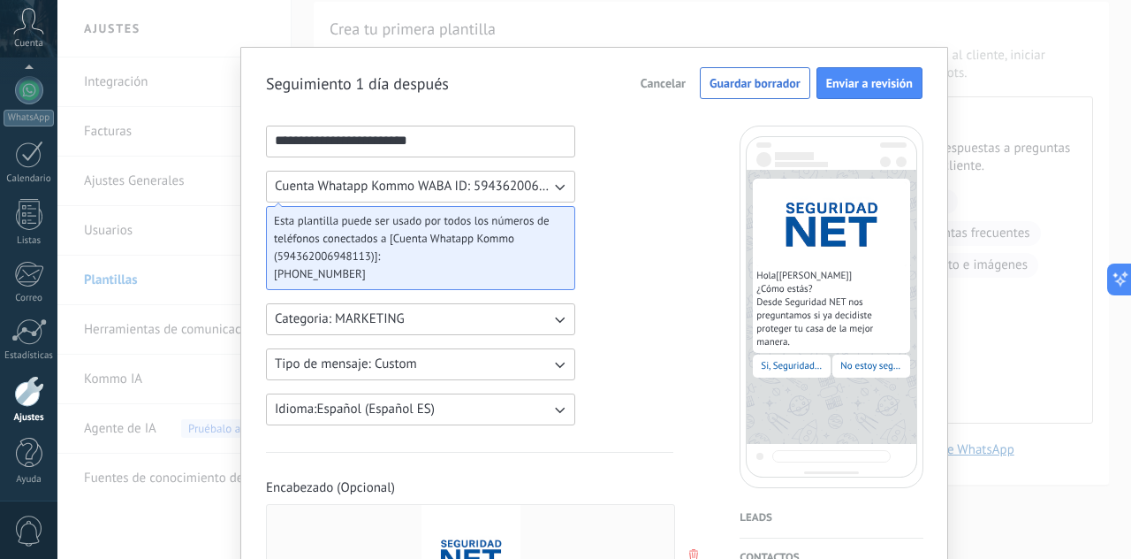
scroll to position [0, 0]
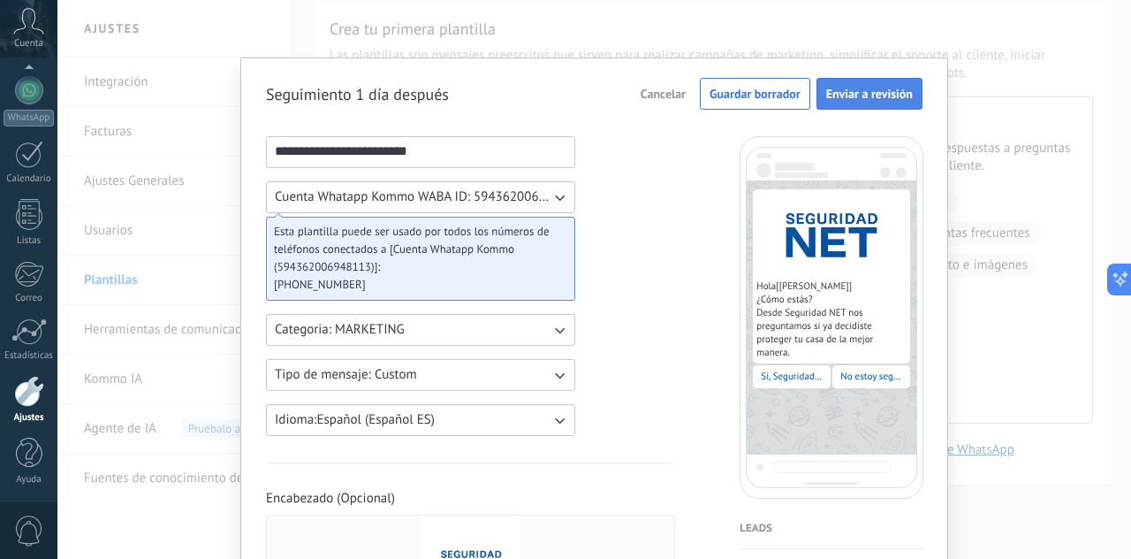
click at [860, 103] on button "Enviar a revisión" at bounding box center [870, 94] width 106 height 32
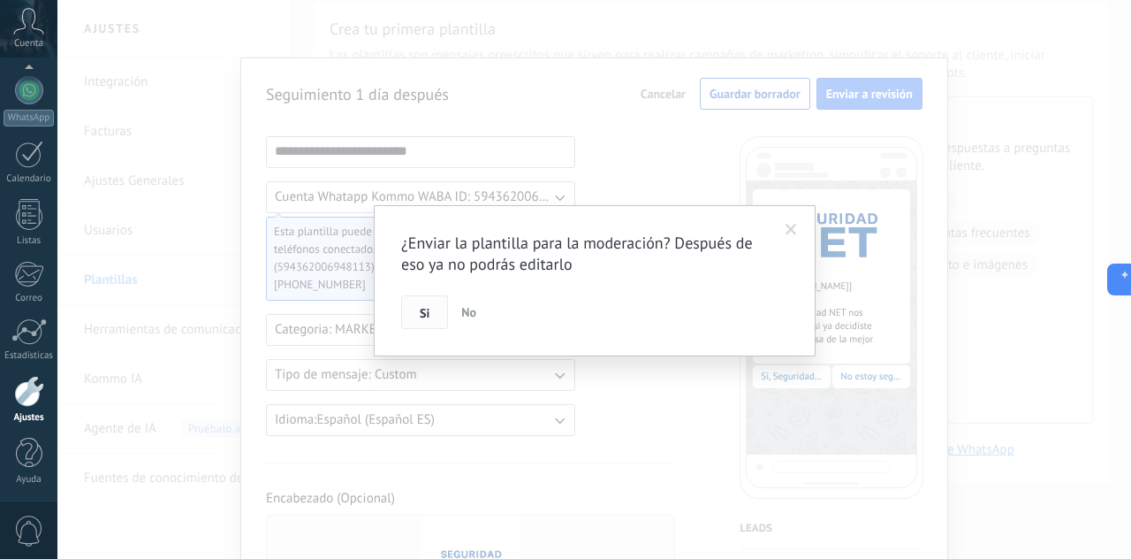
click at [432, 315] on button "Si" at bounding box center [424, 312] width 47 height 34
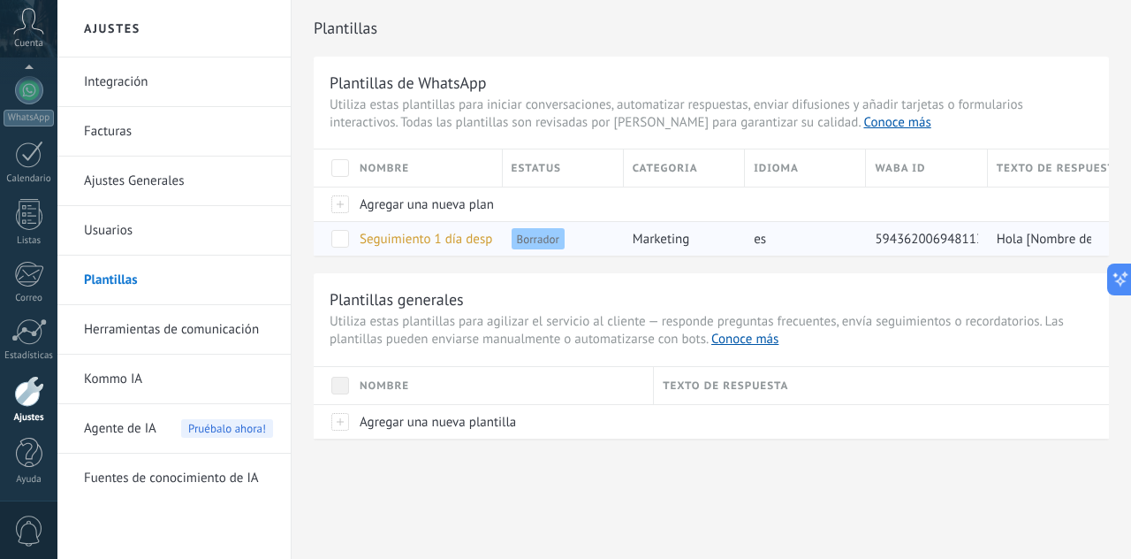
click at [403, 242] on span "Seguimiento 1 día después" at bounding box center [436, 239] width 152 height 17
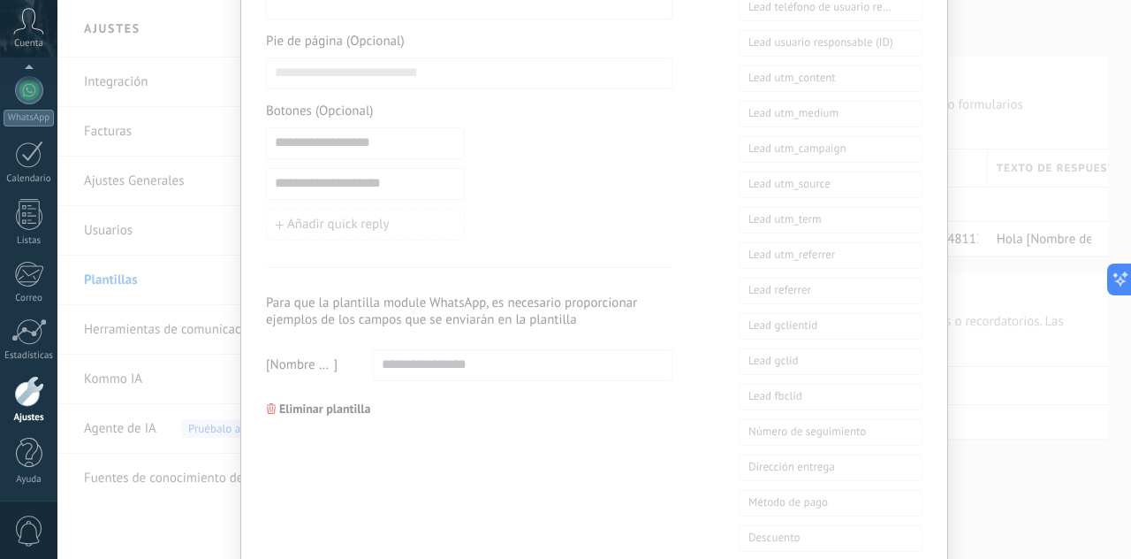
scroll to position [1061, 0]
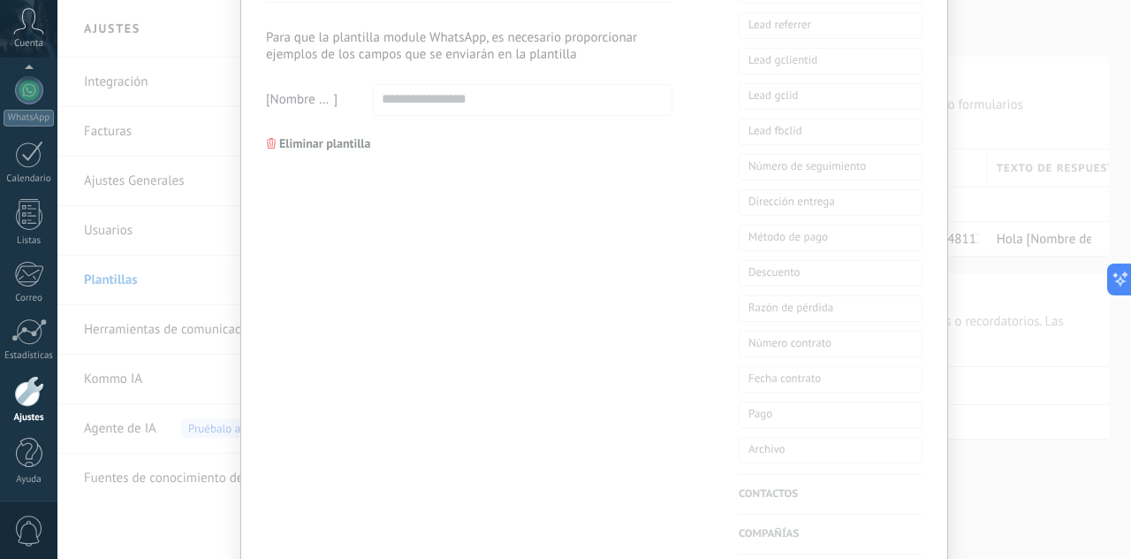
click at [971, 303] on div "**********" at bounding box center [594, 279] width 1074 height 559
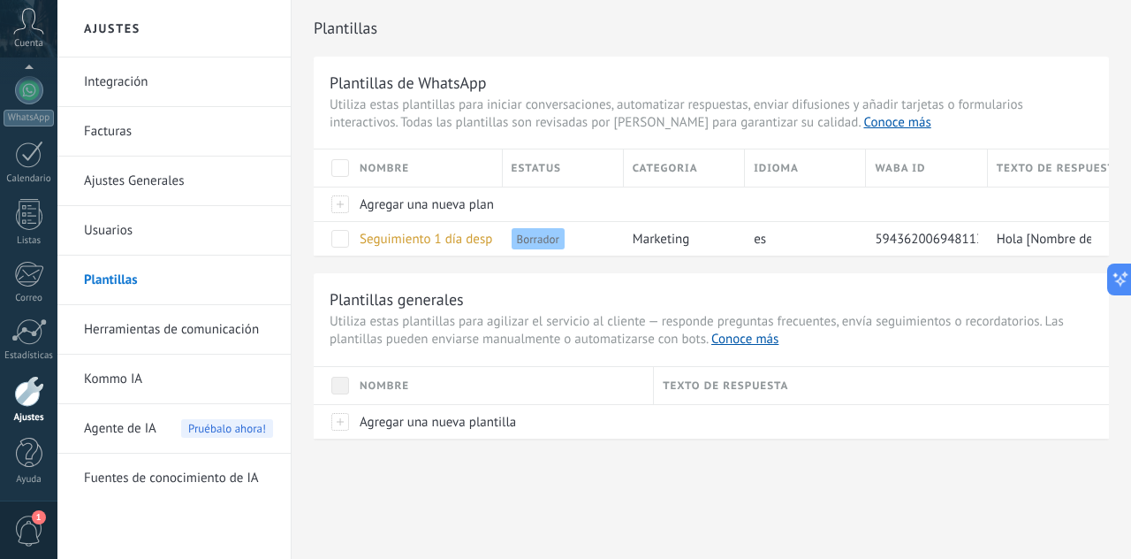
click at [30, 516] on span "1" at bounding box center [29, 530] width 30 height 31
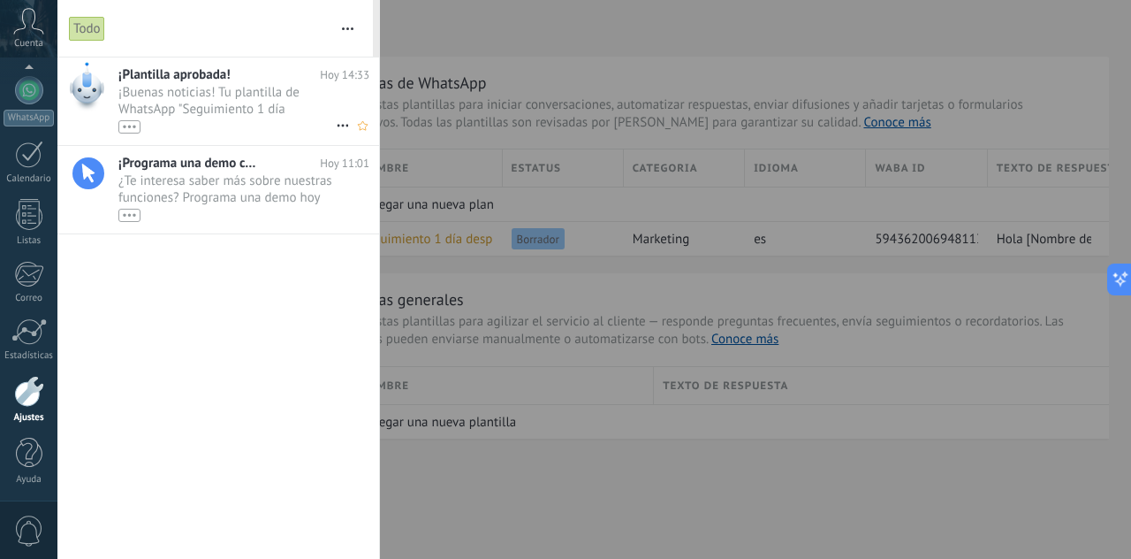
click at [182, 92] on span "¡Buenas noticias! Tu plantilla de WhatsApp "Seguimiento 1 día después" ha sido …" at bounding box center [226, 109] width 217 height 50
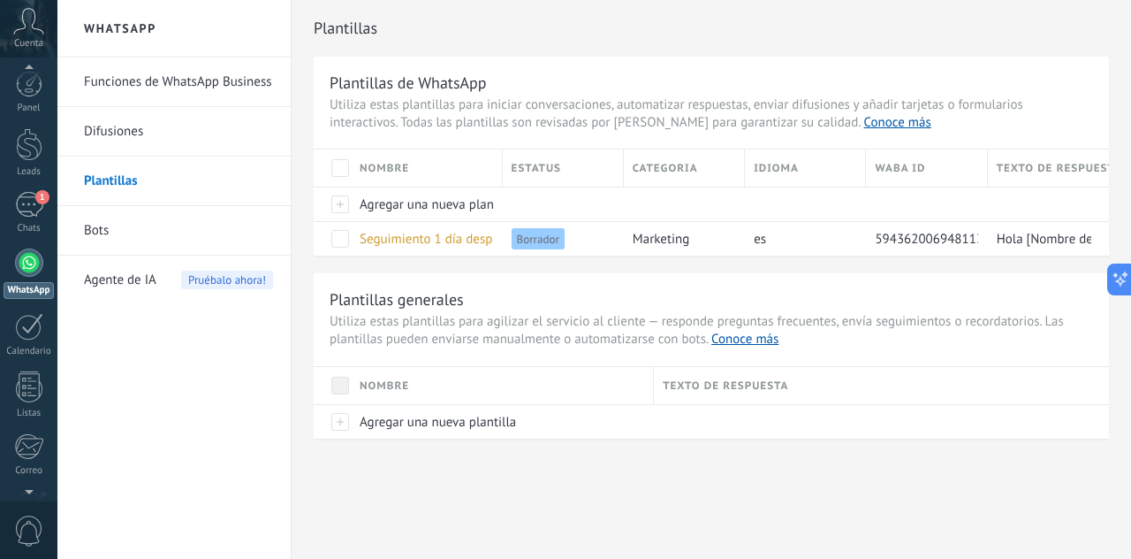
scroll to position [8, 0]
click at [20, 530] on span "0" at bounding box center [29, 530] width 30 height 31
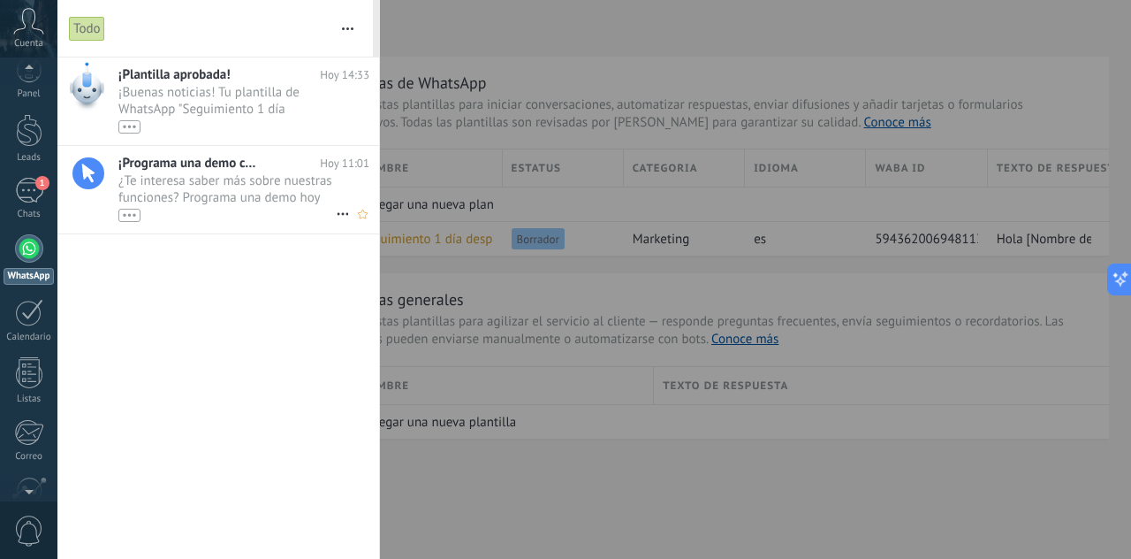
scroll to position [0, 0]
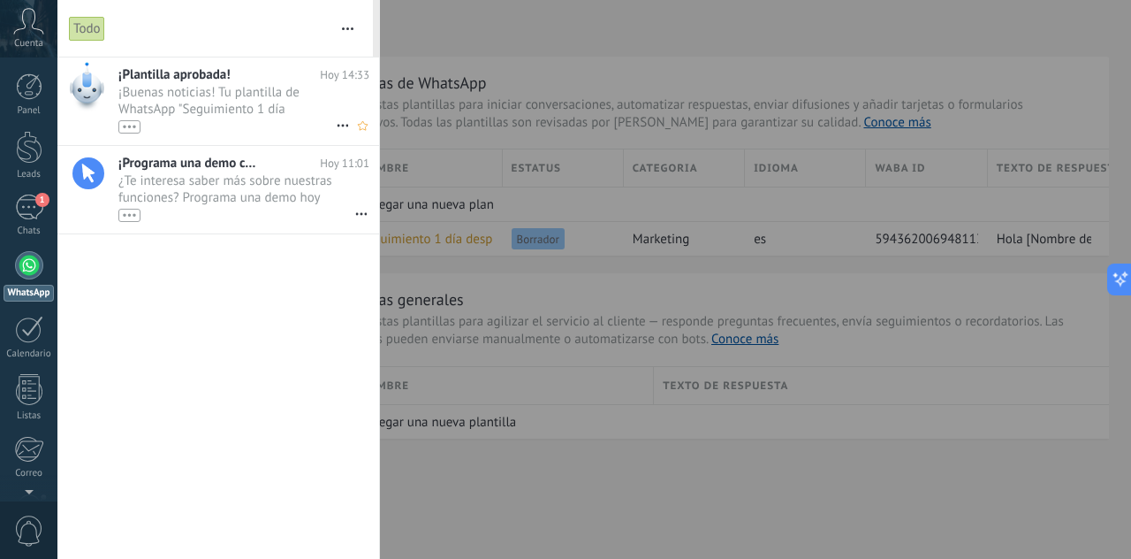
click at [133, 130] on div "•••" at bounding box center [129, 126] width 22 height 13
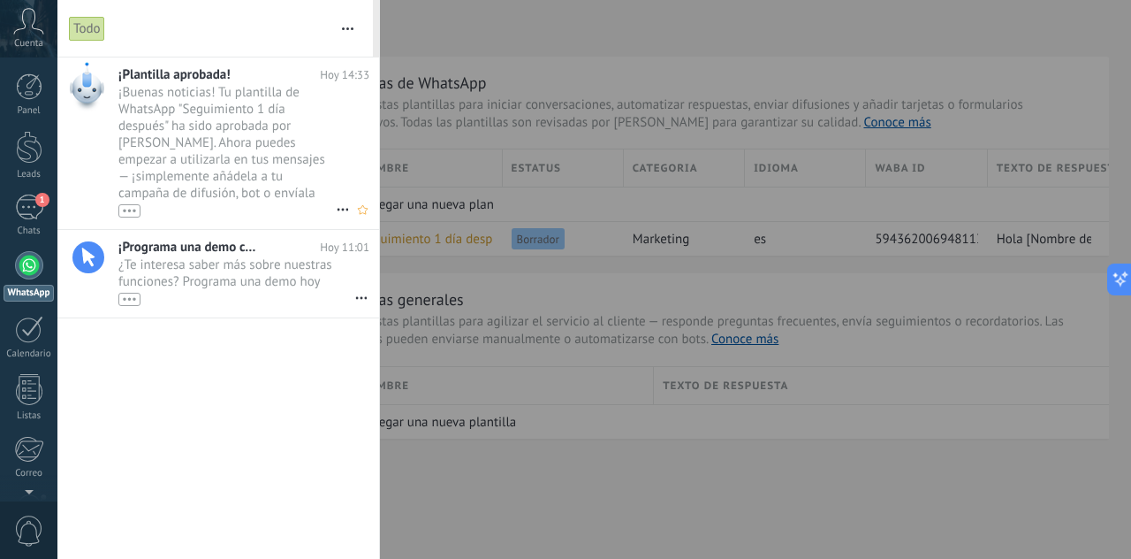
click at [339, 214] on icon at bounding box center [342, 209] width 21 height 21
click at [194, 388] on div at bounding box center [565, 279] width 1131 height 559
click at [127, 217] on div "•••" at bounding box center [129, 210] width 22 height 13
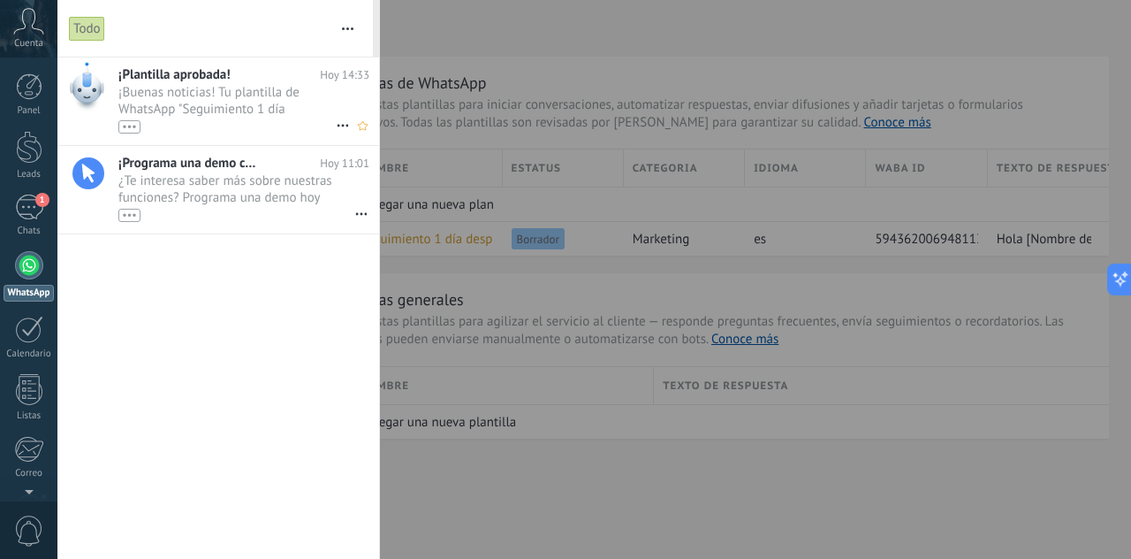
click at [126, 129] on div "•••" at bounding box center [129, 126] width 22 height 13
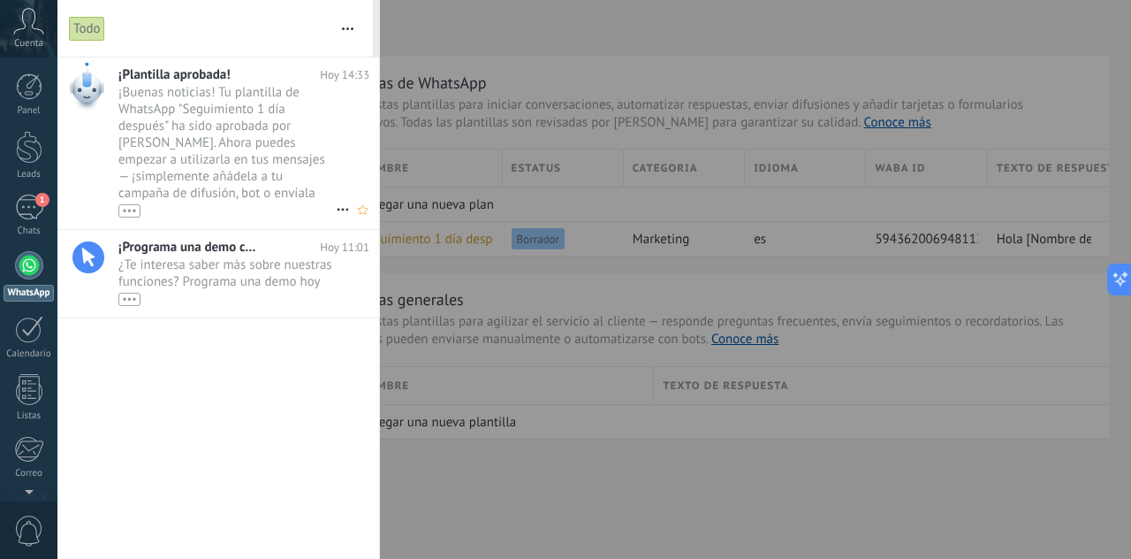
click at [240, 194] on span "¡Buenas noticias! Tu plantilla de WhatsApp "Seguimiento 1 día después" ha sido …" at bounding box center [226, 150] width 217 height 133
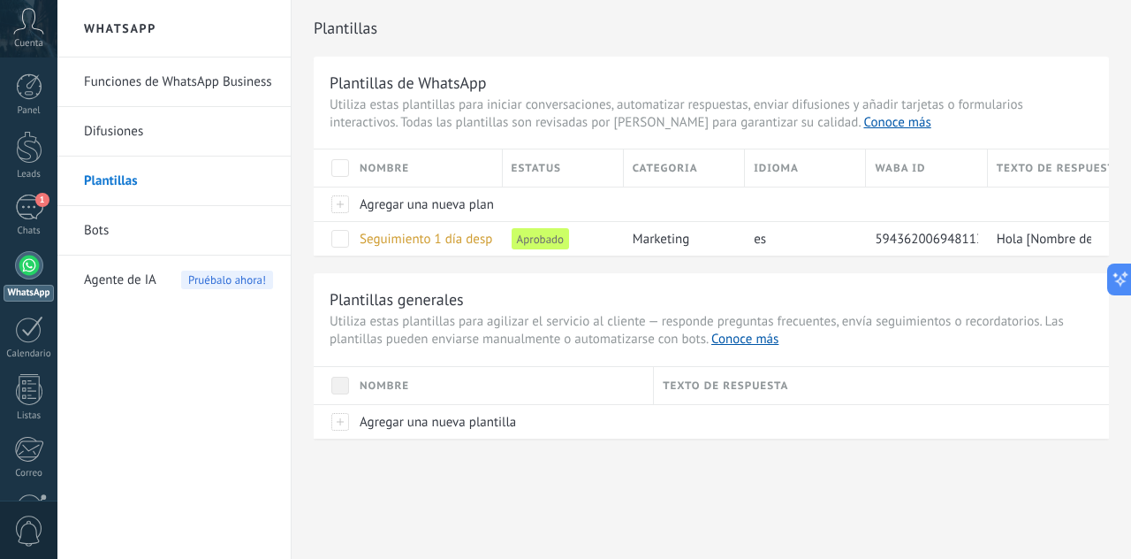
click at [140, 122] on link "Difusiones" at bounding box center [178, 132] width 189 height 50
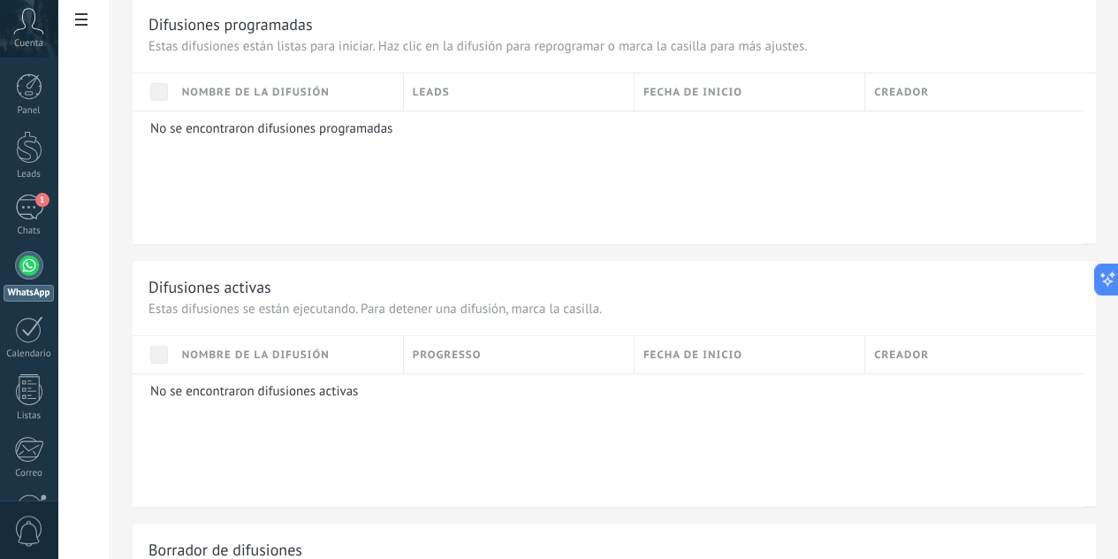
scroll to position [265, 0]
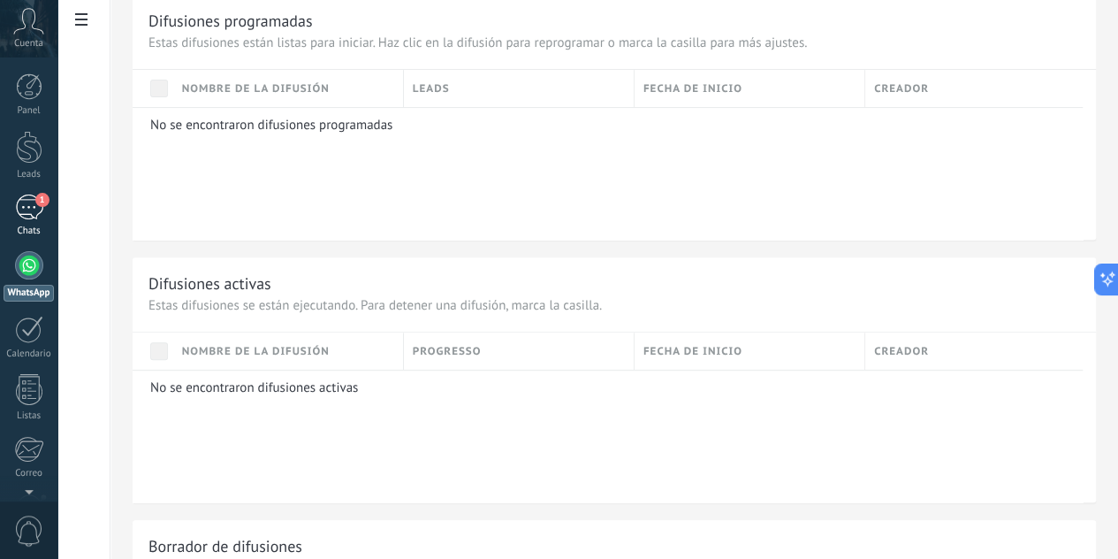
click at [39, 203] on span "1" at bounding box center [42, 200] width 14 height 14
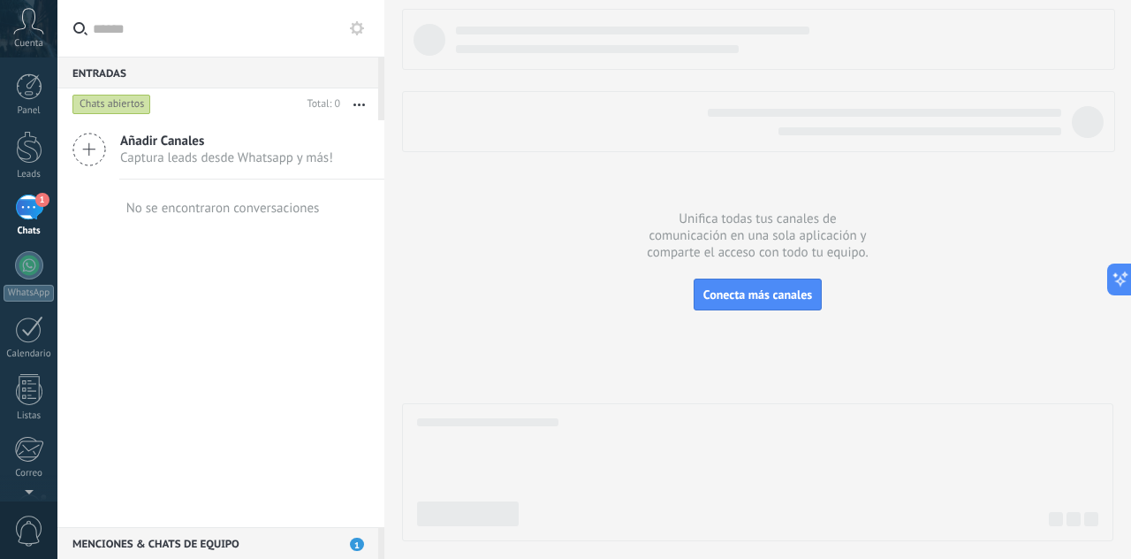
click at [225, 148] on span "Añadir Canales" at bounding box center [226, 141] width 213 height 17
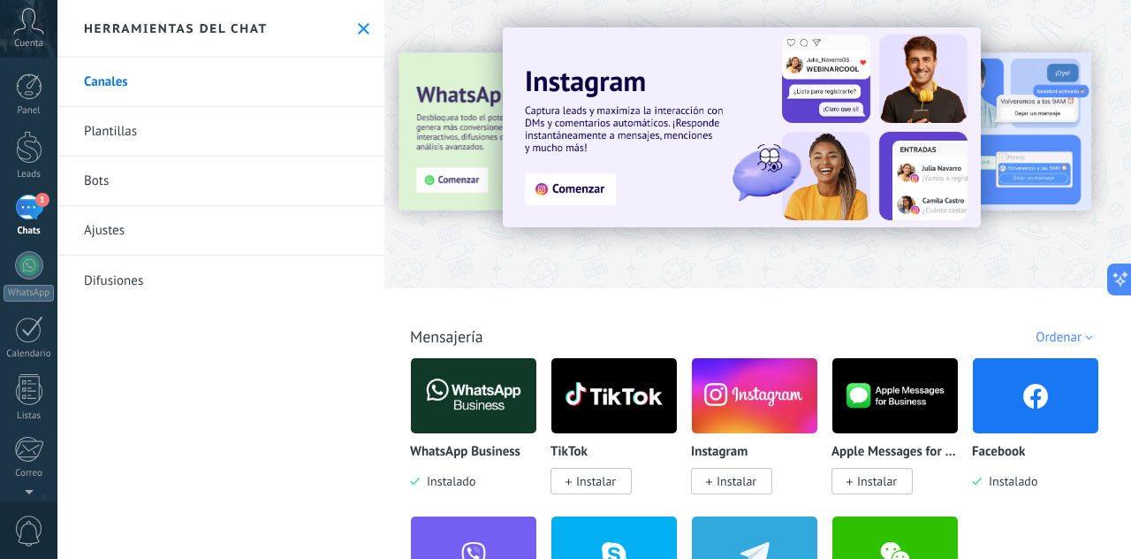
scroll to position [88, 0]
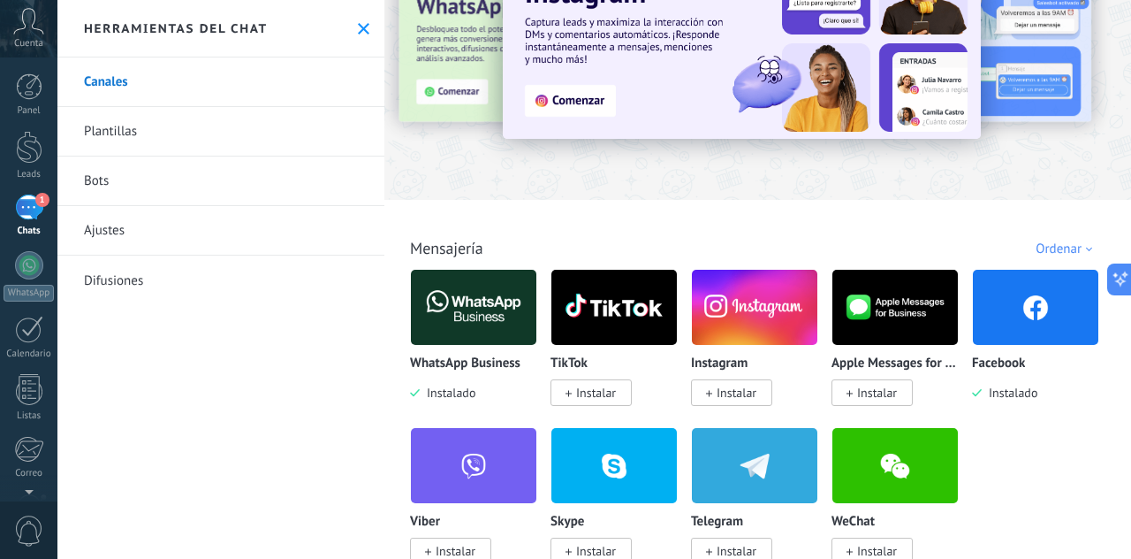
click at [12, 201] on link "1 Chats" at bounding box center [28, 215] width 57 height 42
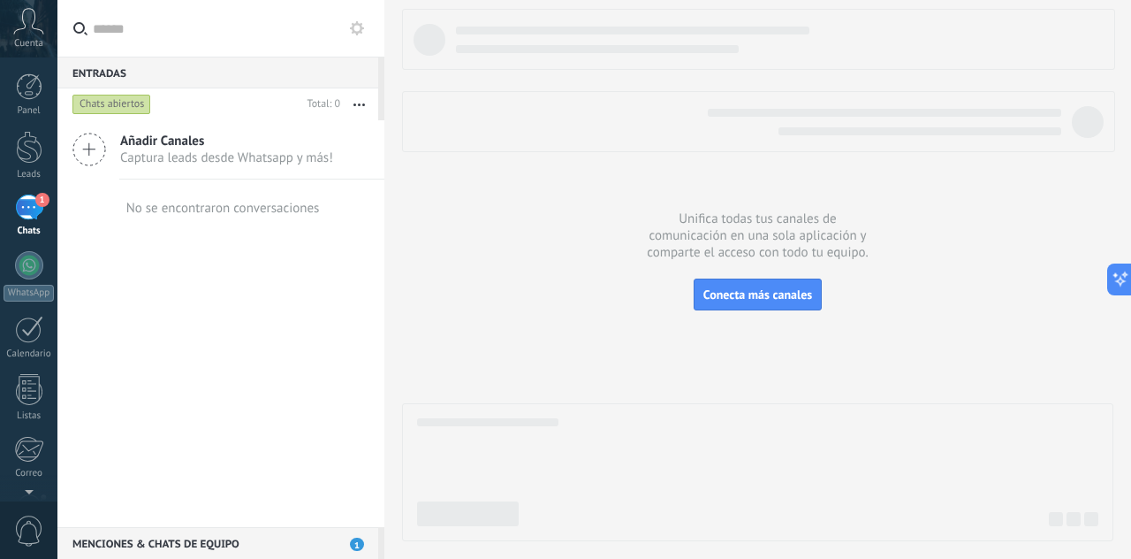
click at [496, 307] on div at bounding box center [758, 275] width 712 height 532
click at [134, 108] on div "Chats abiertos" at bounding box center [111, 104] width 79 height 21
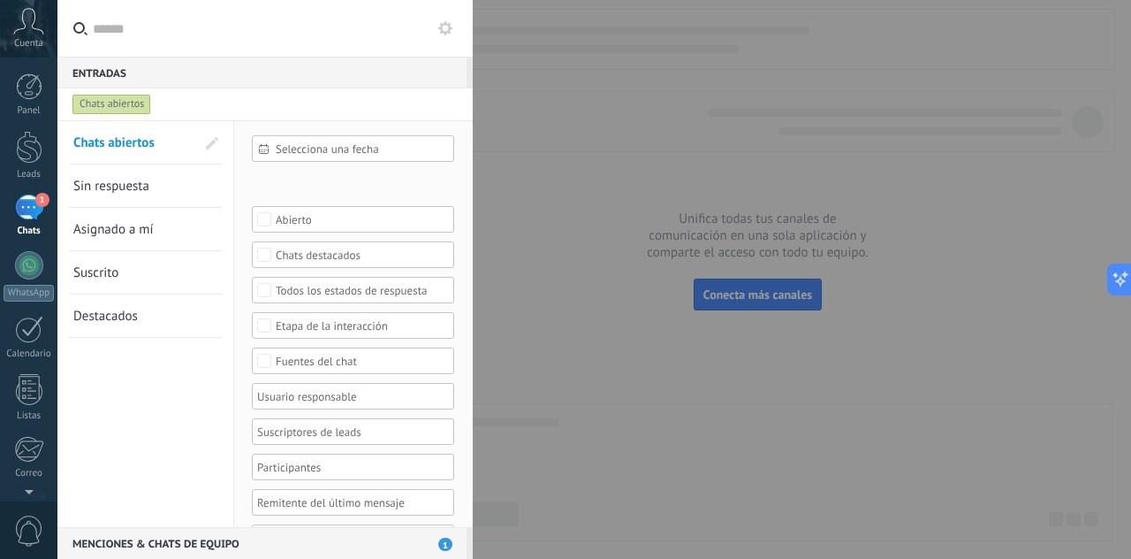
click at [274, 31] on input "text" at bounding box center [276, 28] width 366 height 57
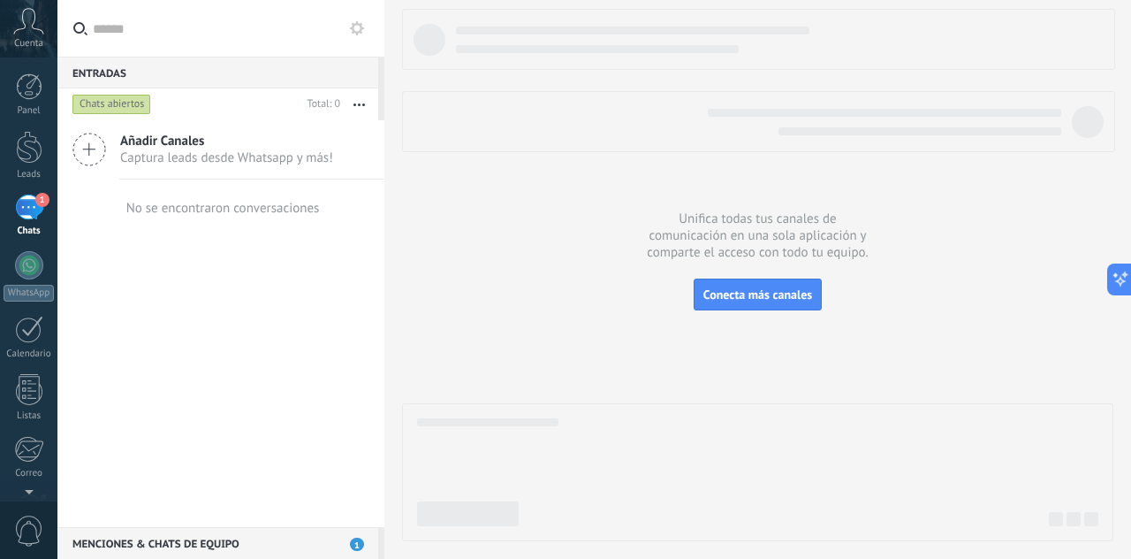
click at [356, 106] on button "button" at bounding box center [359, 104] width 38 height 32
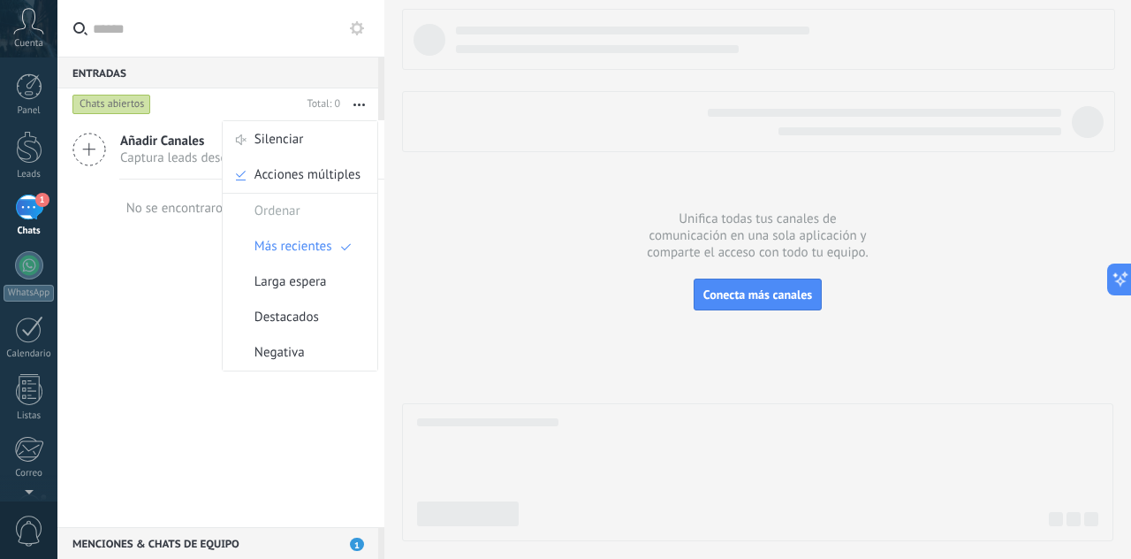
click at [518, 201] on div at bounding box center [758, 275] width 712 height 532
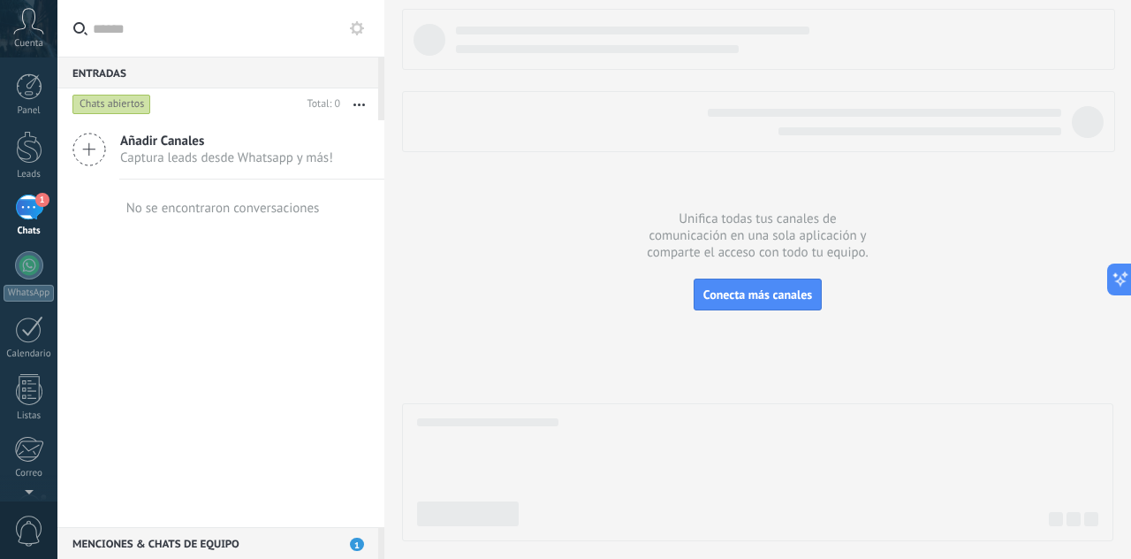
click at [166, 213] on div "No se encontraron conversaciones" at bounding box center [223, 208] width 194 height 17
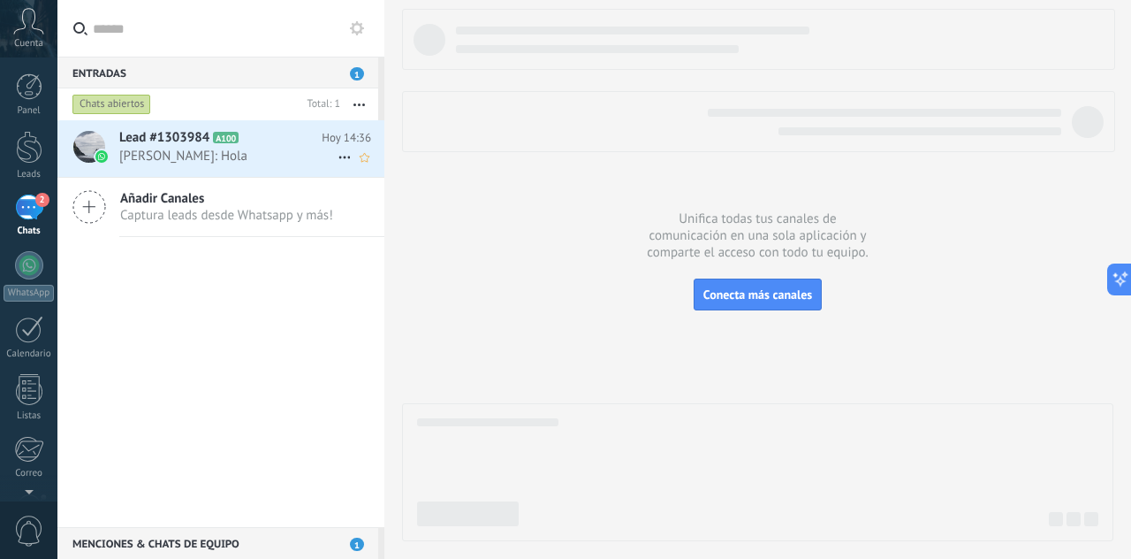
click at [175, 148] on span "Gaspi: Hola" at bounding box center [228, 156] width 218 height 17
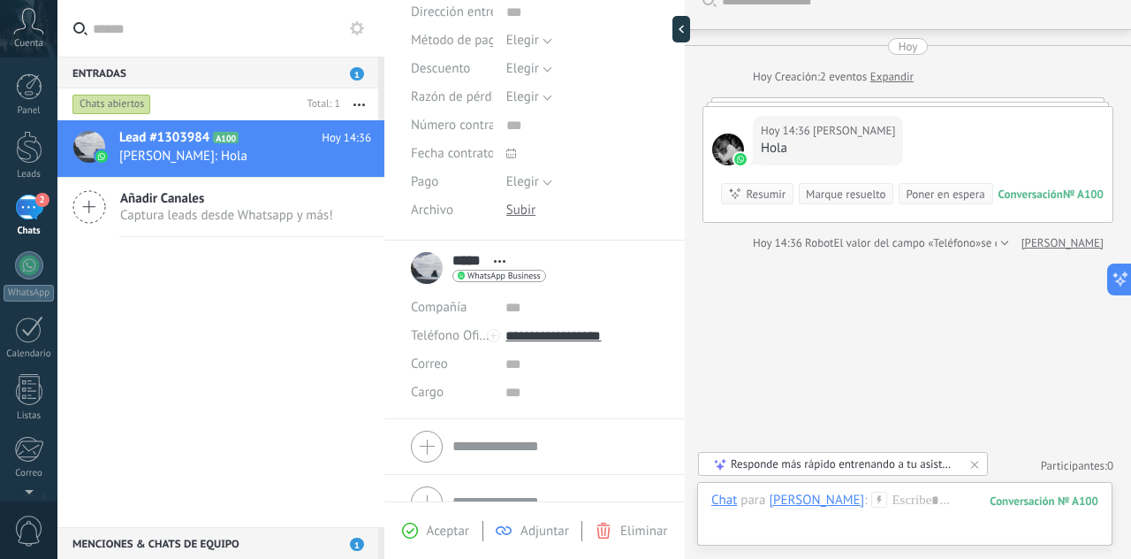
scroll to position [292, 0]
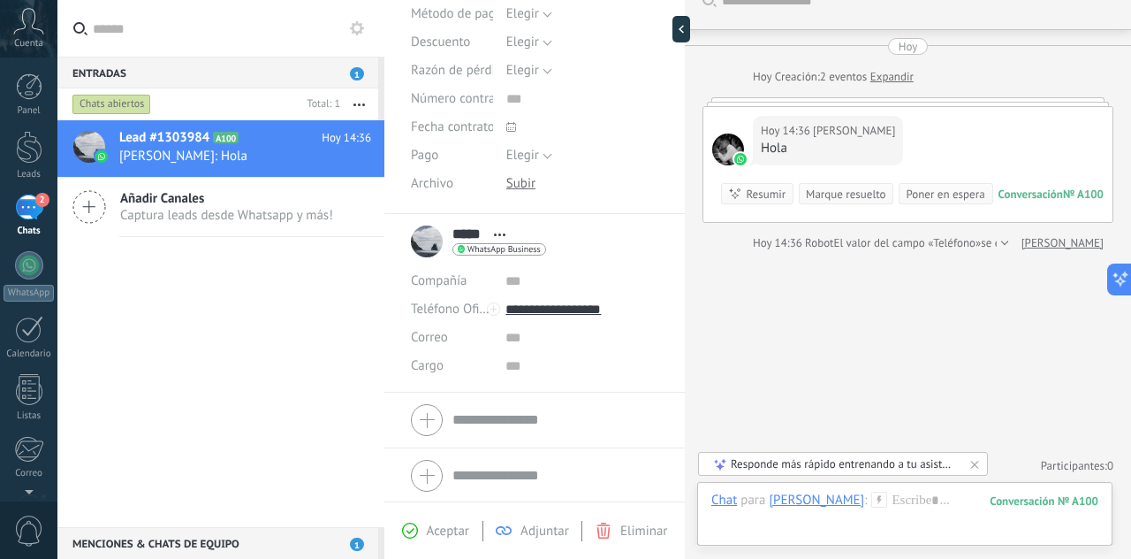
click at [423, 423] on div at bounding box center [535, 420] width 248 height 44
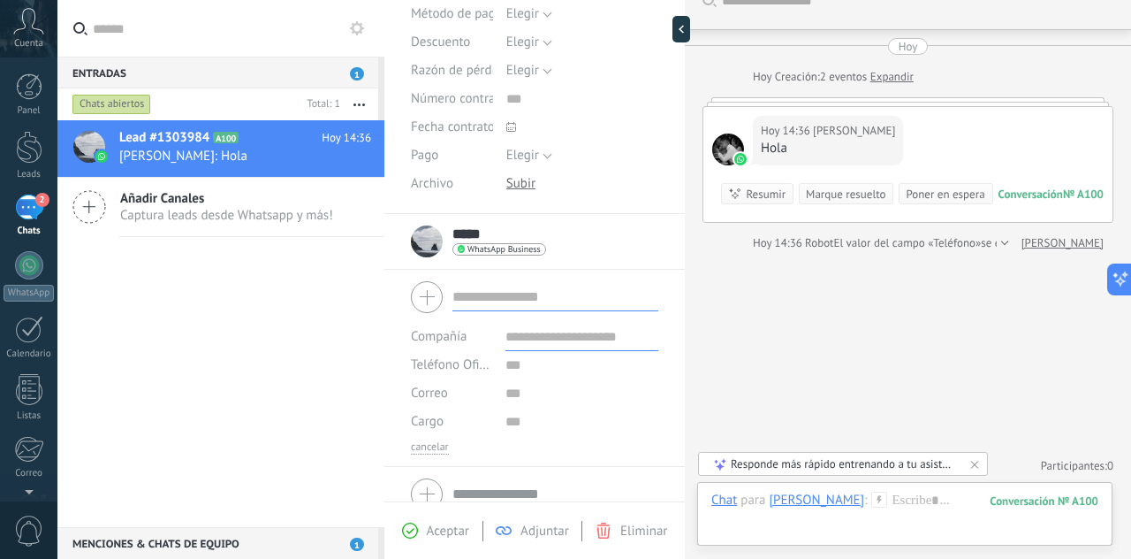
click at [552, 239] on div "***** Gaspi ***** Gaspi Apellido Abrir detalle Copie el nombre Desatar" at bounding box center [535, 241] width 248 height 44
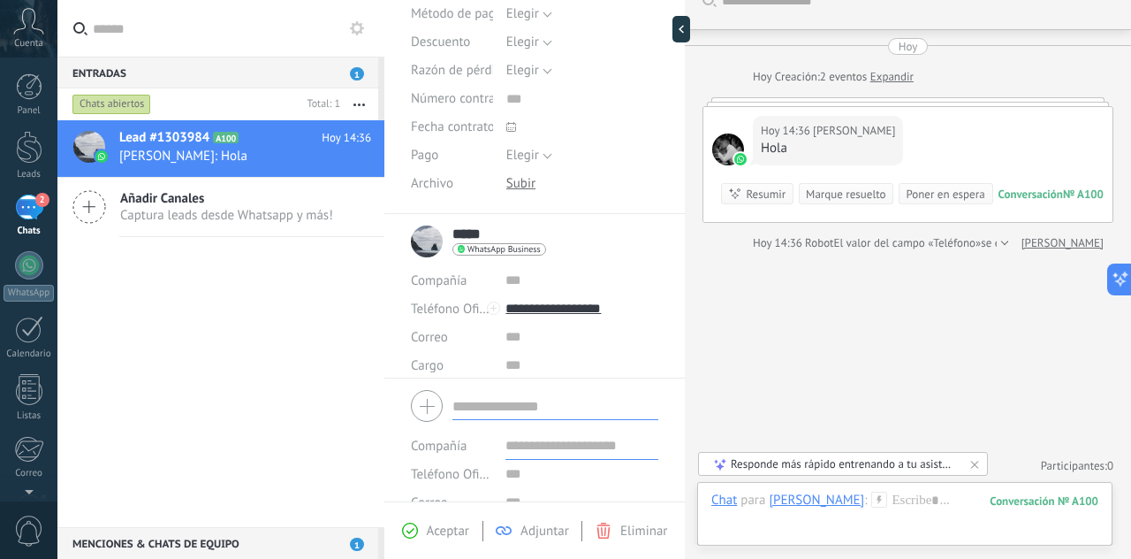
click at [506, 425] on form "Compañía Teléfono Oficina Ofic. directo Celular Fax Casa Otro Teléfono Oficina …" at bounding box center [535, 473] width 248 height 179
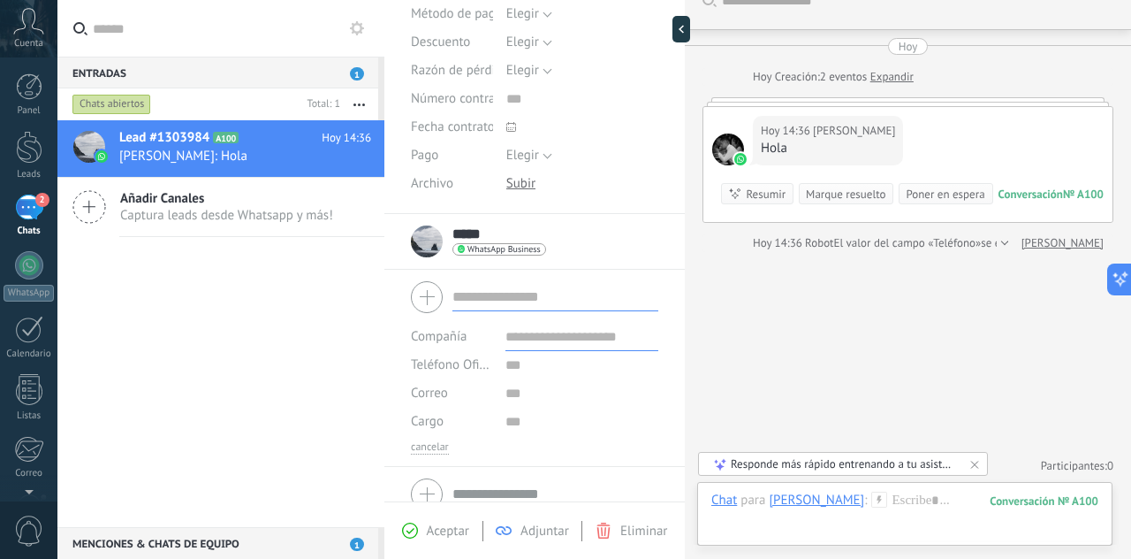
click at [509, 301] on input "text" at bounding box center [556, 297] width 206 height 28
type input "**********"
click at [540, 330] on input "text" at bounding box center [582, 337] width 153 height 28
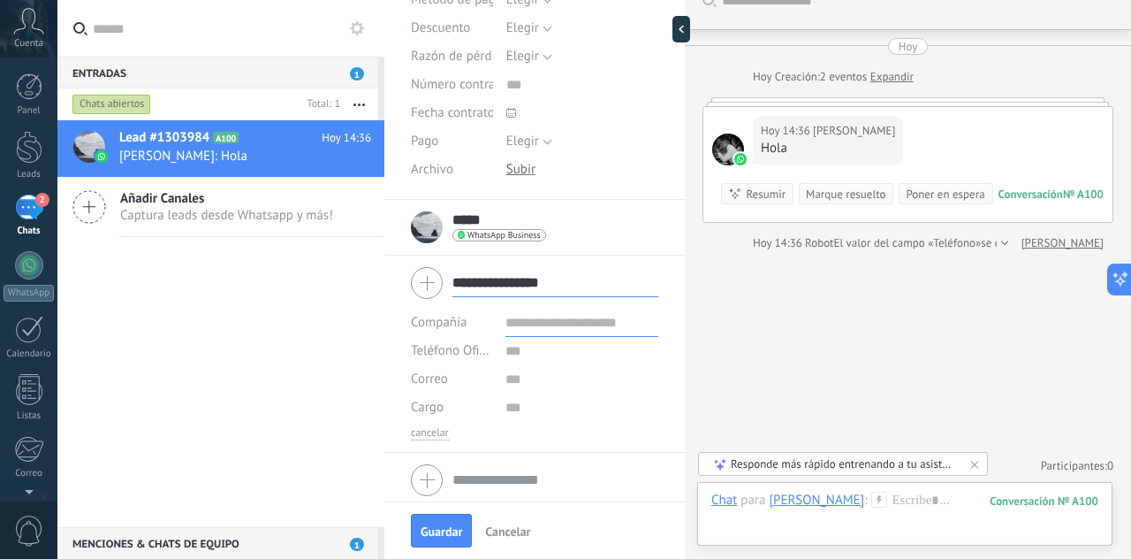
scroll to position [311, 0]
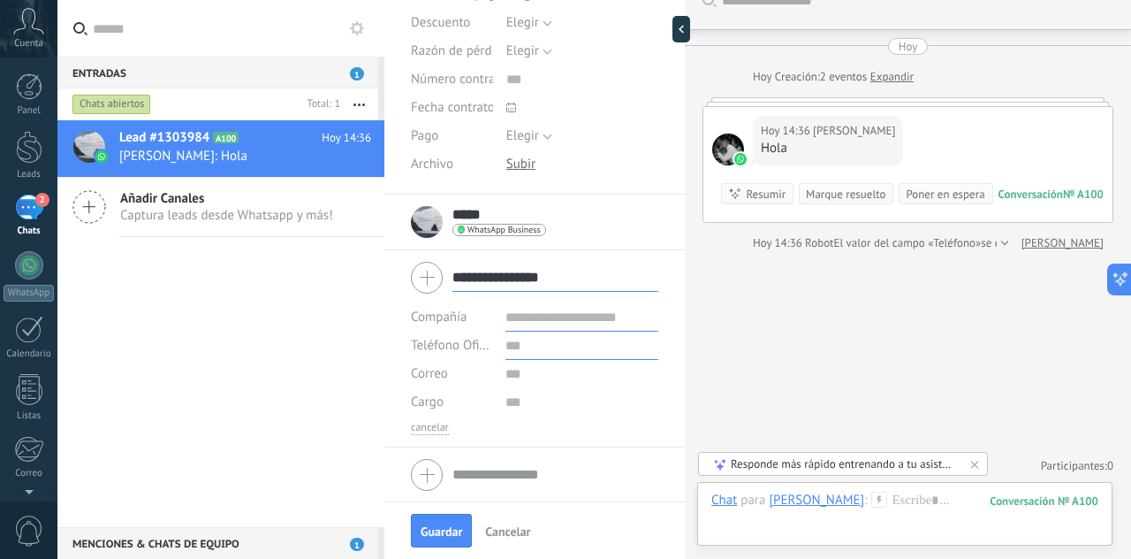
click at [519, 346] on input "text" at bounding box center [582, 345] width 153 height 28
click at [438, 434] on div "**********" at bounding box center [535, 348] width 301 height 197
click at [433, 428] on button "cancelar" at bounding box center [430, 428] width 38 height 14
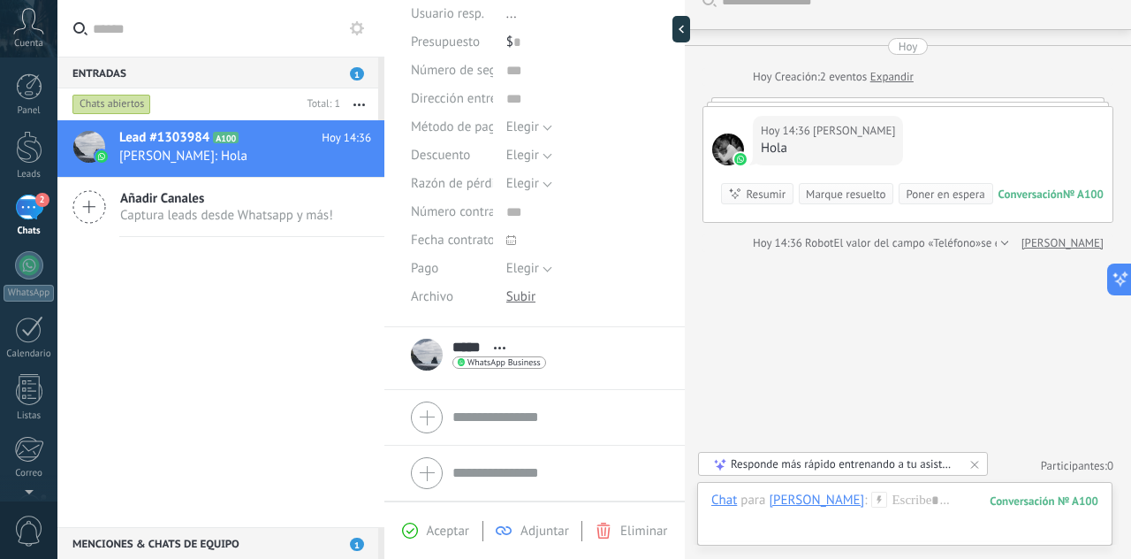
scroll to position [177, 0]
click at [532, 358] on div "WhatsApp Business Enviar mensaje Separar el chat" at bounding box center [500, 364] width 94 height 12
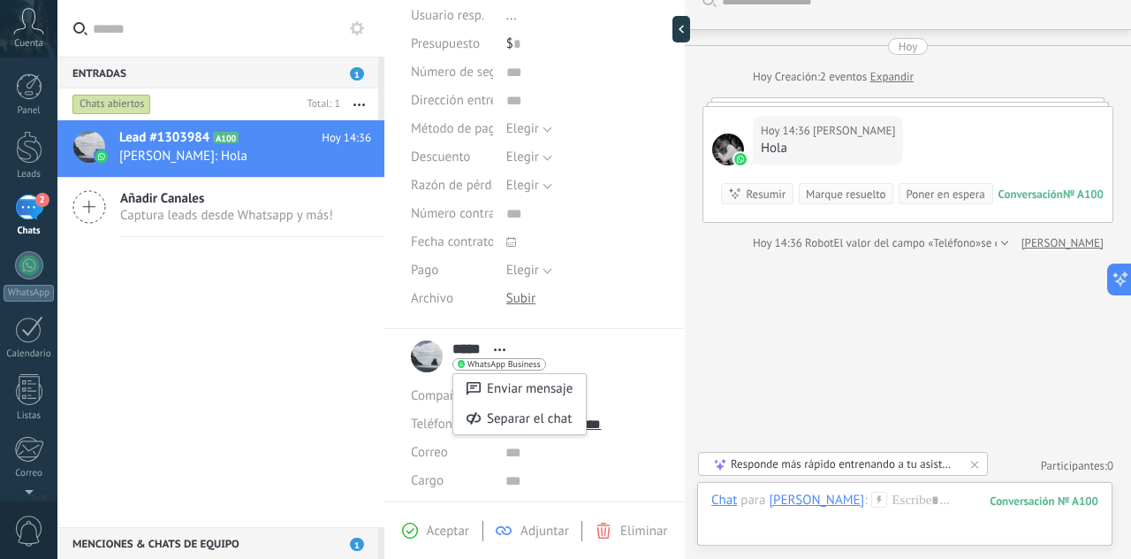
drag, startPoint x: 605, startPoint y: 357, endPoint x: 545, endPoint y: 351, distance: 60.4
click at [603, 357] on div at bounding box center [565, 279] width 1131 height 559
click at [477, 342] on input "*****" at bounding box center [469, 349] width 33 height 18
click at [424, 346] on div "***** Gaspi ***** Gaspi Apellido Abrir detalle Copie el nombre Desatar Contacto…" at bounding box center [535, 356] width 248 height 44
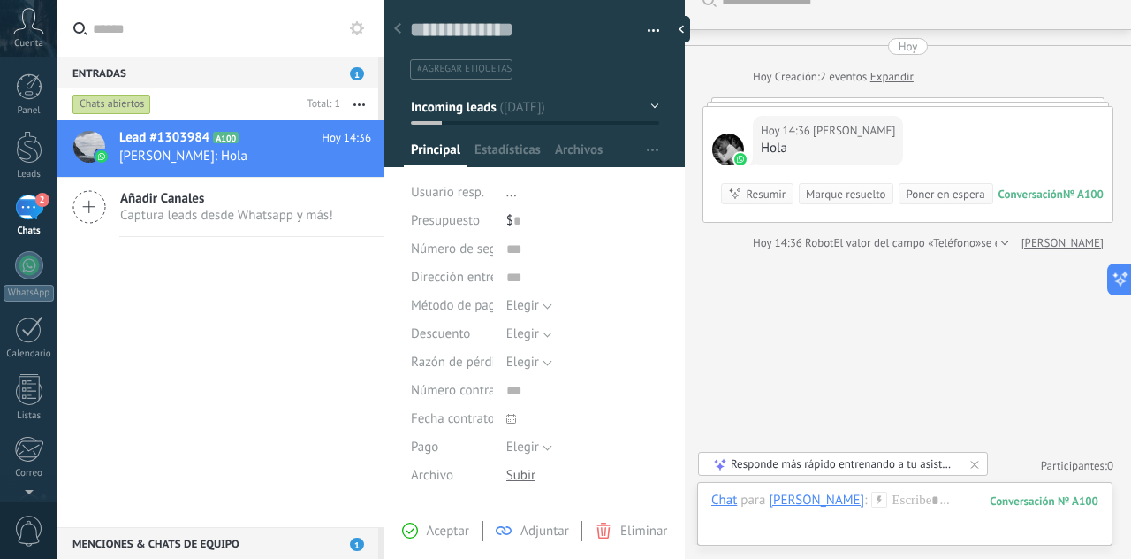
scroll to position [0, 0]
click at [507, 155] on span "Estadísticas" at bounding box center [508, 154] width 66 height 26
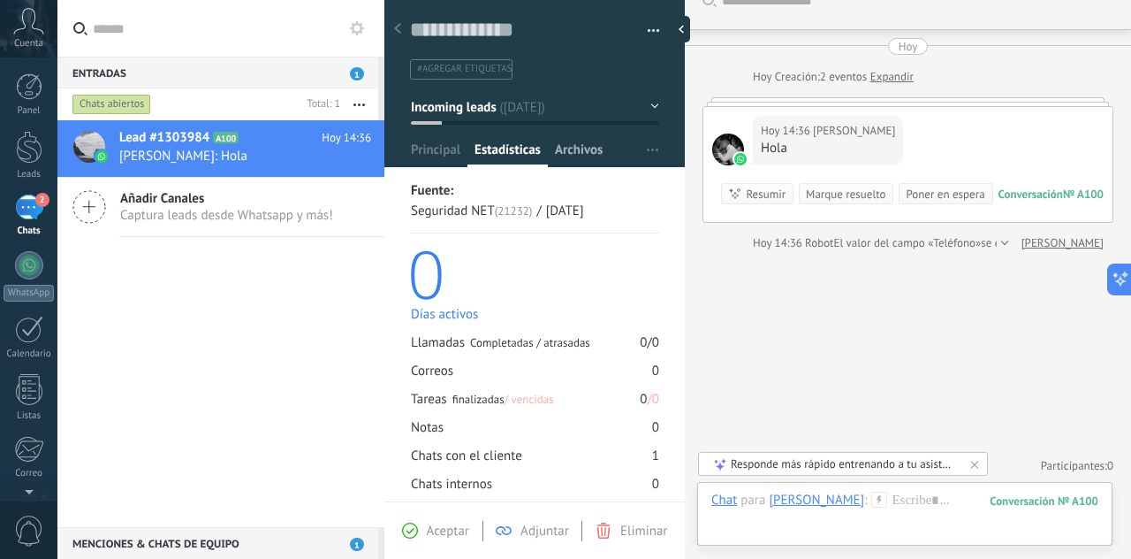
click at [582, 153] on span "Archivos" at bounding box center [579, 154] width 48 height 26
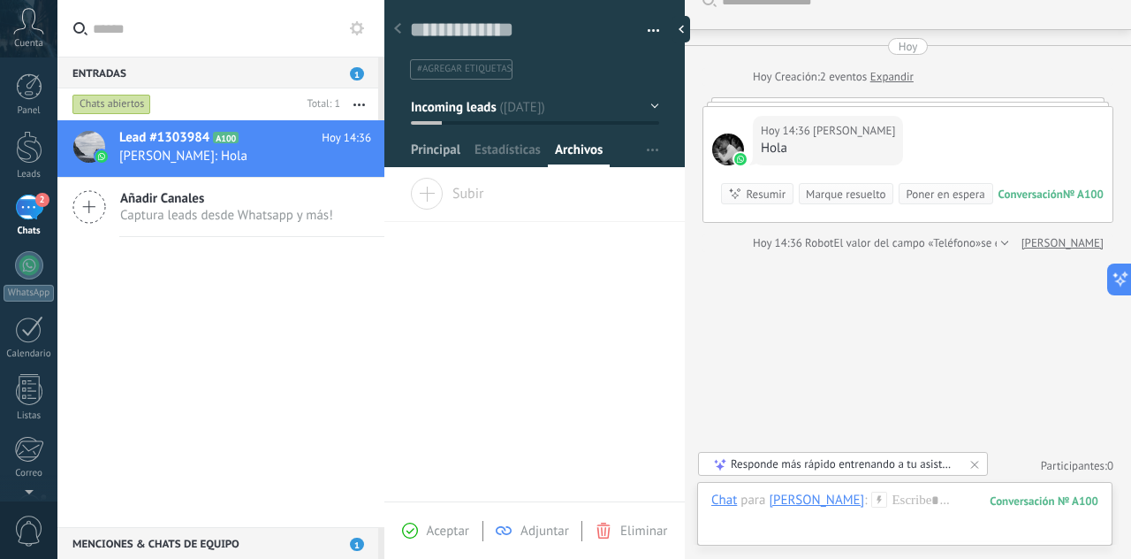
click at [447, 151] on span "Principal" at bounding box center [436, 154] width 50 height 26
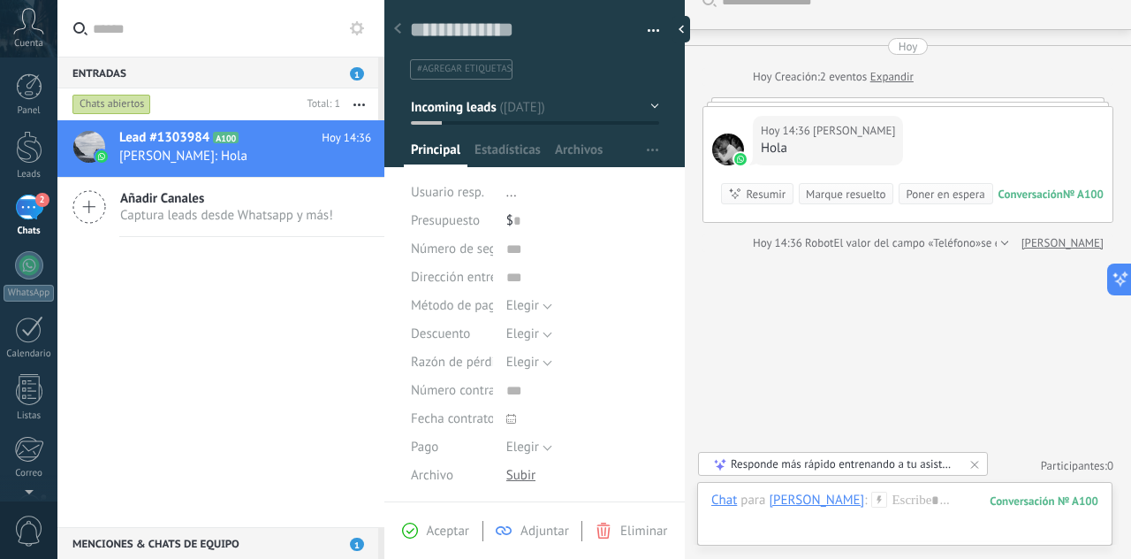
click at [487, 112] on span "Incoming leads" at bounding box center [454, 106] width 86 height 17
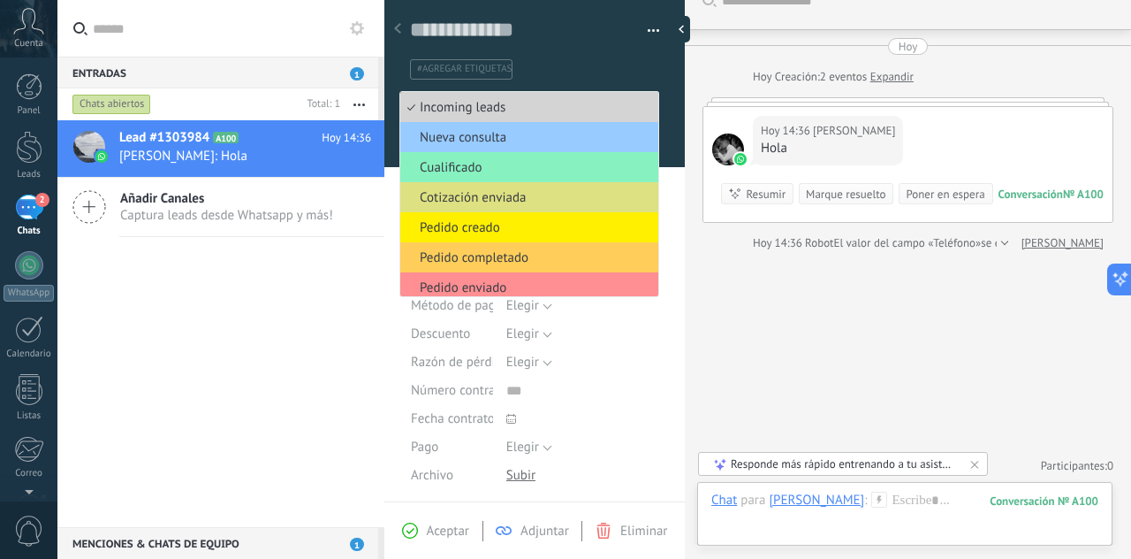
click at [487, 112] on span "Incoming leads" at bounding box center [526, 107] width 253 height 17
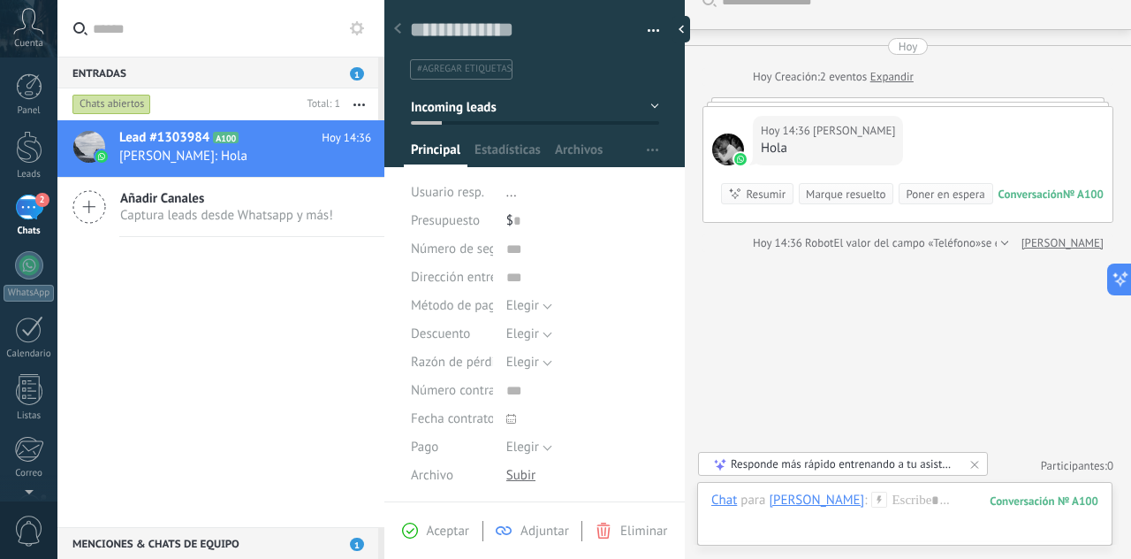
click at [498, 112] on button "Incoming leads" at bounding box center [535, 107] width 248 height 32
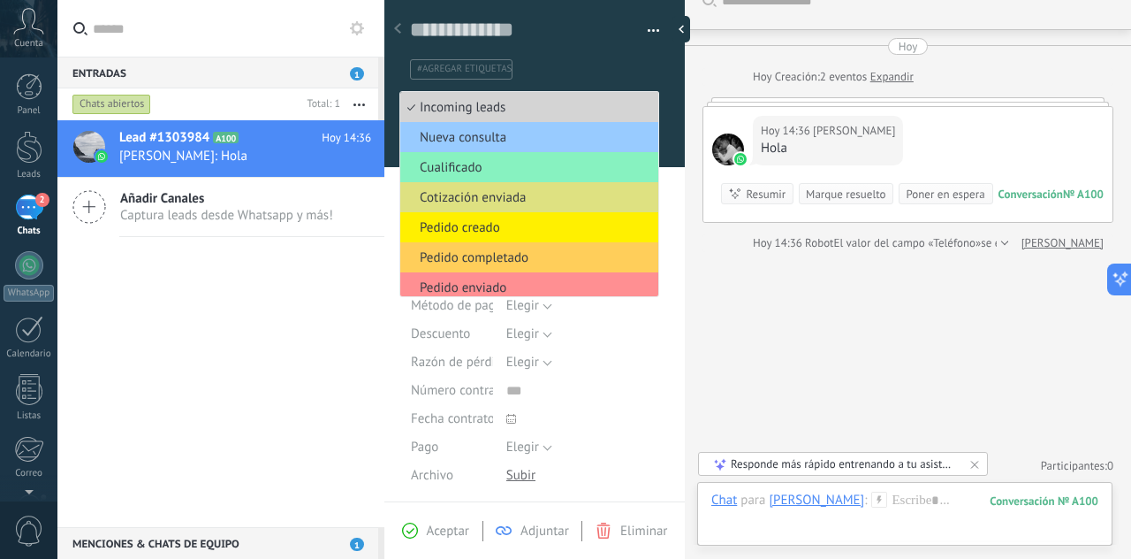
click at [516, 103] on span "Incoming leads" at bounding box center [526, 107] width 253 height 17
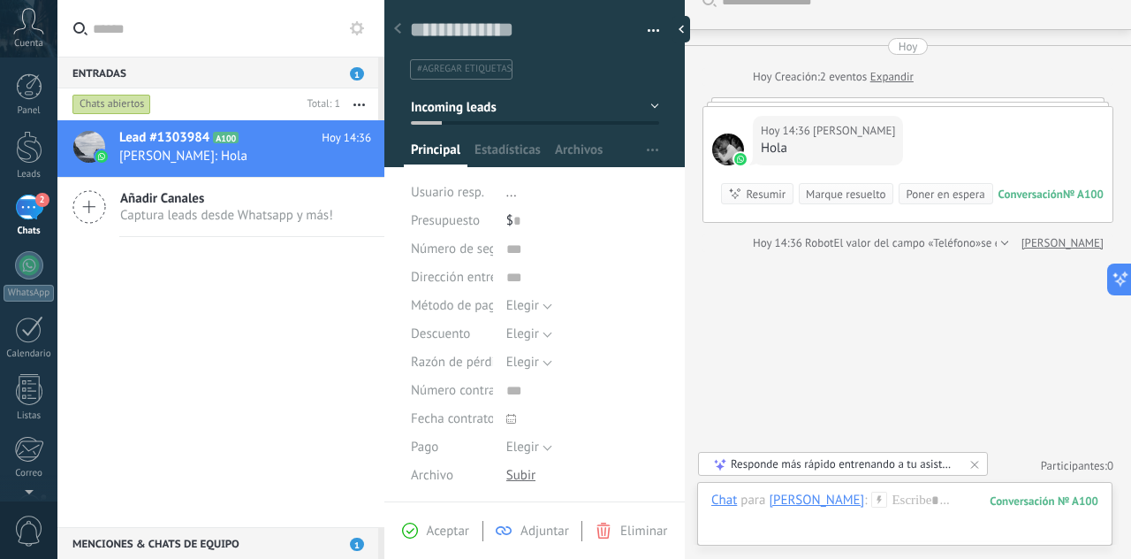
click at [856, 259] on div "Buscar Carga más Hoy Hoy Creación: 2 eventos Expandir Hoy 14:36 Gaspi Hola Conv…" at bounding box center [908, 267] width 446 height 588
click at [788, 151] on div "Hola" at bounding box center [828, 149] width 134 height 18
click at [895, 505] on div at bounding box center [905, 517] width 387 height 53
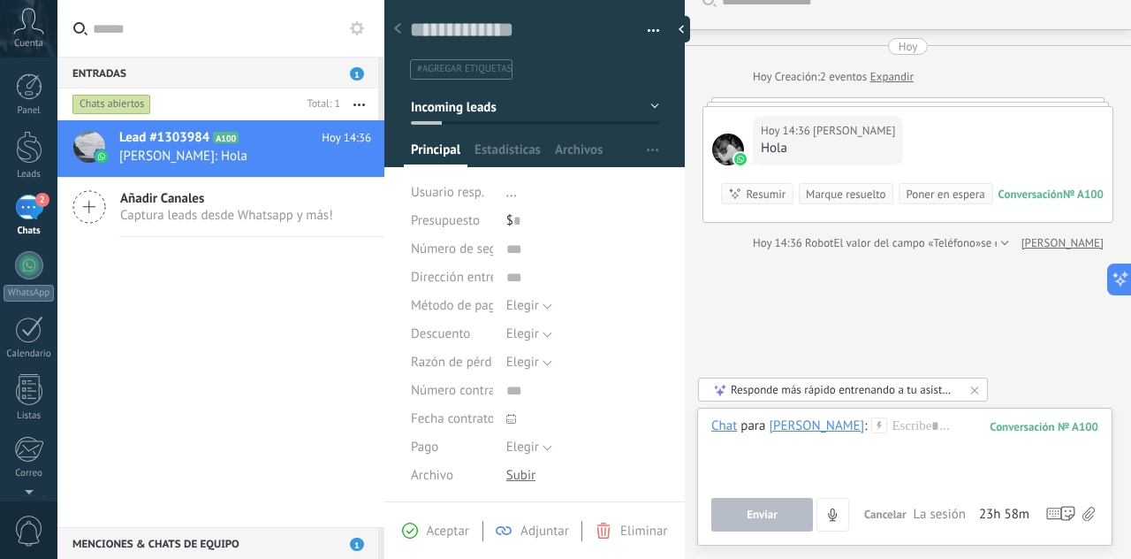
click at [974, 393] on icon at bounding box center [975, 390] width 14 height 14
click at [869, 435] on div at bounding box center [905, 450] width 387 height 67
click at [872, 425] on icon at bounding box center [880, 425] width 16 height 16
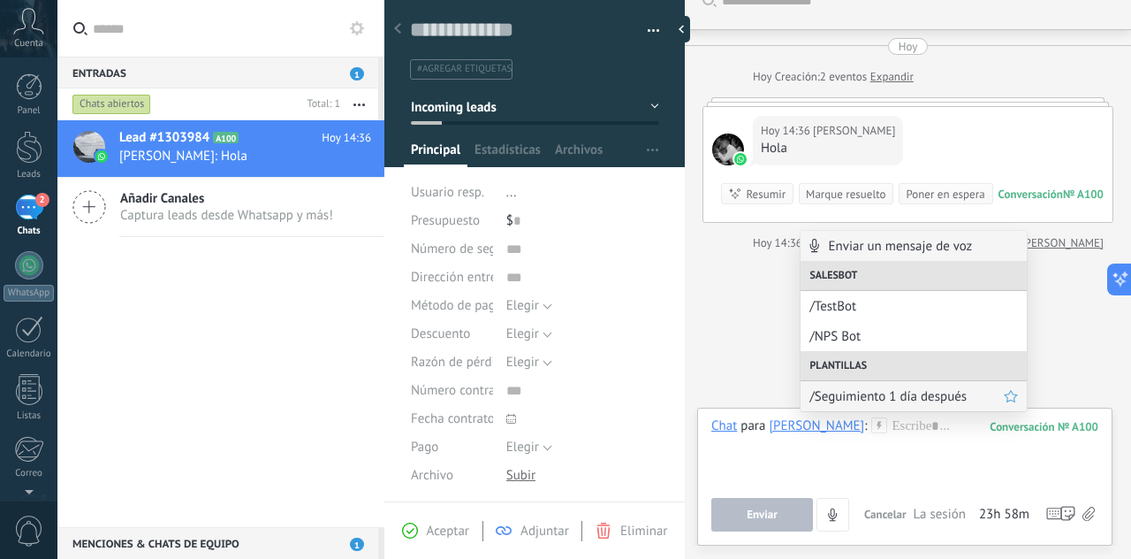
click at [861, 399] on span "/Seguimiento 1 día después" at bounding box center [907, 396] width 194 height 17
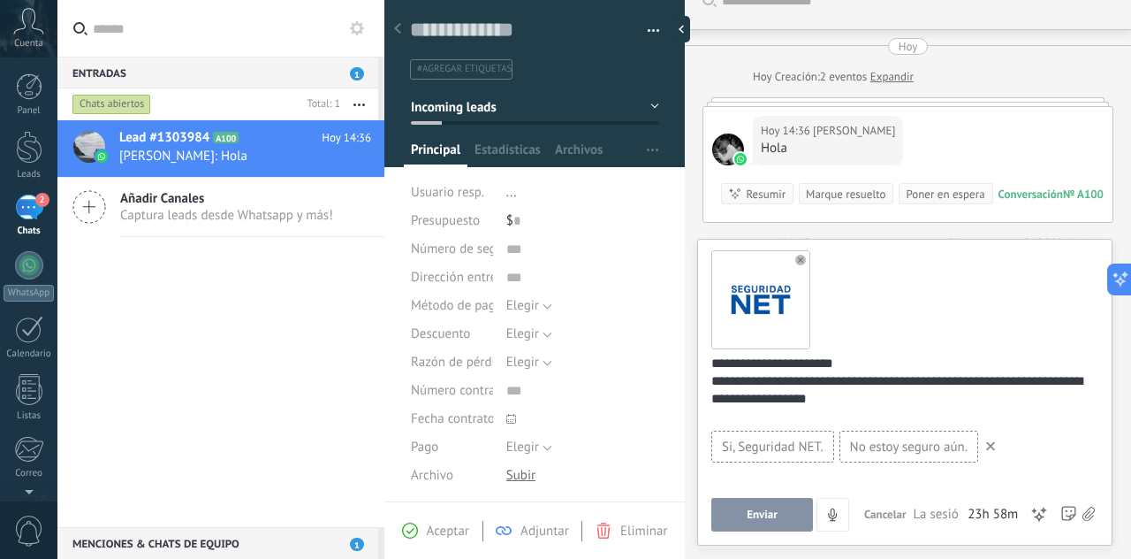
scroll to position [23, 0]
click at [764, 537] on div "**********" at bounding box center [904, 392] width 415 height 307
click at [780, 522] on button "Enviar" at bounding box center [763, 515] width 102 height 34
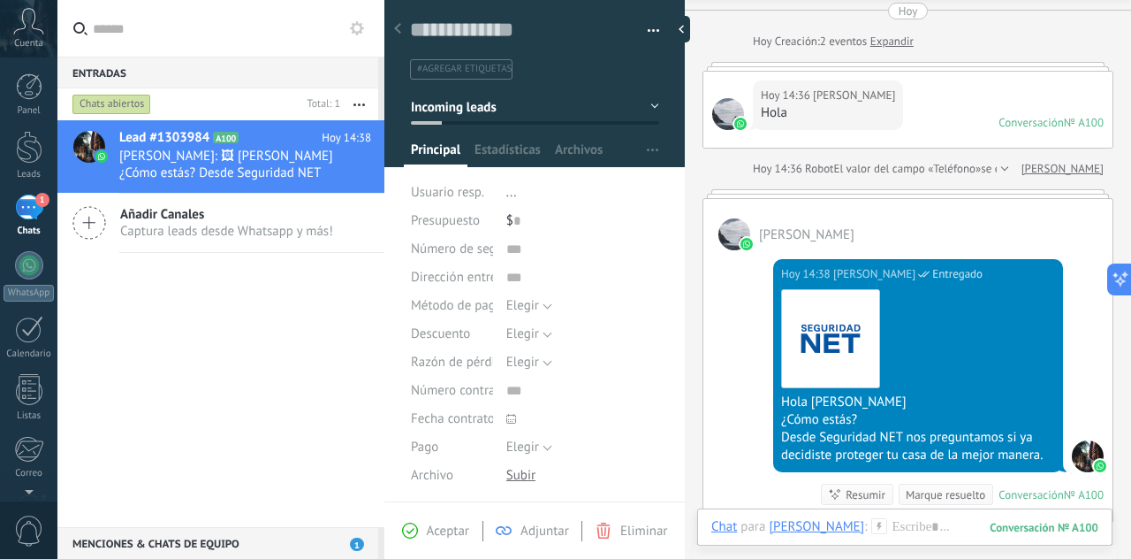
scroll to position [0, 0]
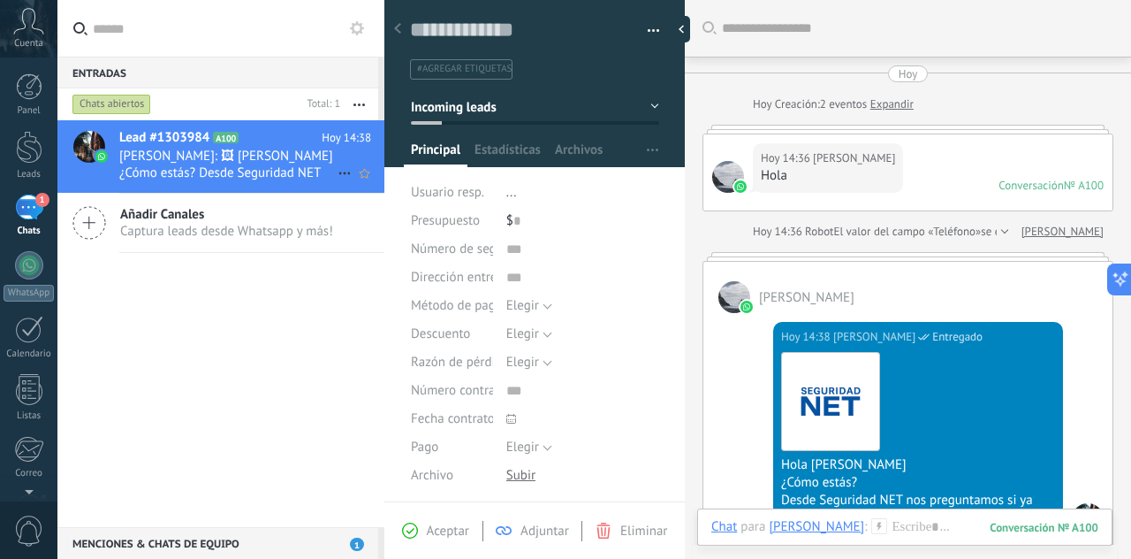
click at [186, 162] on span "gaspar gabriel beigbeder cartron: 🖼 Hola Gaspi ¿Cómo estás? Desde Seguridad NET…" at bounding box center [228, 165] width 218 height 34
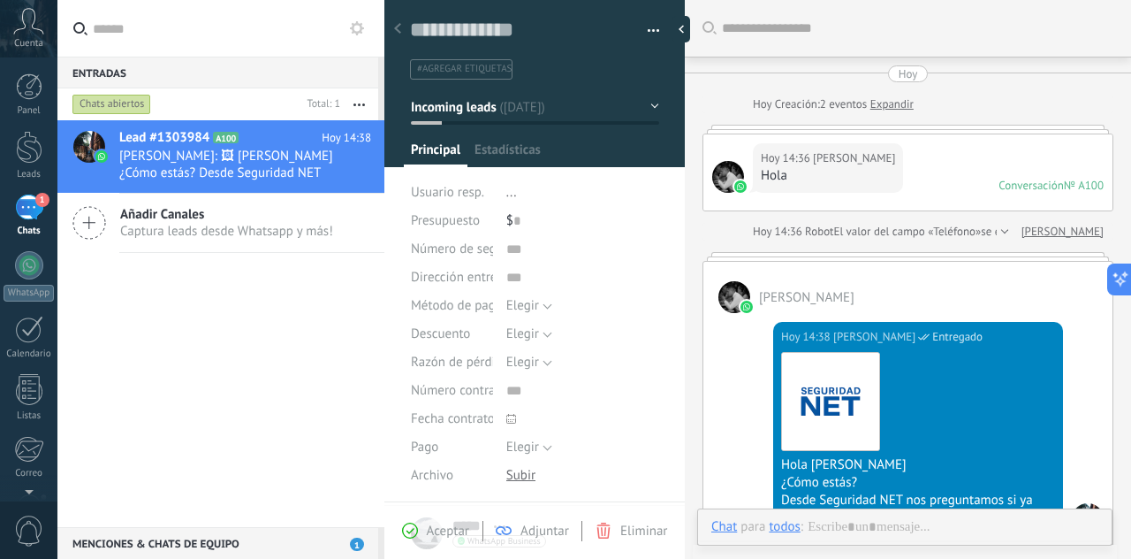
scroll to position [137, 0]
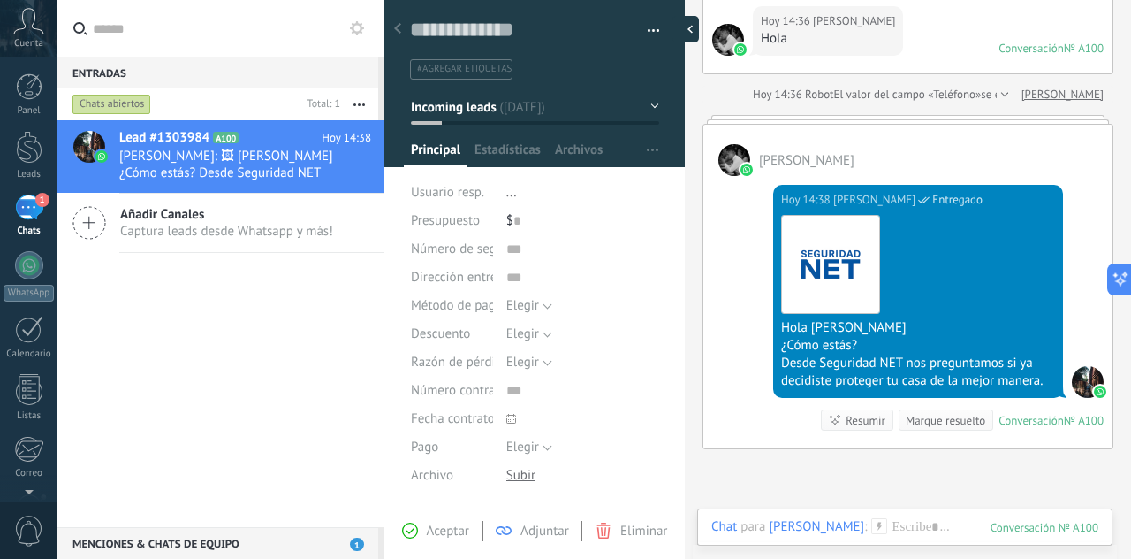
click at [695, 27] on div at bounding box center [686, 29] width 27 height 27
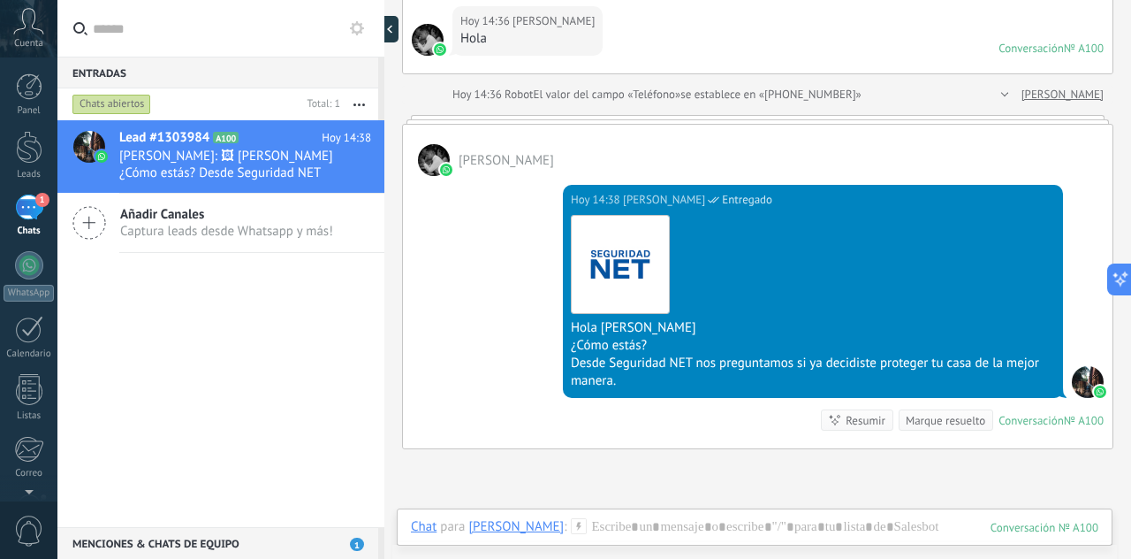
type textarea "**********"
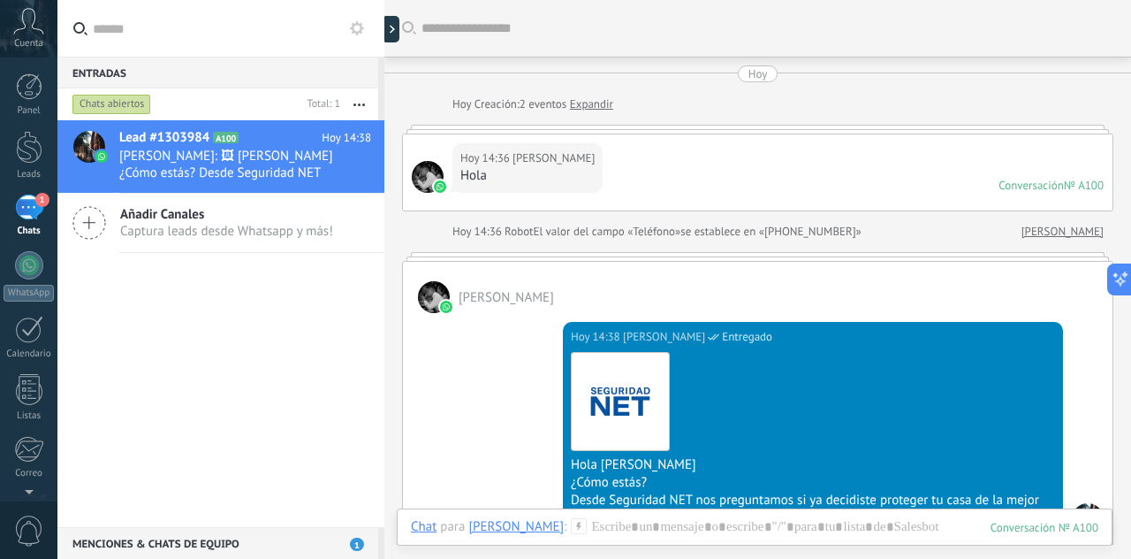
scroll to position [0, 0]
click at [673, 167] on div "Hoy 14:36 Gaspi Hola Conversación № A100 Conversación № A100" at bounding box center [758, 172] width 710 height 76
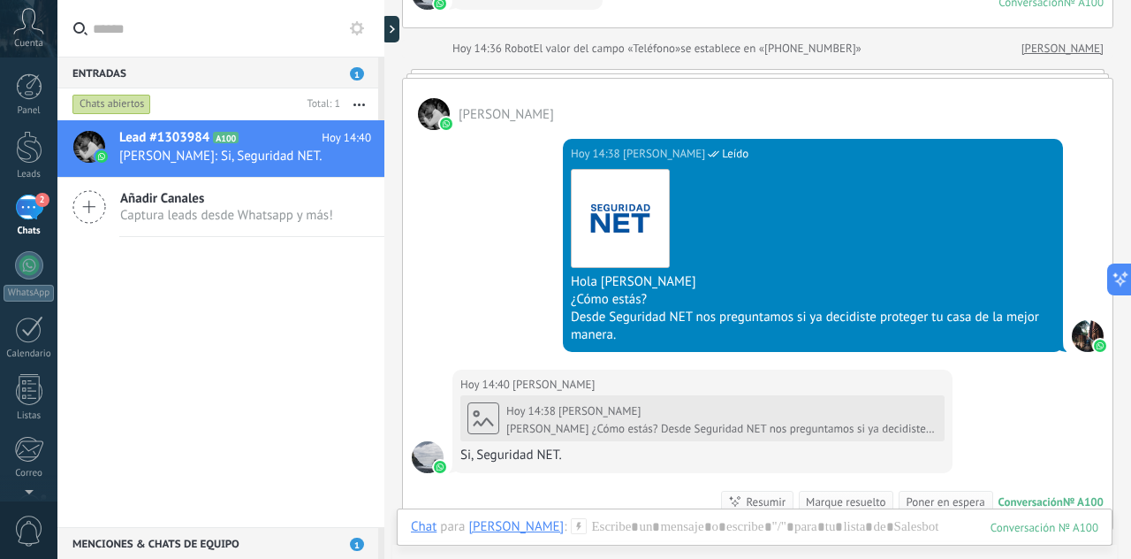
scroll to position [219, 0]
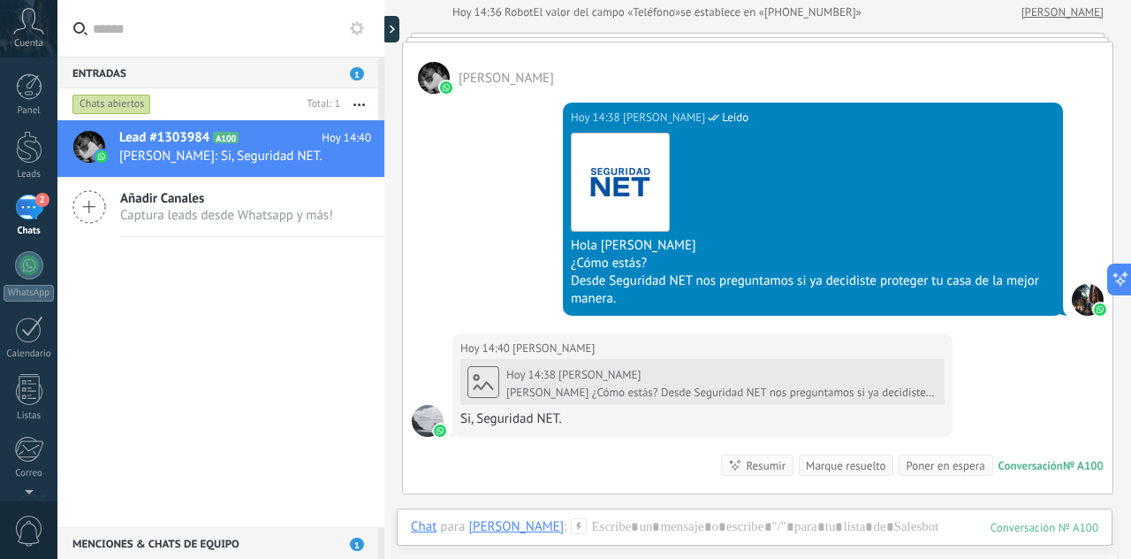
click at [483, 73] on span "Gaspi" at bounding box center [506, 78] width 95 height 17
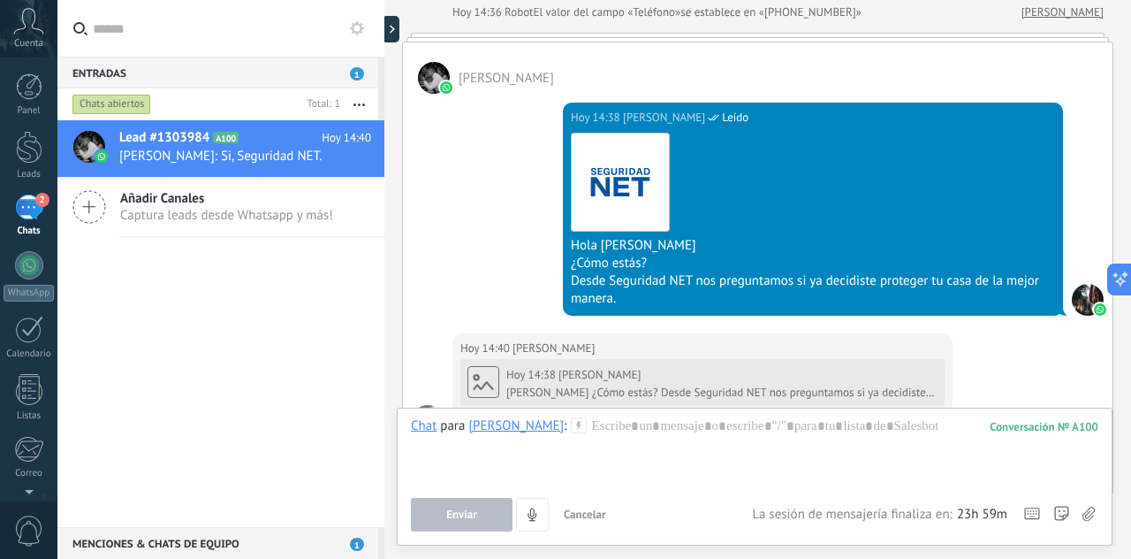
click at [499, 461] on div at bounding box center [755, 450] width 689 height 67
click at [219, 269] on div "Lead #1303984 A100 Hoy 14:40 Gaspi: Si, Seguridad NET. Añadir Canales Captura l…" at bounding box center [220, 323] width 327 height 407
click at [571, 427] on icon at bounding box center [579, 425] width 16 height 16
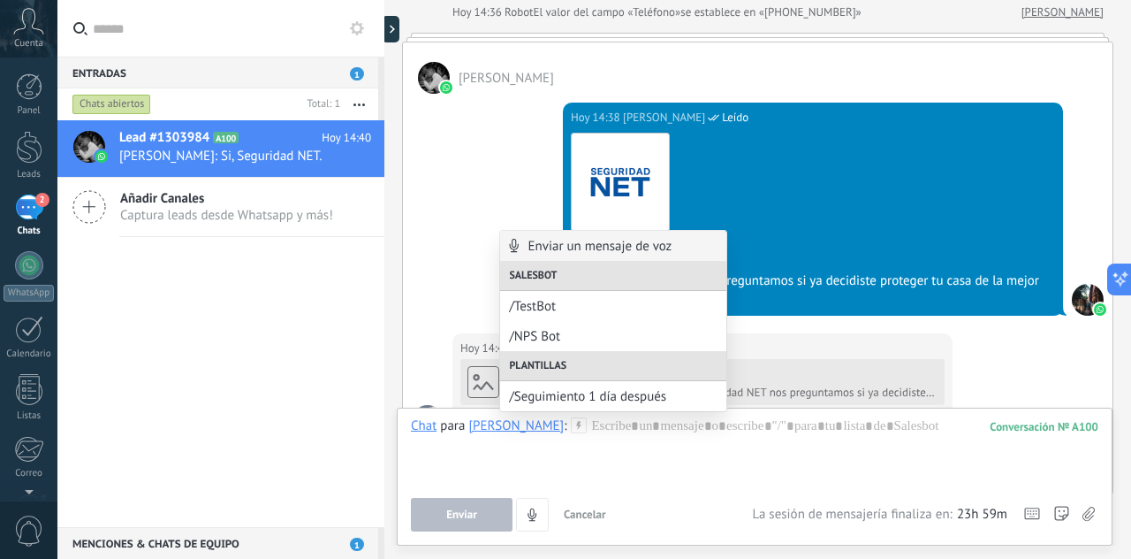
drag, startPoint x: 219, startPoint y: 438, endPoint x: 242, endPoint y: 439, distance: 23.1
click at [218, 438] on div "Lead #1303984 A100 Hoy 14:40 Gaspi: Si, Seguridad NET. Añadir Canales Captura l…" at bounding box center [220, 323] width 327 height 407
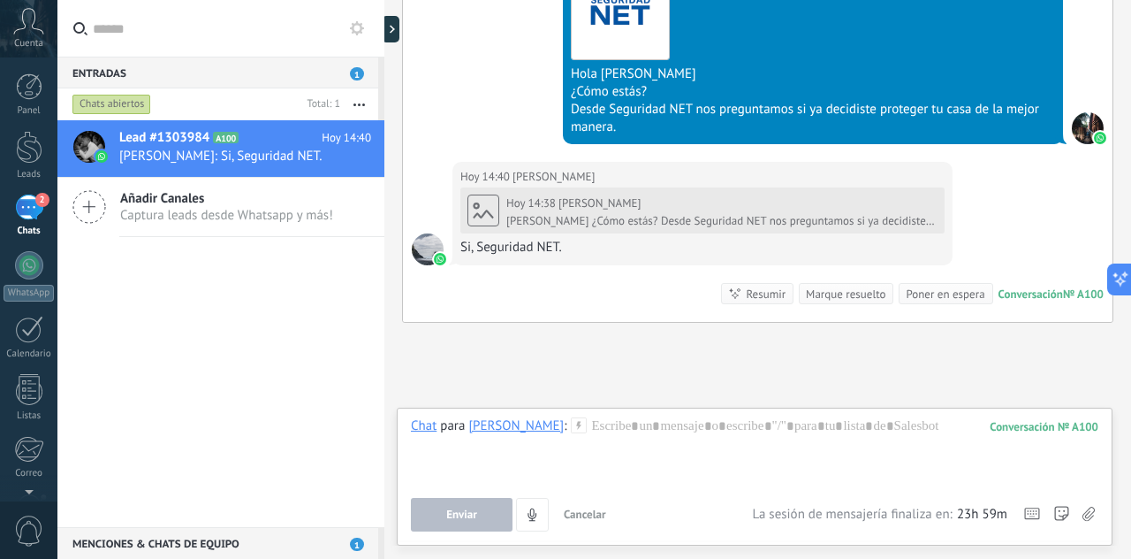
scroll to position [371, 0]
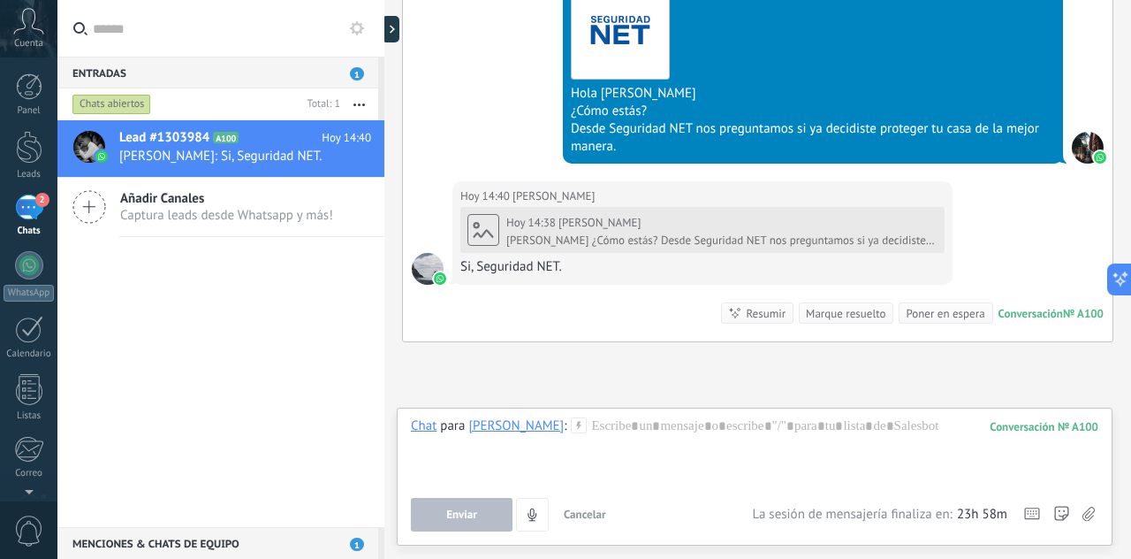
click at [219, 345] on div "Lead #1303984 A100 Hoy 14:40 Gaspi: Si, Seguridad NET. Añadir Canales Captura l…" at bounding box center [220, 323] width 327 height 407
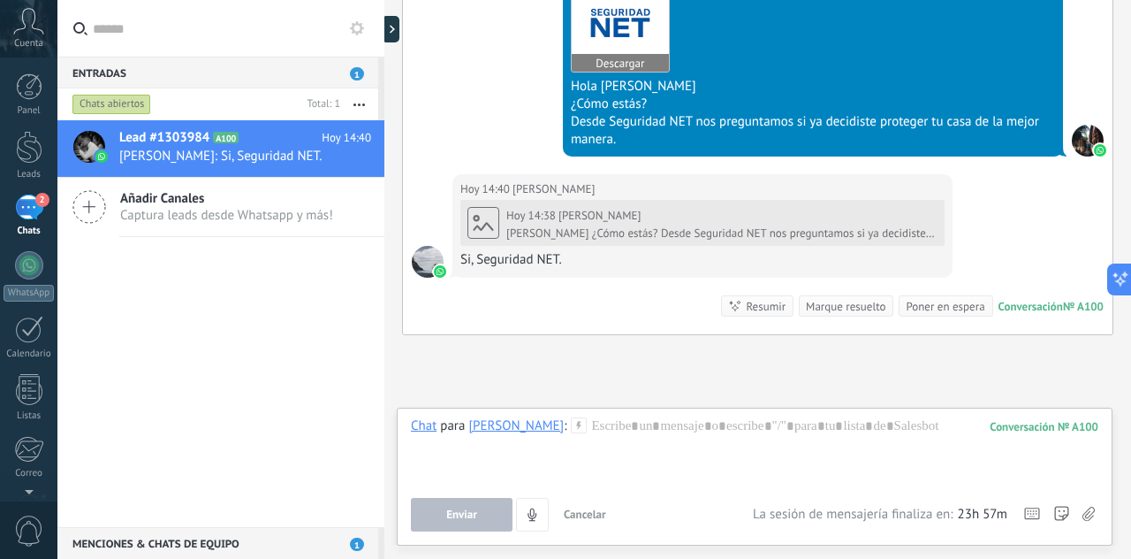
scroll to position [354, 0]
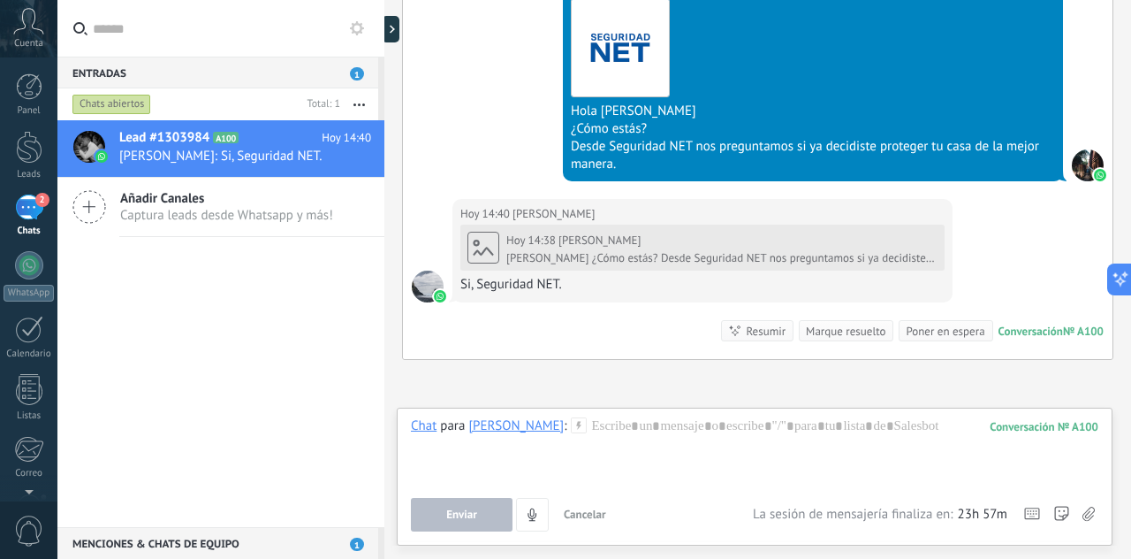
click at [35, 205] on div "2" at bounding box center [29, 207] width 28 height 26
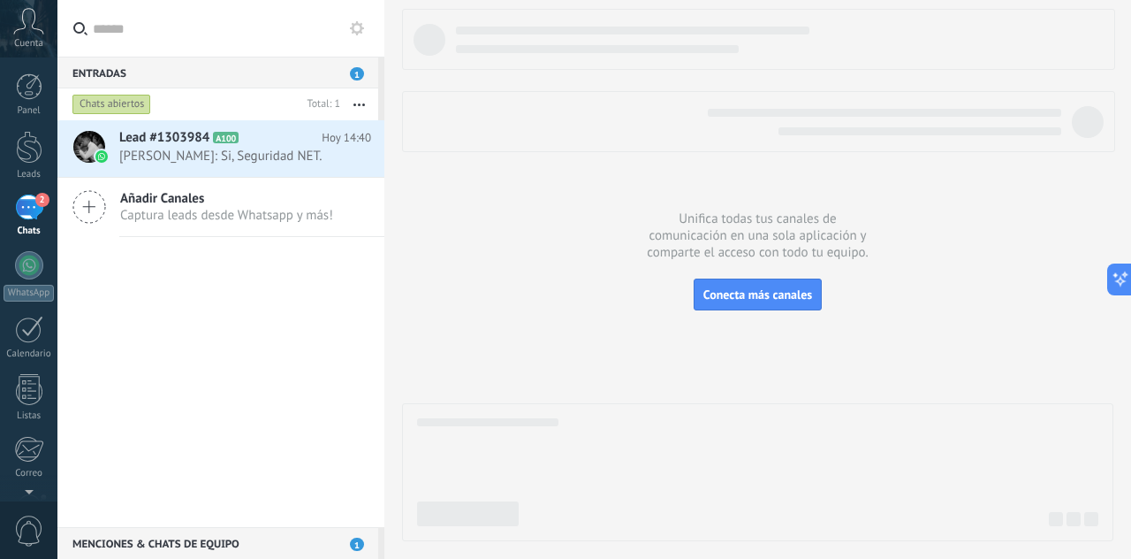
click at [182, 291] on div "Lead #1303984 A100 Hoy 14:40 Gaspi: Si, Seguridad NET. Añadir Canales Captura l…" at bounding box center [220, 323] width 327 height 407
click at [27, 267] on div at bounding box center [29, 265] width 28 height 28
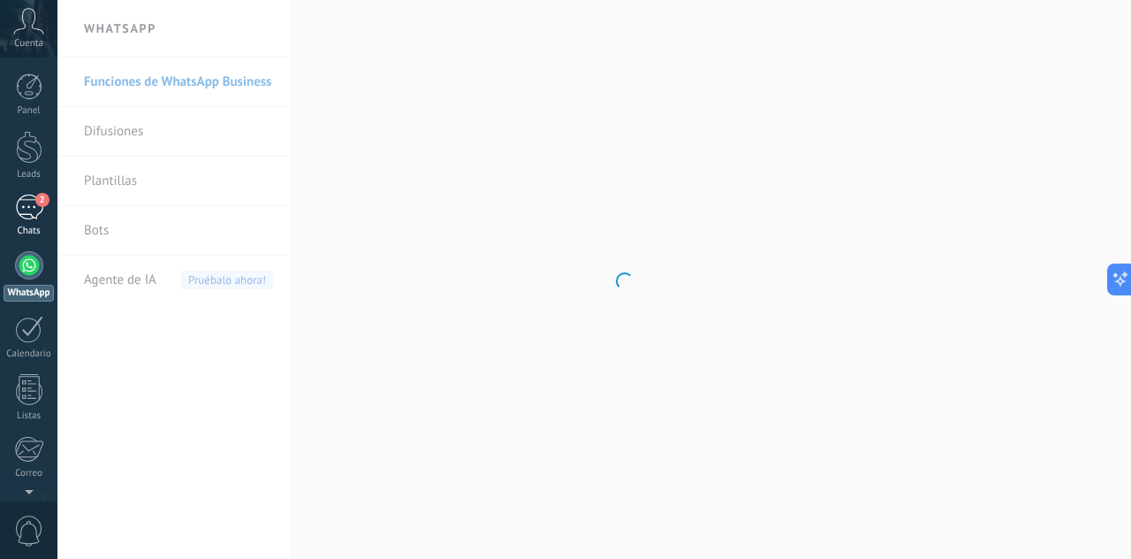
click at [9, 209] on link "2 Chats" at bounding box center [28, 215] width 57 height 42
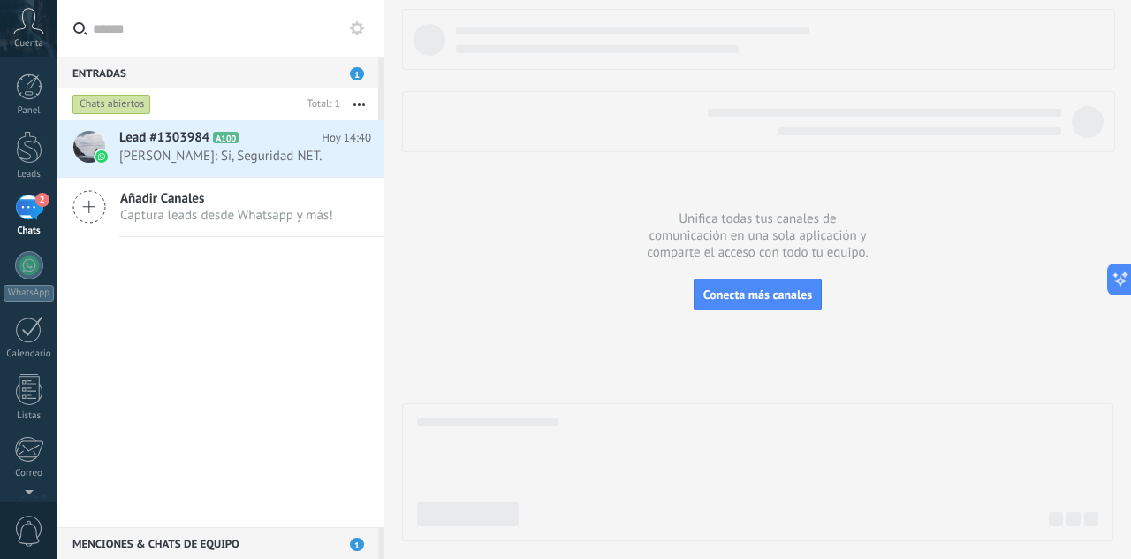
click at [312, 68] on div "Entradas 1" at bounding box center [217, 73] width 321 height 32
click at [354, 72] on span "1" at bounding box center [357, 73] width 14 height 13
click at [152, 72] on div "Entradas 1" at bounding box center [217, 73] width 321 height 32
click at [124, 103] on div "Chats abiertos" at bounding box center [111, 104] width 79 height 21
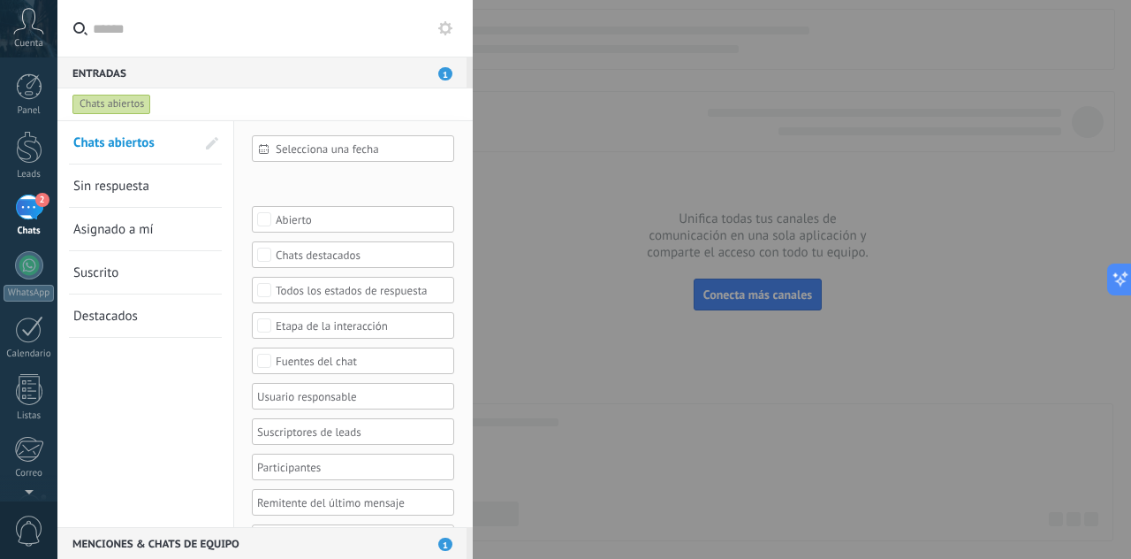
click at [124, 103] on div "Chats abiertos" at bounding box center [111, 104] width 79 height 21
click at [154, 190] on link "Sin respuesta" at bounding box center [134, 185] width 122 height 42
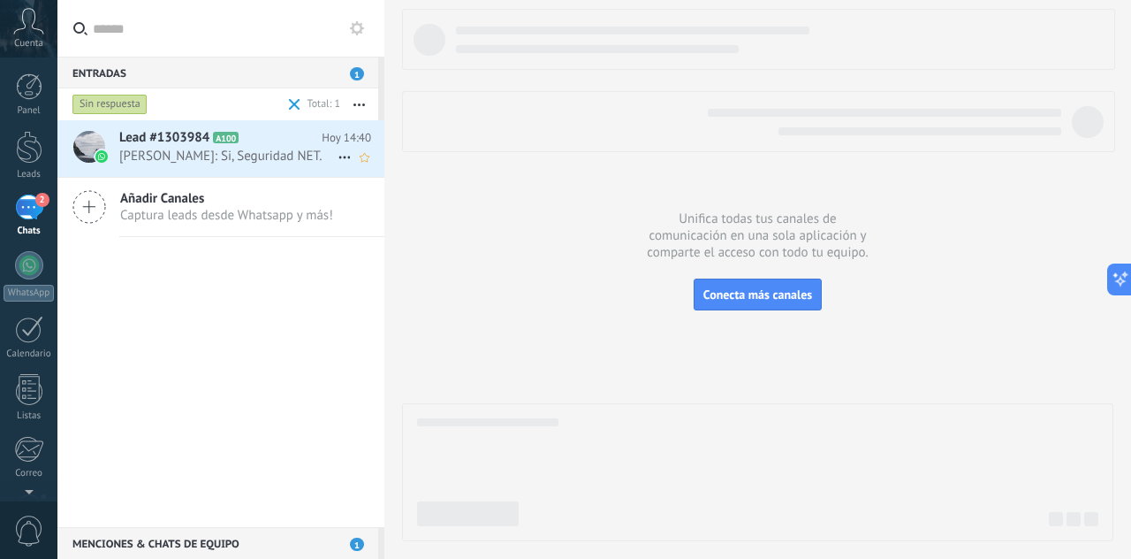
click at [255, 164] on span "Gaspi: Si, Seguridad NET." at bounding box center [228, 156] width 218 height 17
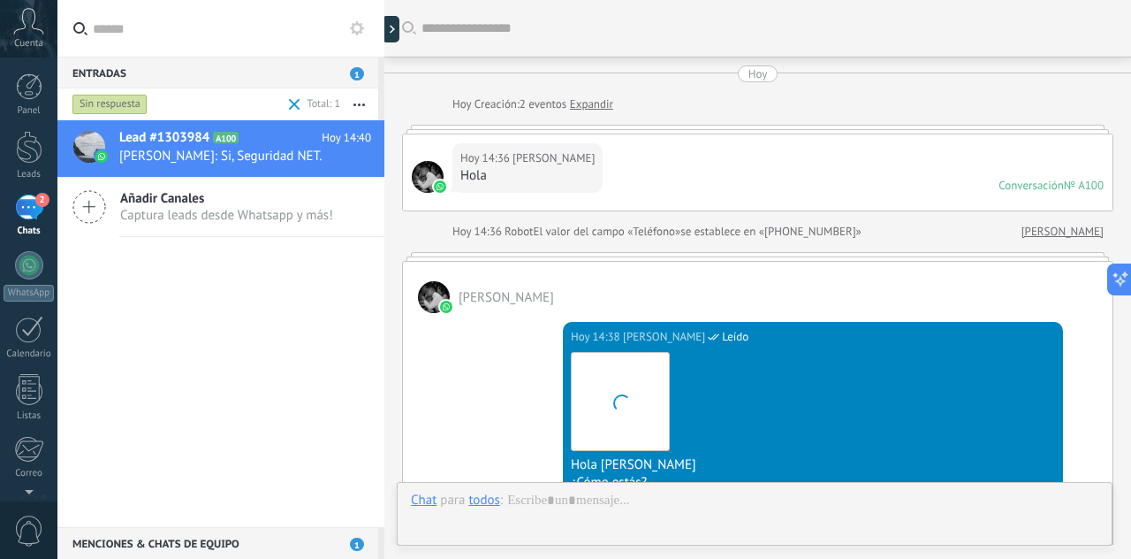
scroll to position [460, 0]
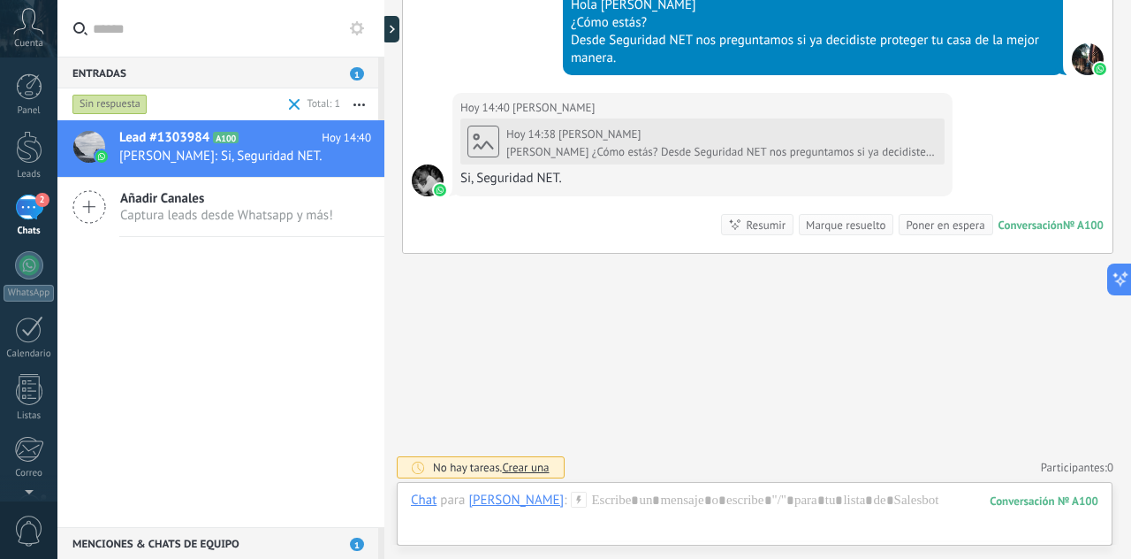
click at [294, 102] on span at bounding box center [294, 104] width 11 height 11
click at [354, 73] on span "1" at bounding box center [357, 73] width 14 height 13
click at [348, 155] on icon at bounding box center [344, 157] width 21 height 21
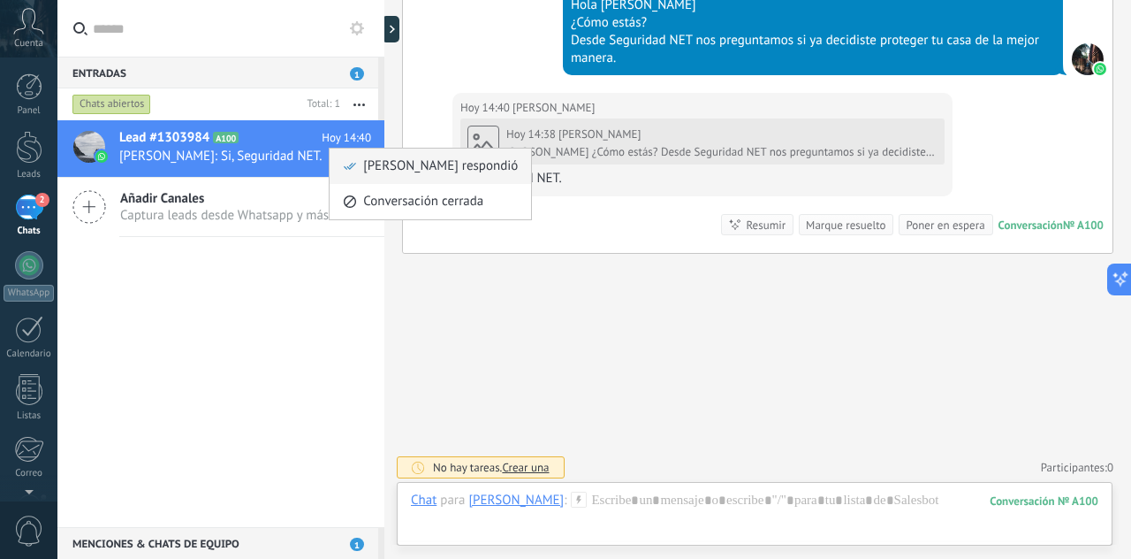
click at [383, 168] on span "Mark respondió" at bounding box center [440, 166] width 155 height 35
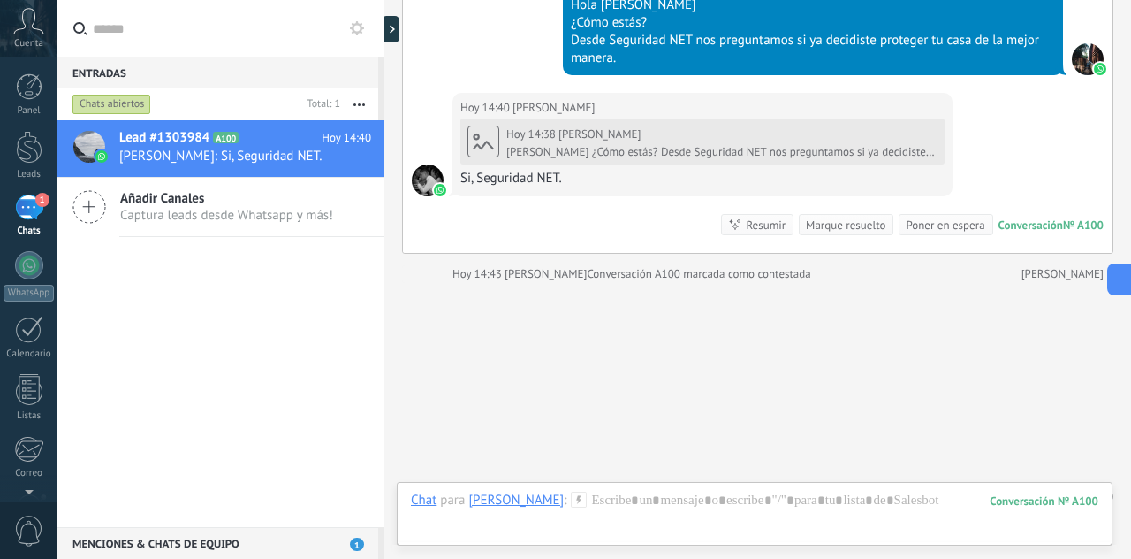
scroll to position [489, 0]
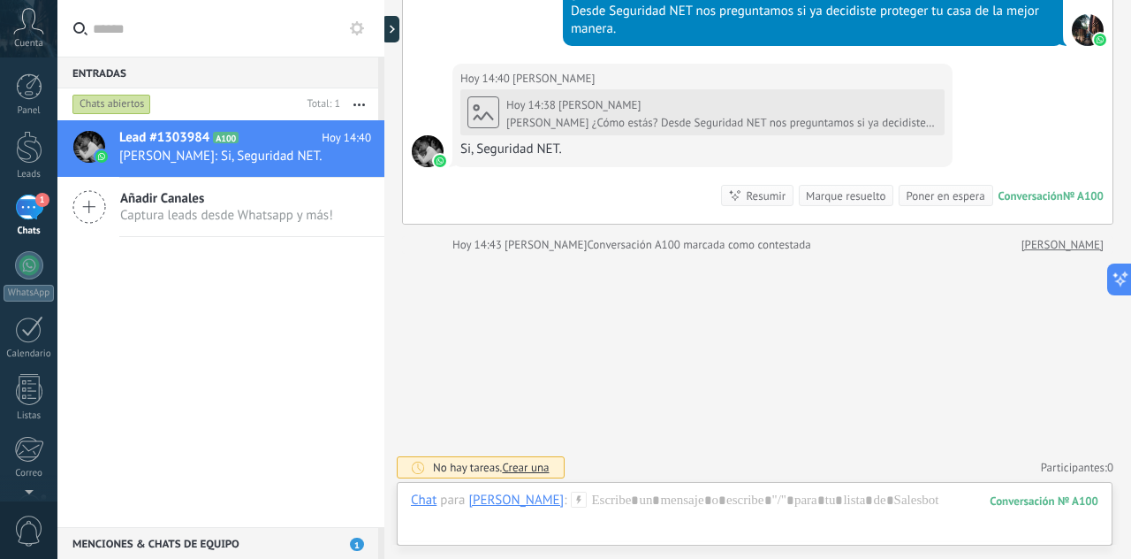
click at [180, 305] on div "Lead #1303984 A100 Hoy 14:40 Gaspi: Si, Seguridad NET. Añadir Canales Captura l…" at bounding box center [220, 323] width 327 height 407
click at [180, 307] on div "Lead #1303984 A100 Hoy 14:40 Gaspi: Si, Seguridad NET. Añadir Canales Captura l…" at bounding box center [220, 323] width 327 height 407
click at [126, 149] on span "Gaspi: Si, Seguridad NET." at bounding box center [228, 156] width 218 height 17
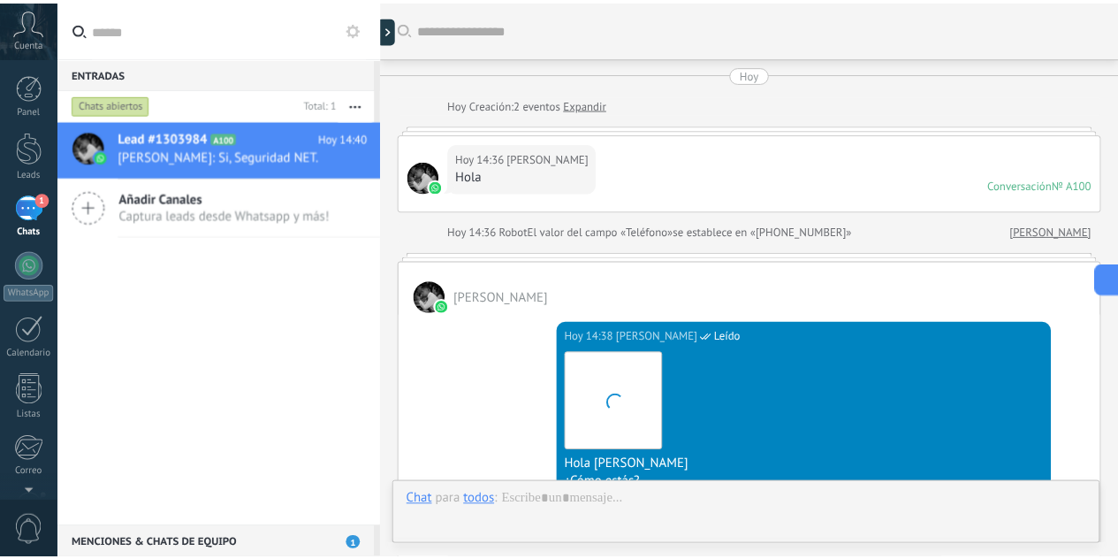
scroll to position [489, 0]
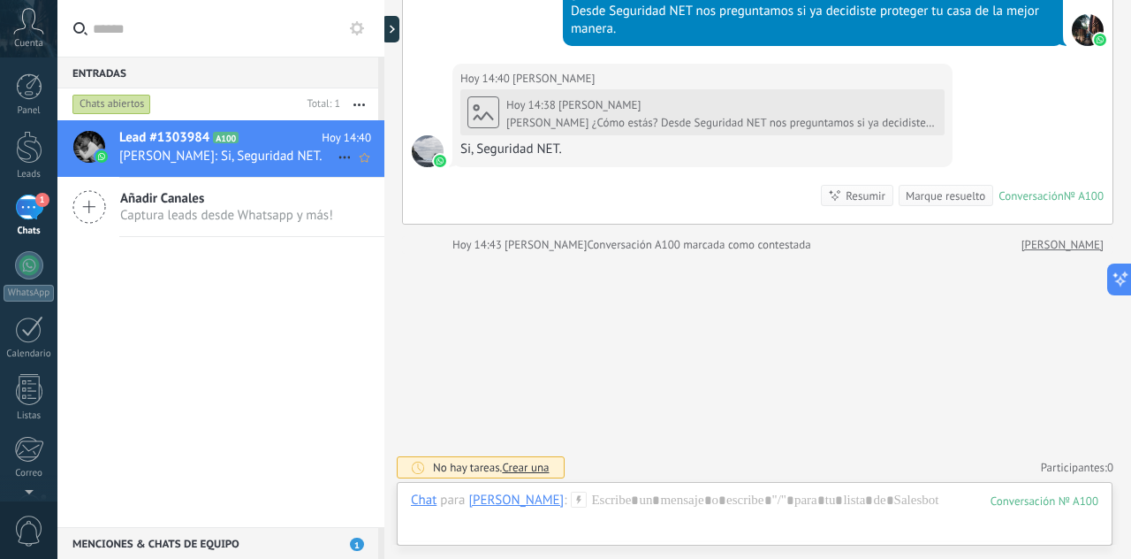
click at [334, 151] on icon at bounding box center [344, 157] width 21 height 21
click at [240, 383] on div at bounding box center [565, 279] width 1131 height 559
click at [209, 336] on div "Conversación cerrada Lead #1303984 A100 Hoy 14:40 Gaspi: Si, Seguridad NET. Aña…" at bounding box center [220, 323] width 327 height 407
click at [32, 268] on div at bounding box center [29, 265] width 28 height 28
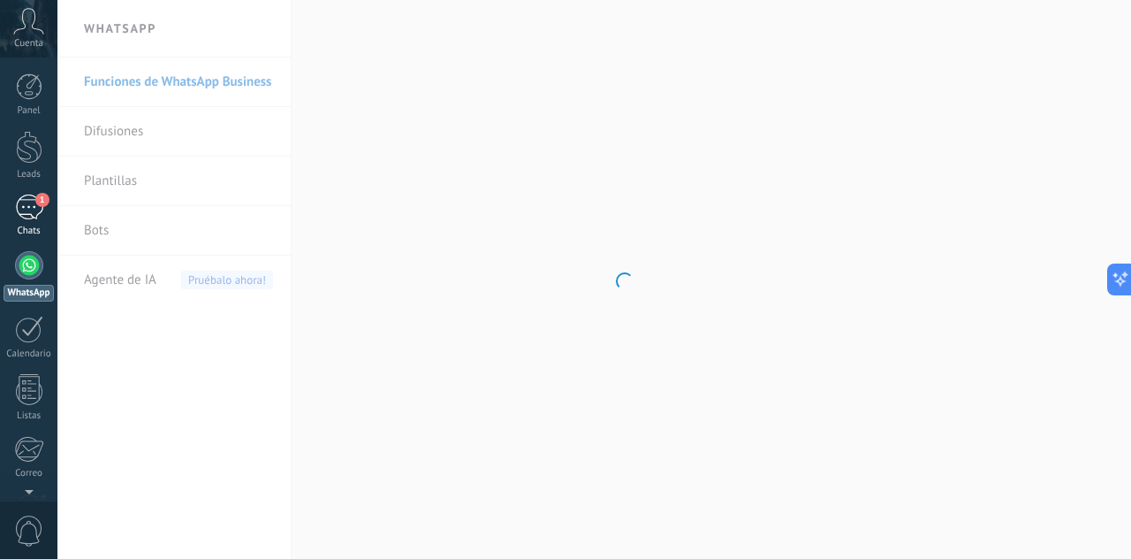
click at [38, 205] on span "1" at bounding box center [42, 200] width 14 height 14
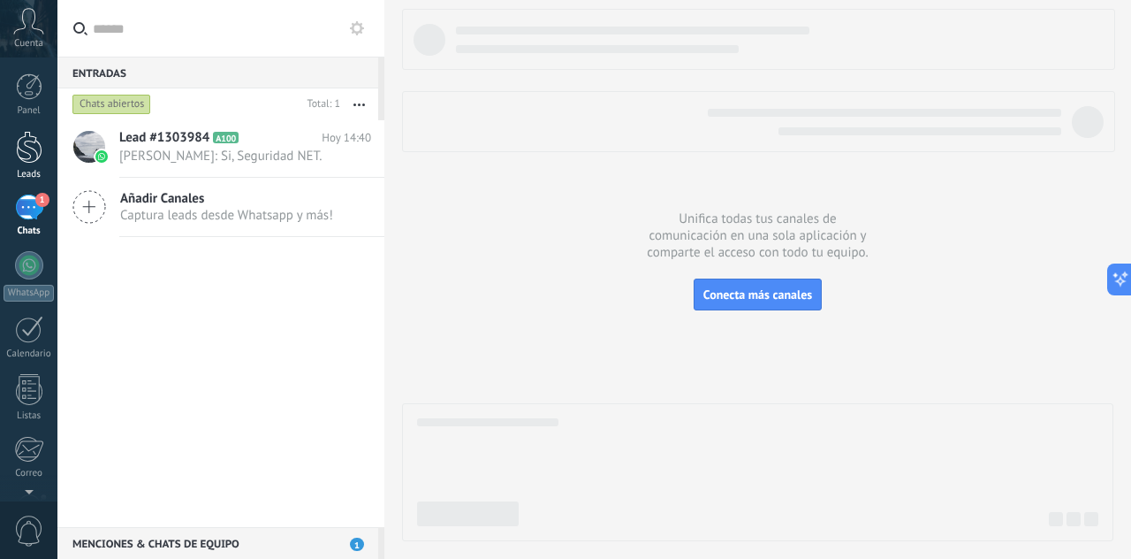
click at [32, 167] on link "Leads" at bounding box center [28, 156] width 57 height 50
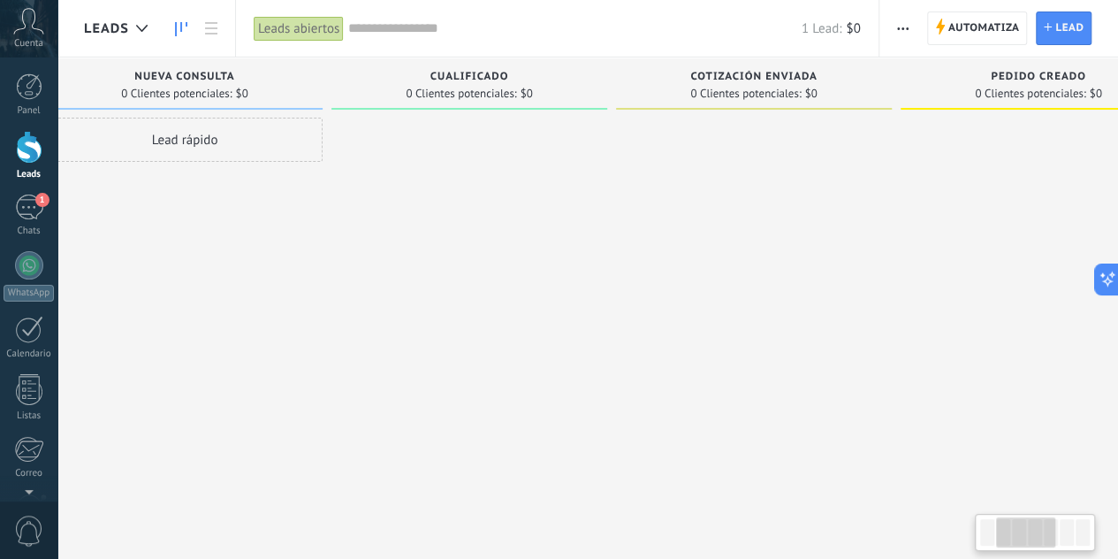
drag, startPoint x: 781, startPoint y: 444, endPoint x: 477, endPoint y: 376, distance: 311.6
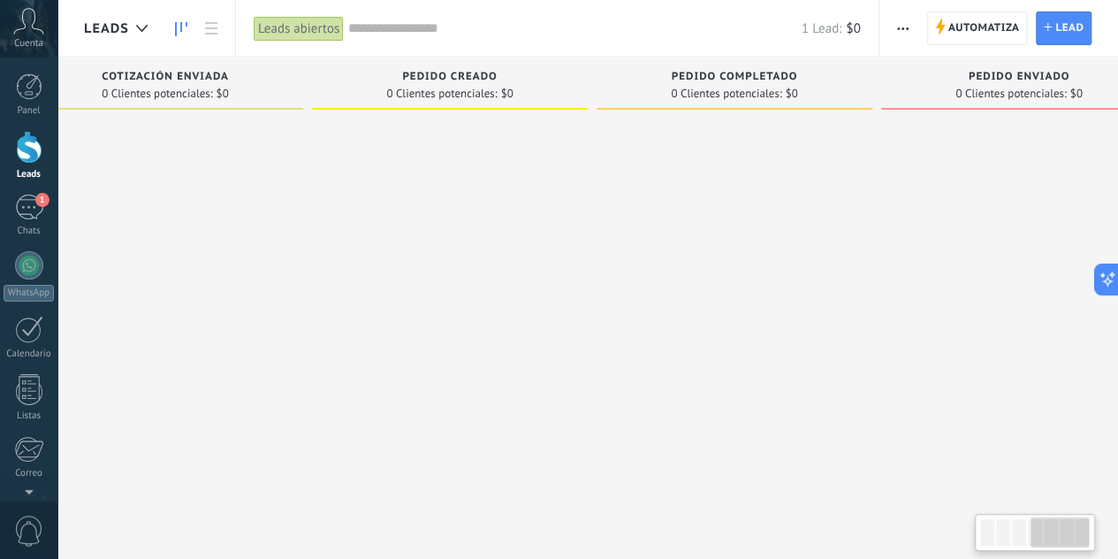
drag, startPoint x: 480, startPoint y: 374, endPoint x: 222, endPoint y: 323, distance: 263.2
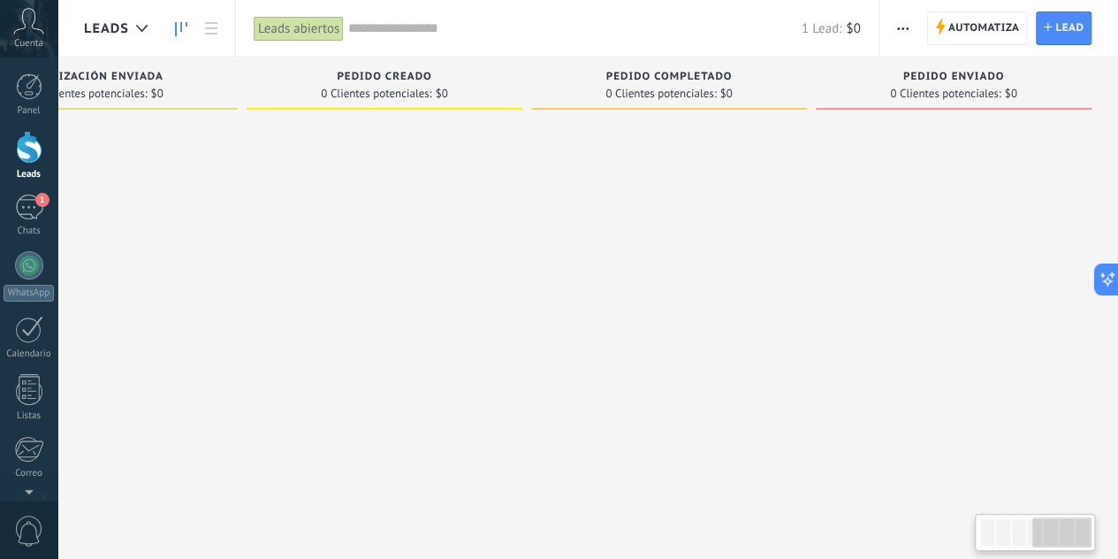
drag, startPoint x: 222, startPoint y: 323, endPoint x: 391, endPoint y: 334, distance: 169.2
click at [387, 332] on div "Leads Entrantes Solicitudes: 1 0 0 0 1 0 0 0 1 de: Seguridad NET Hoy 14:36 Gasp…" at bounding box center [108, 251] width 2019 height 388
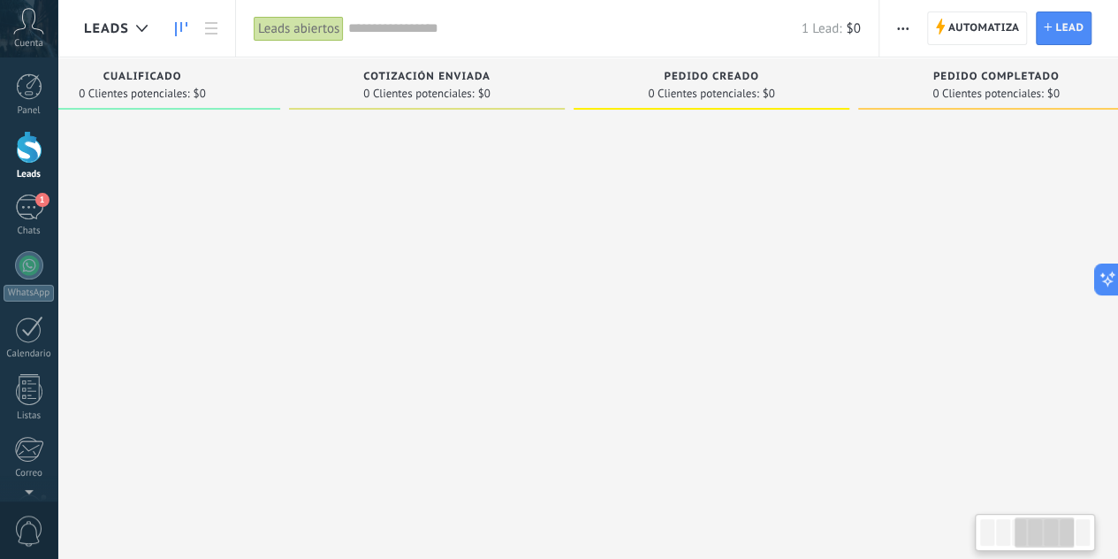
drag, startPoint x: 760, startPoint y: 382, endPoint x: 842, endPoint y: 391, distance: 81.8
click at [842, 391] on div at bounding box center [712, 282] width 276 height 328
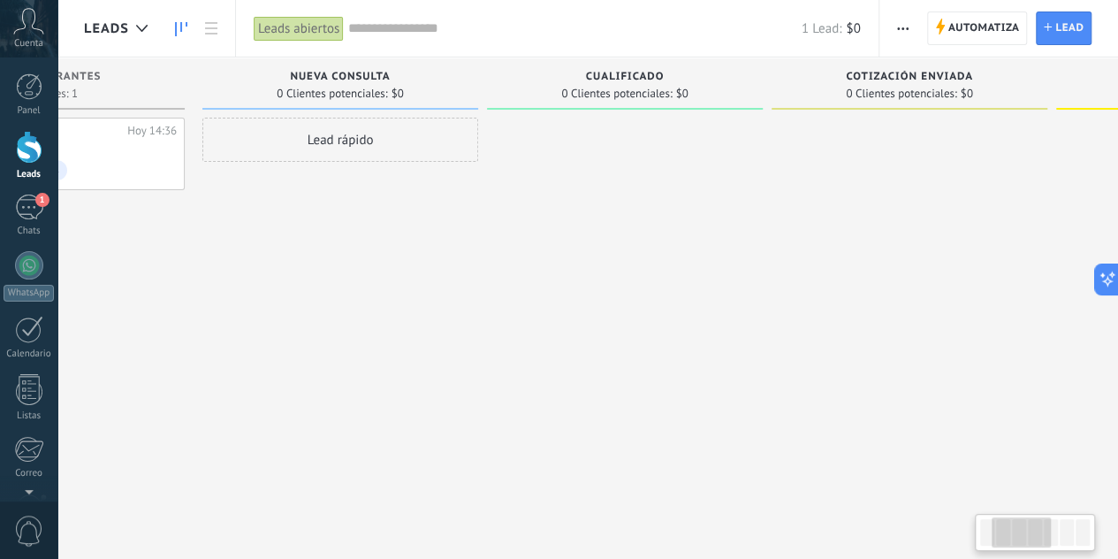
drag, startPoint x: 483, startPoint y: 342, endPoint x: 1093, endPoint y: 351, distance: 610.9
click at [1047, 349] on div at bounding box center [910, 282] width 276 height 328
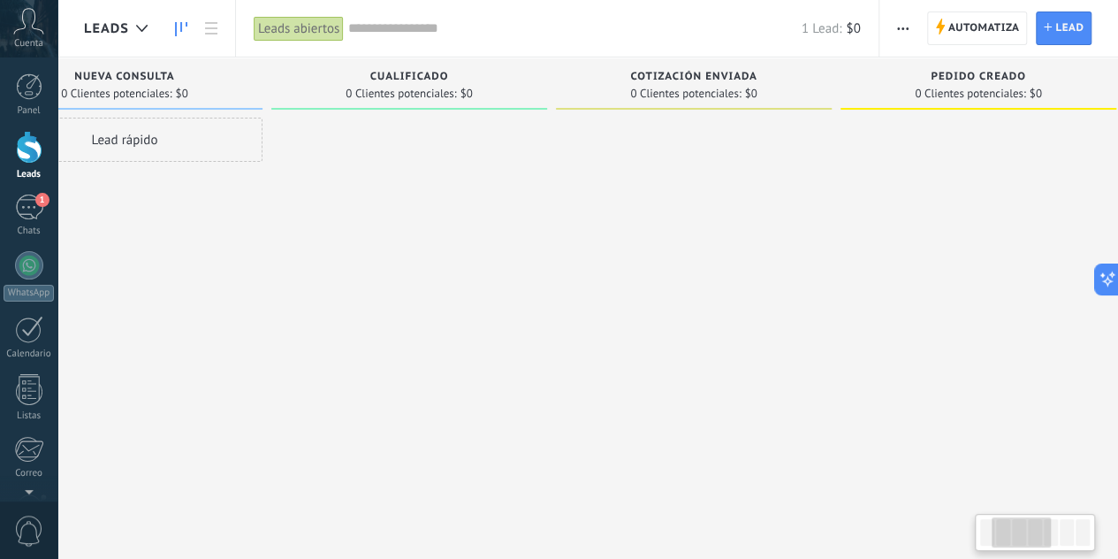
drag, startPoint x: 603, startPoint y: 259, endPoint x: 203, endPoint y: 259, distance: 399.5
click at [271, 259] on div at bounding box center [409, 282] width 276 height 328
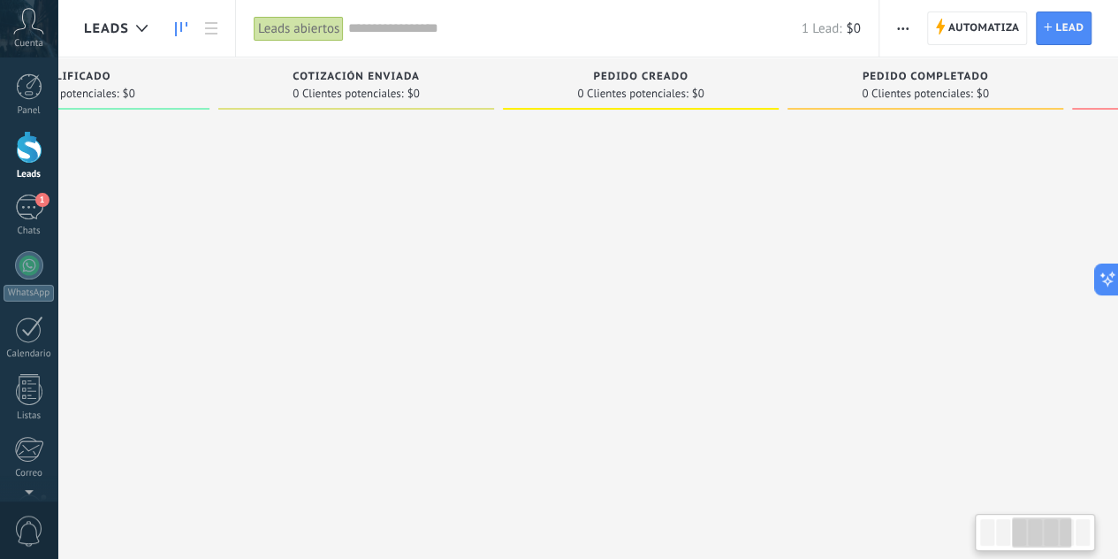
scroll to position [0, 817]
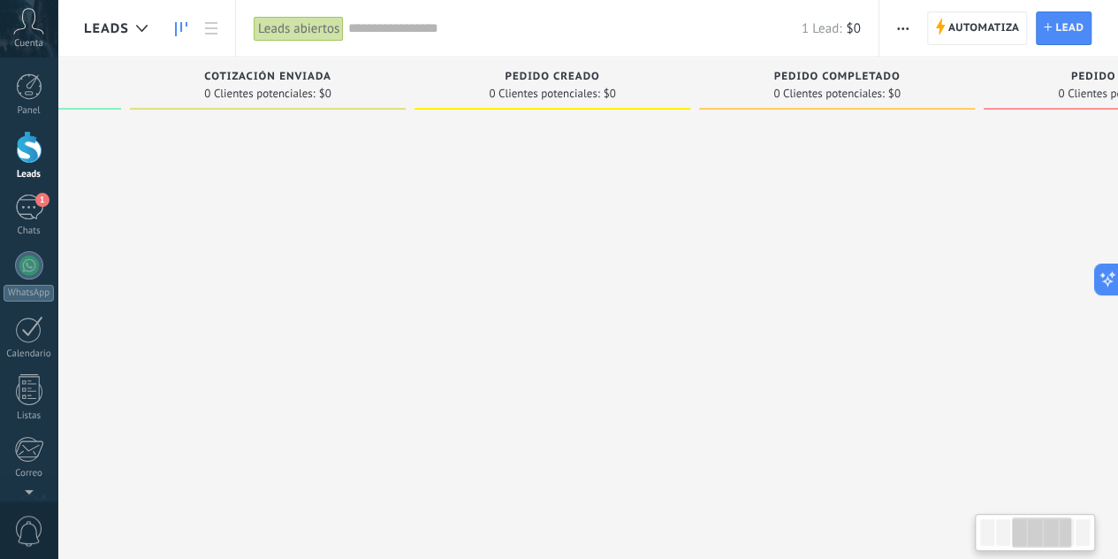
drag, startPoint x: 687, startPoint y: 293, endPoint x: 481, endPoint y: 276, distance: 206.6
click at [481, 275] on div at bounding box center [553, 282] width 276 height 328
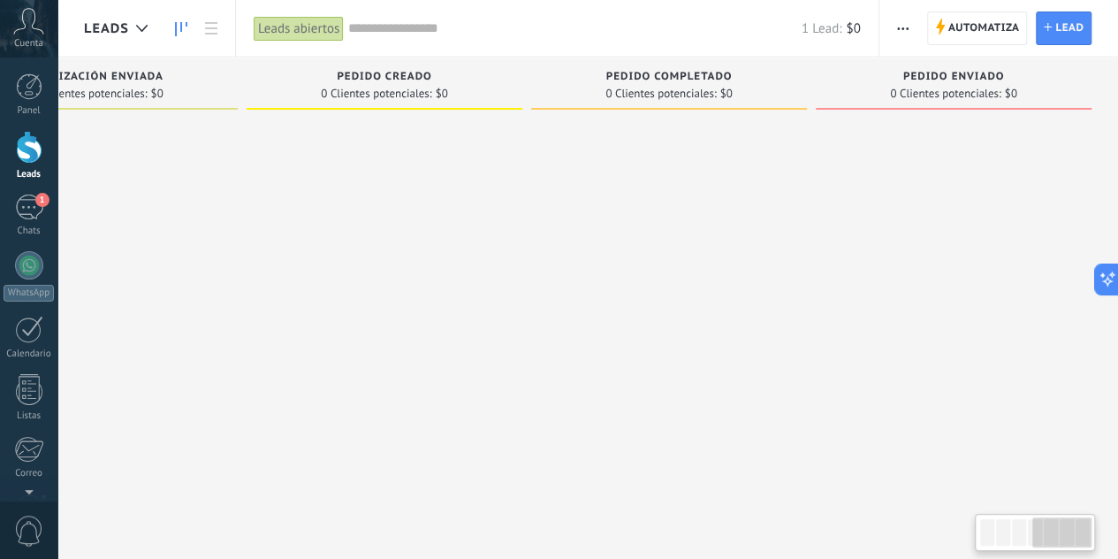
drag, startPoint x: 753, startPoint y: 282, endPoint x: 522, endPoint y: 263, distance: 232.4
click at [453, 263] on div "Leads Entrantes Solicitudes: 1 0 0 0 1 0 0 0 1 de: Seguridad NET Hoy 14:36 Gasp…" at bounding box center [108, 251] width 2019 height 388
drag, startPoint x: 825, startPoint y: 270, endPoint x: 685, endPoint y: 238, distance: 143.2
click at [660, 249] on div "Leads Entrantes Solicitudes: 1 0 0 0 1 0 0 0 1 de: Seguridad NET Hoy 14:36 Gasp…" at bounding box center [108, 251] width 2019 height 388
click at [394, 78] on span "Pedido creado" at bounding box center [384, 77] width 95 height 12
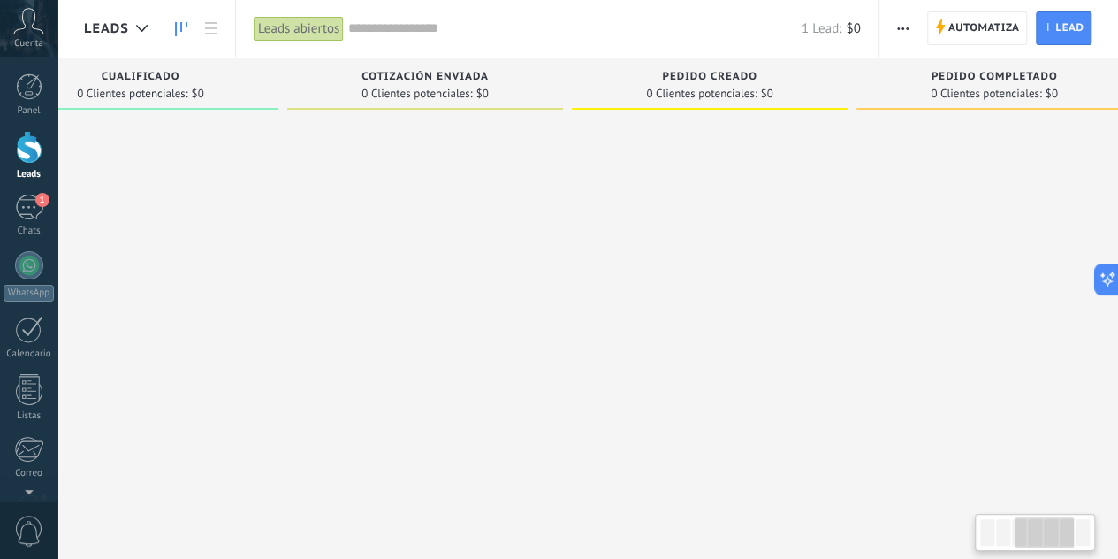
drag, startPoint x: 588, startPoint y: 442, endPoint x: 851, endPoint y: 559, distance: 288.1
click at [851, 558] on html ".abccls-1,.abccls-2{fill-rule:evenodd}.abccls-2{fill:#fff} .abfcls-1{fill:none}…" at bounding box center [559, 279] width 1118 height 559
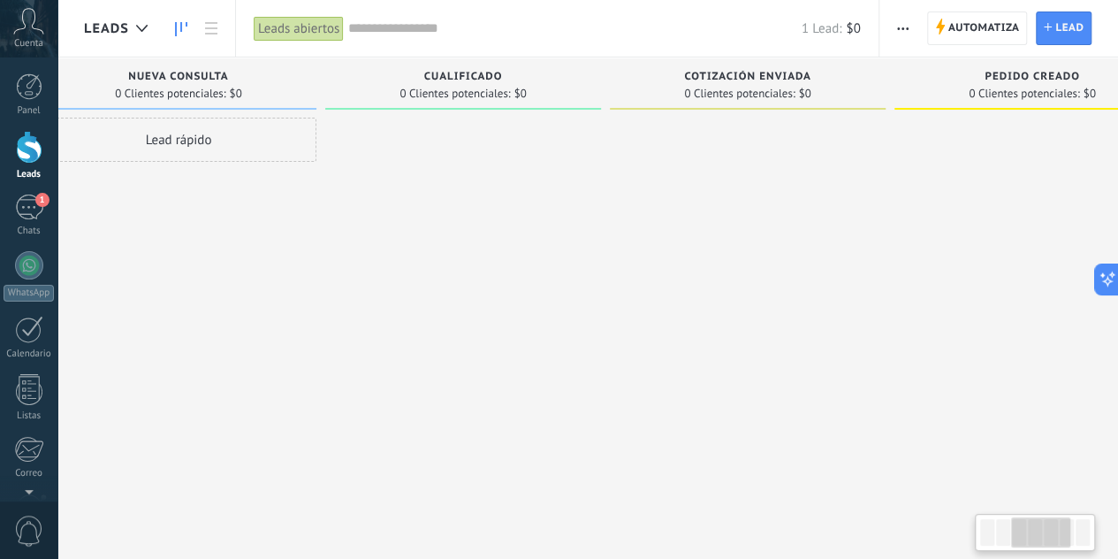
drag, startPoint x: 915, startPoint y: 346, endPoint x: 1023, endPoint y: 385, distance: 114.6
click at [1080, 391] on div at bounding box center [1033, 282] width 276 height 328
drag, startPoint x: 684, startPoint y: 347, endPoint x: 772, endPoint y: 354, distance: 87.9
click at [609, 354] on div at bounding box center [471, 282] width 276 height 328
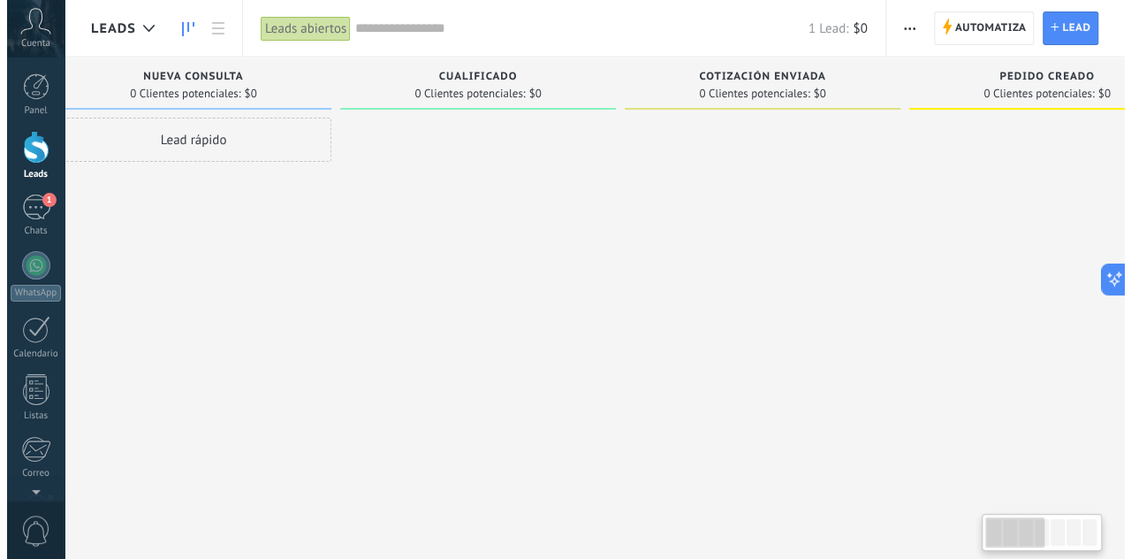
scroll to position [0, 5]
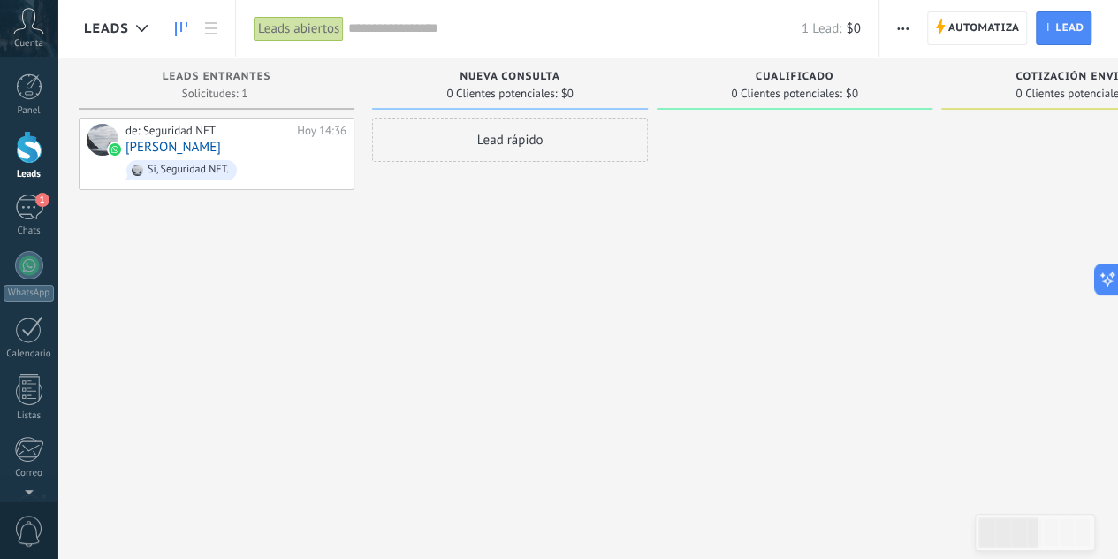
click at [908, 20] on span "button" at bounding box center [902, 28] width 11 height 34
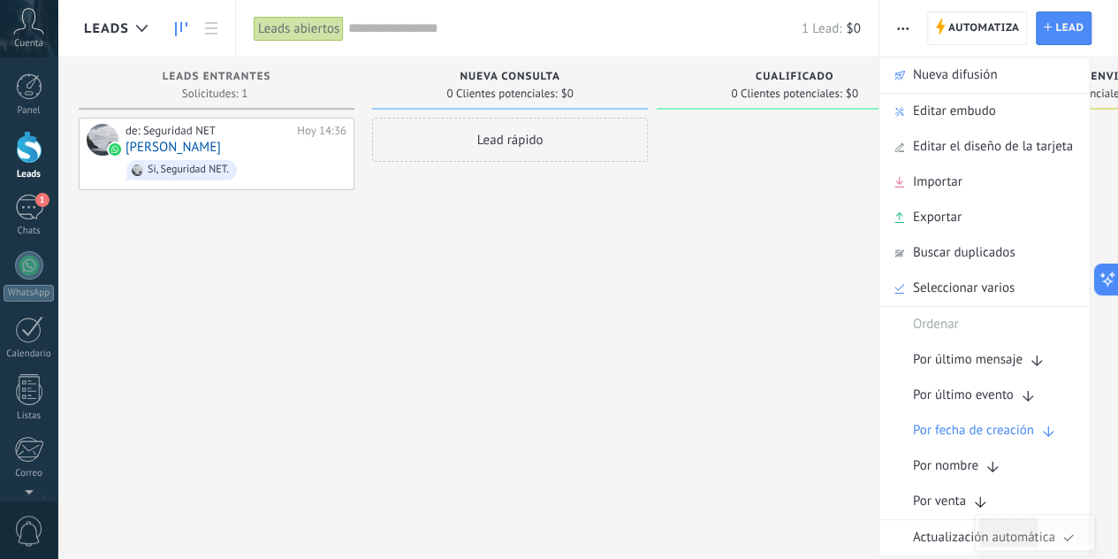
click at [963, 112] on span "Editar embudo" at bounding box center [954, 111] width 83 height 35
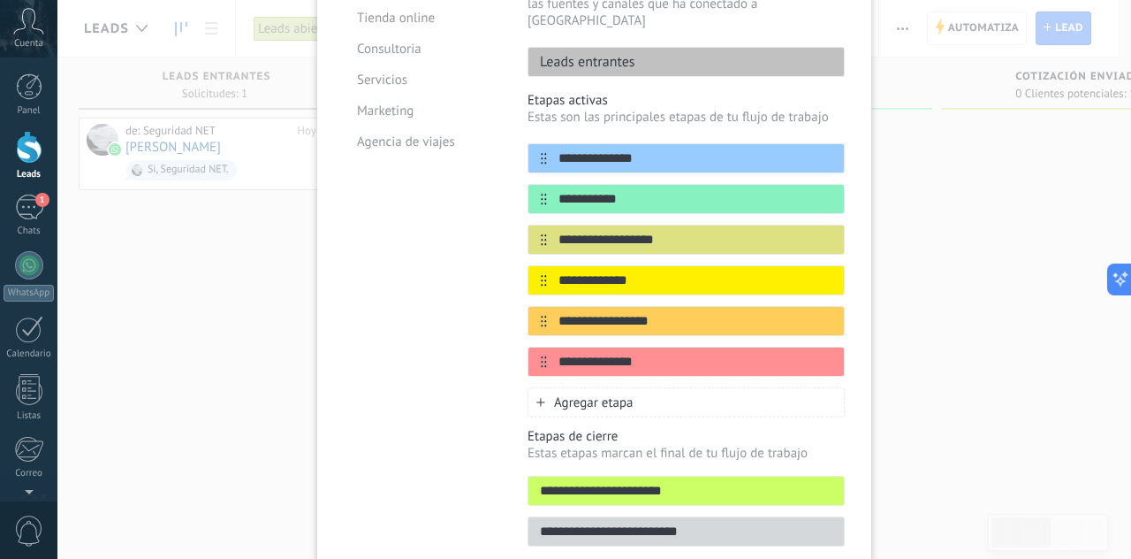
scroll to position [265, 0]
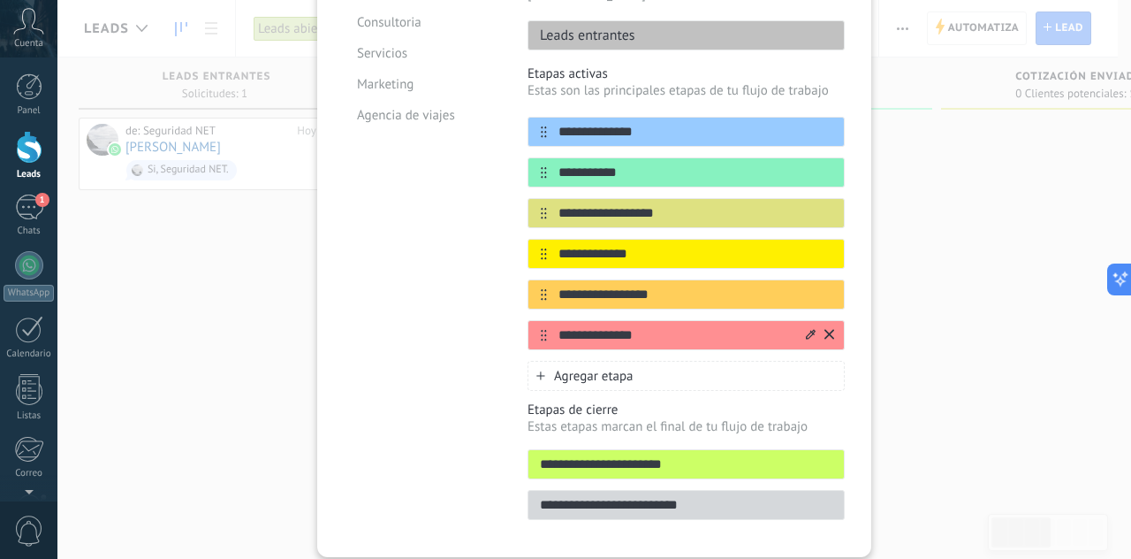
click at [823, 324] on div at bounding box center [818, 335] width 31 height 28
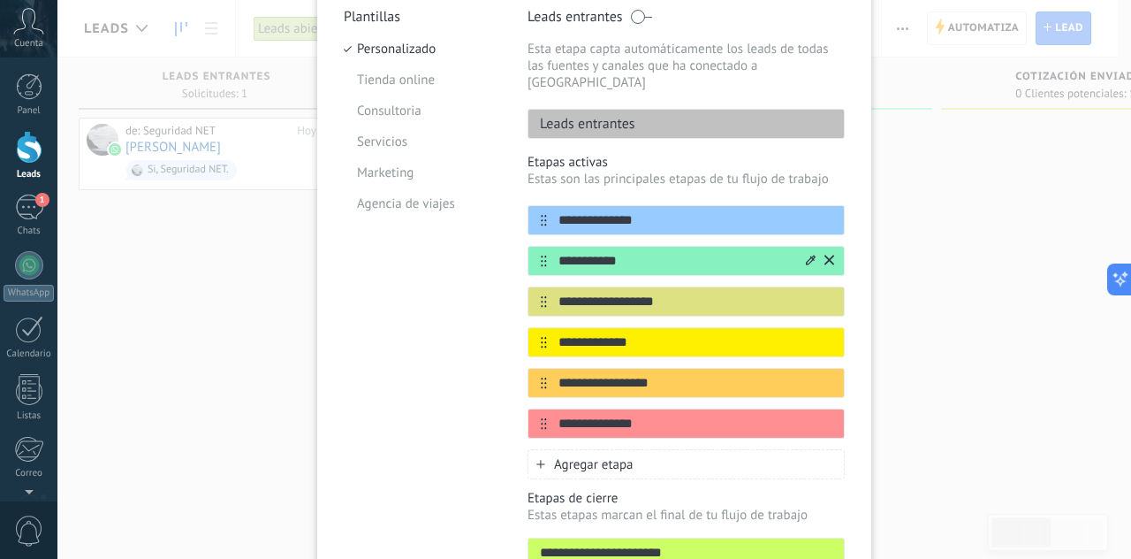
click at [618, 252] on input "**********" at bounding box center [675, 261] width 256 height 19
click at [679, 293] on input "**********" at bounding box center [675, 302] width 256 height 19
click at [679, 308] on div "**********" at bounding box center [686, 321] width 317 height 233
click at [681, 333] on input "**********" at bounding box center [675, 342] width 256 height 19
